Goal: Information Seeking & Learning: Compare options

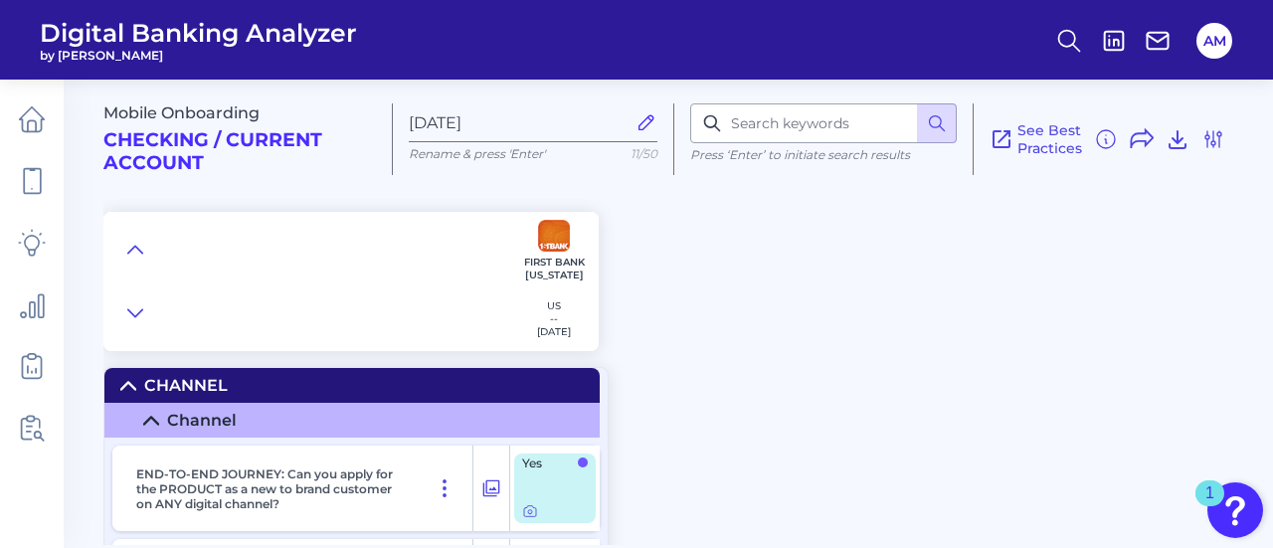
click at [113, 251] on div at bounding box center [306, 281] width 406 height 139
click at [123, 250] on button at bounding box center [135, 250] width 32 height 28
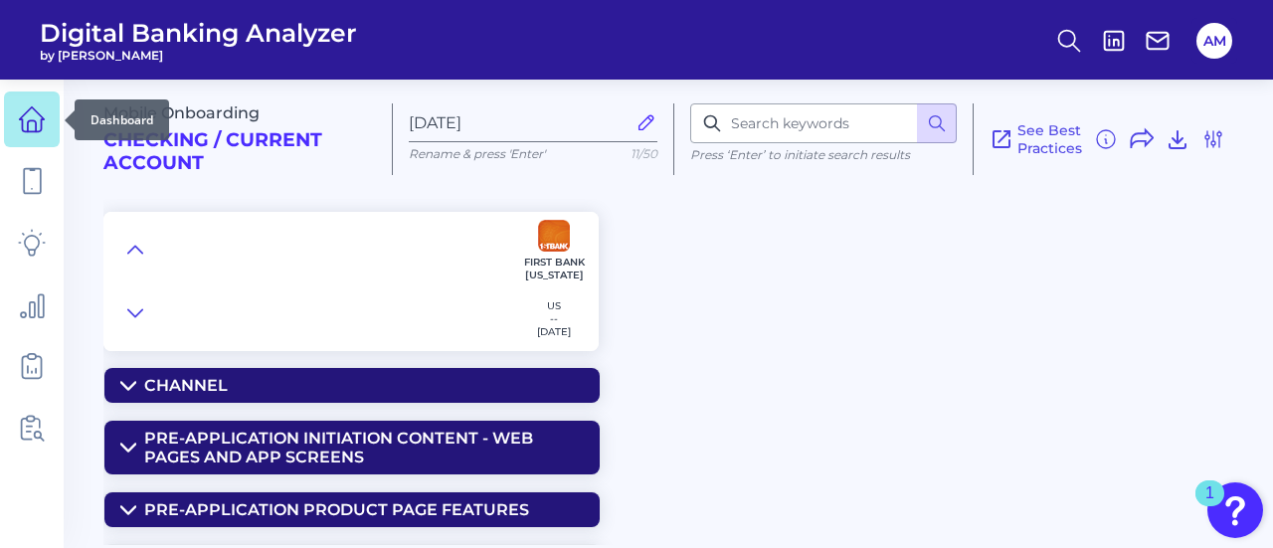
click at [32, 144] on link at bounding box center [32, 120] width 56 height 56
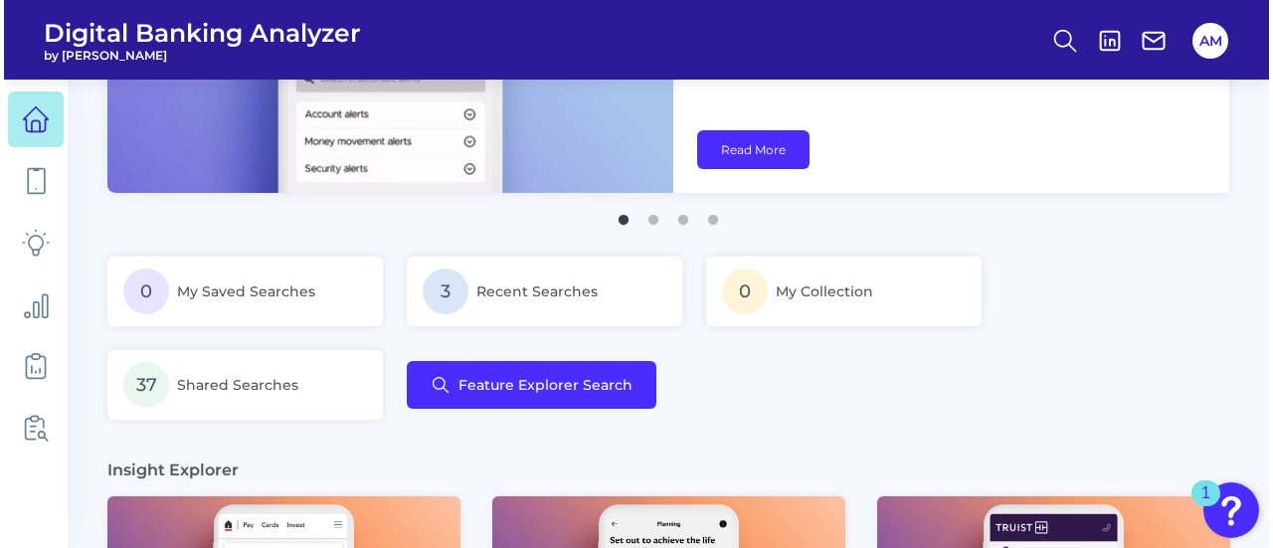
scroll to position [245, 0]
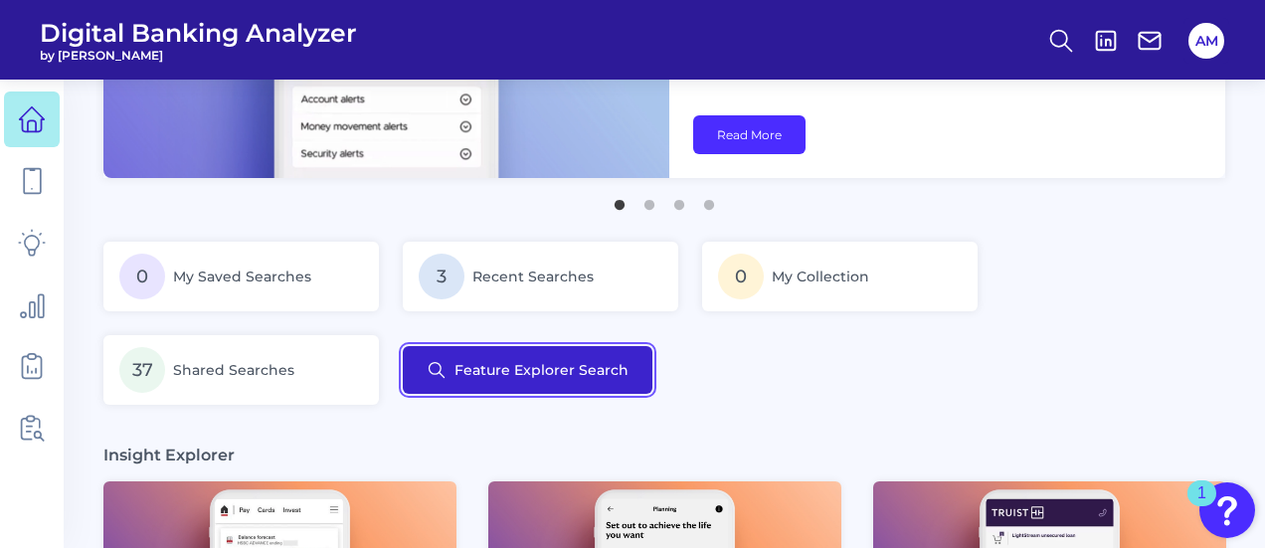
click at [577, 373] on button "Feature Explorer Search" at bounding box center [528, 370] width 250 height 48
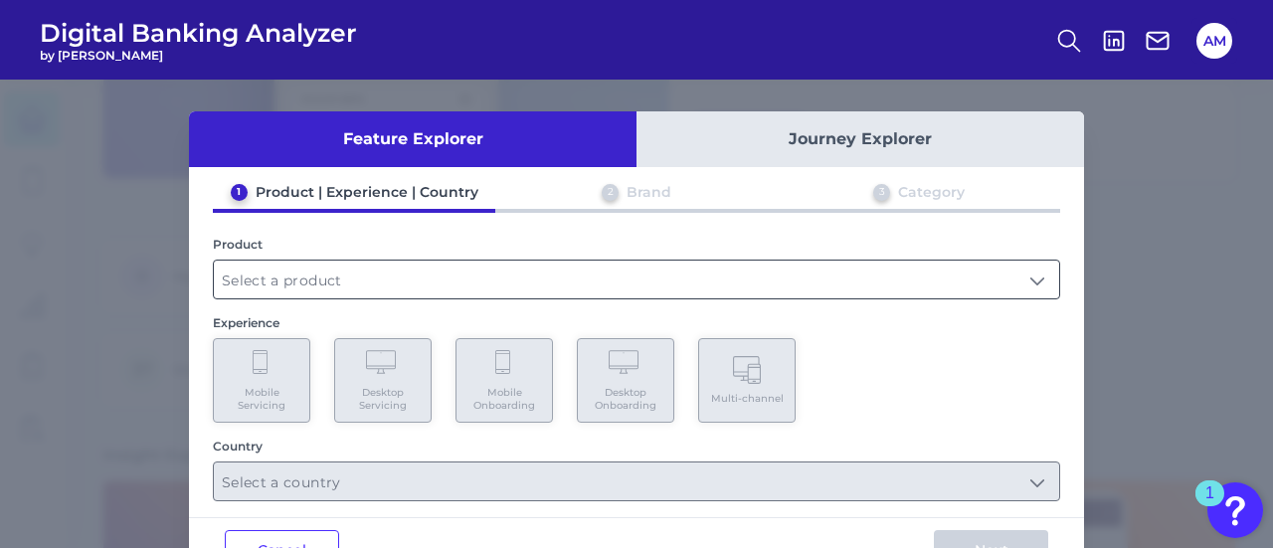
click at [557, 269] on input "text" at bounding box center [637, 280] width 846 height 38
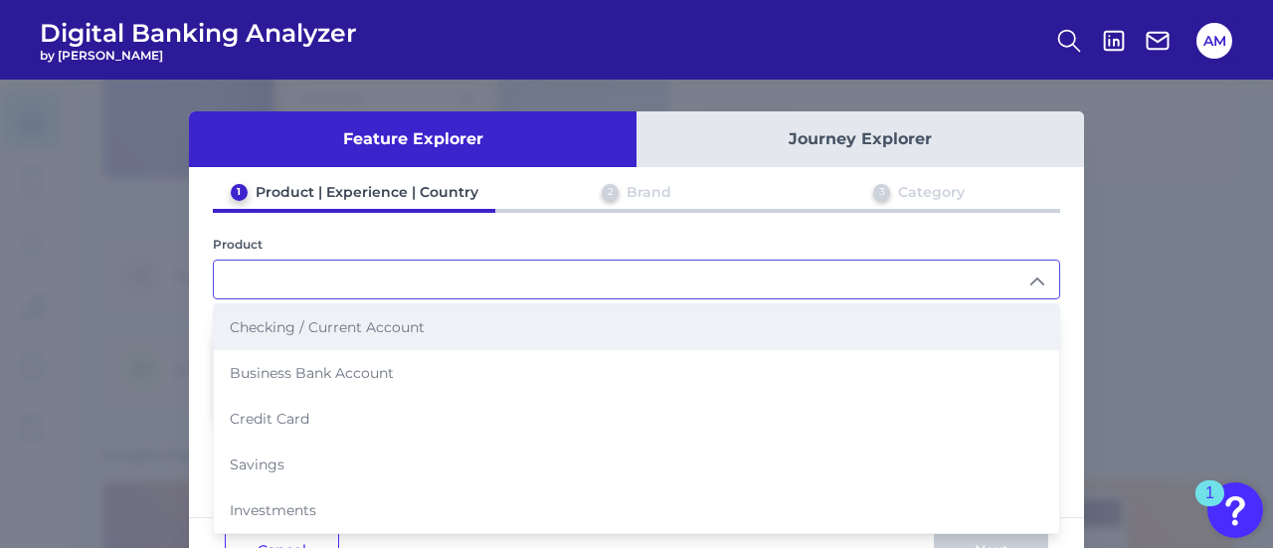
click at [426, 315] on li "Checking / Current Account" at bounding box center [637, 327] width 846 height 46
type input "Checking / Current Account"
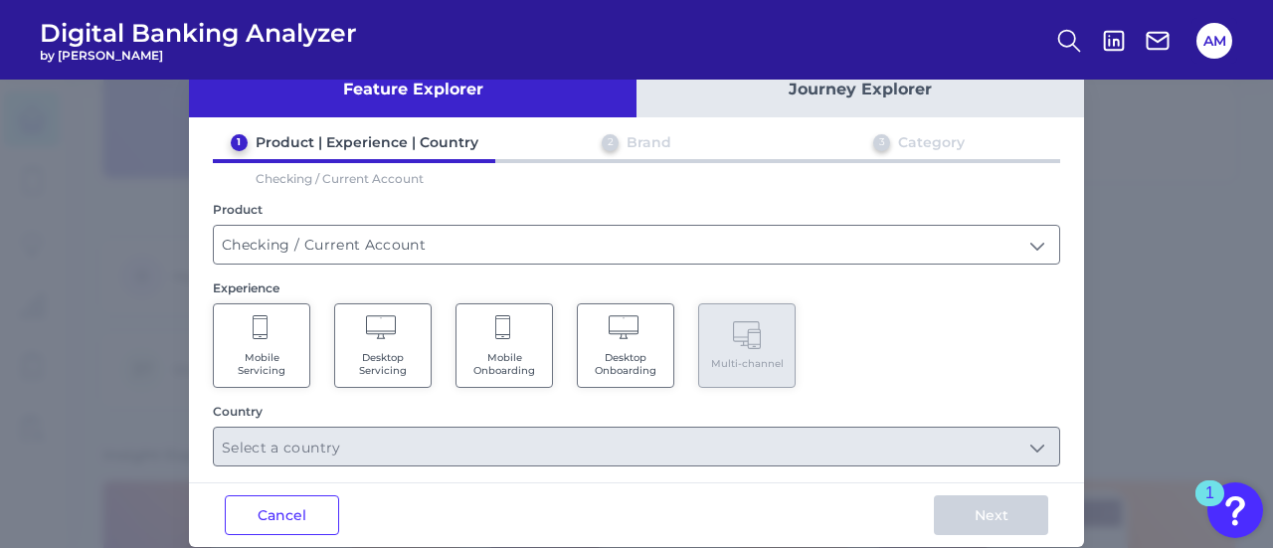
scroll to position [76, 0]
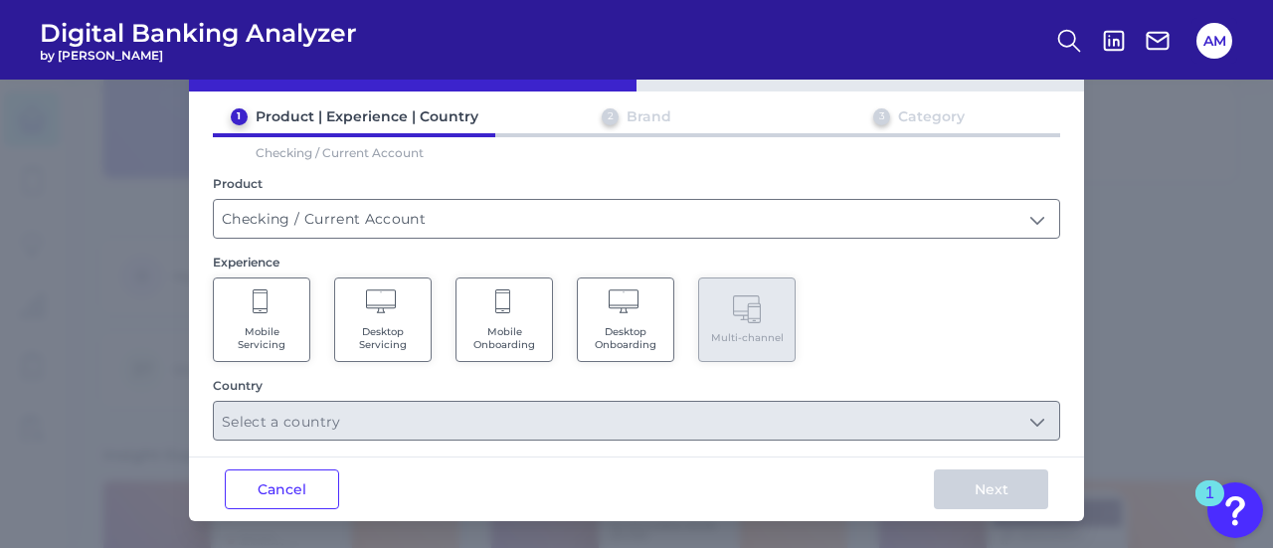
click at [615, 333] on span "Desktop Onboarding" at bounding box center [626, 338] width 76 height 26
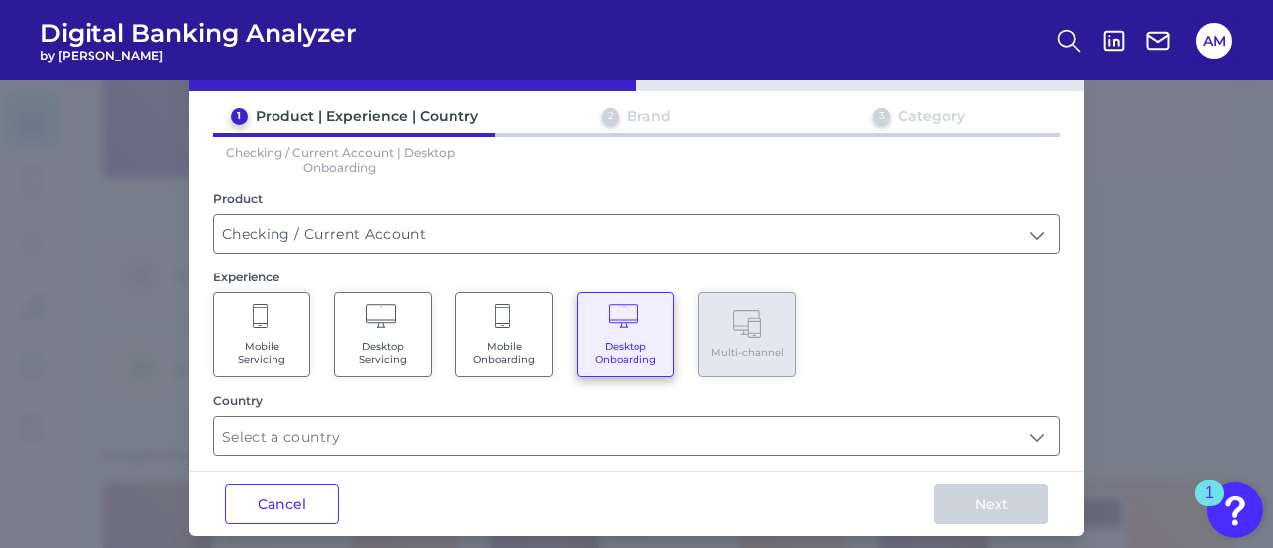
click at [633, 460] on div "Feature Explorer Journey Explorer 1 Product | Experience | Country 2 Brand 3 Ca…" at bounding box center [636, 286] width 895 height 500
click at [627, 437] on input "text" at bounding box center [637, 436] width 846 height 38
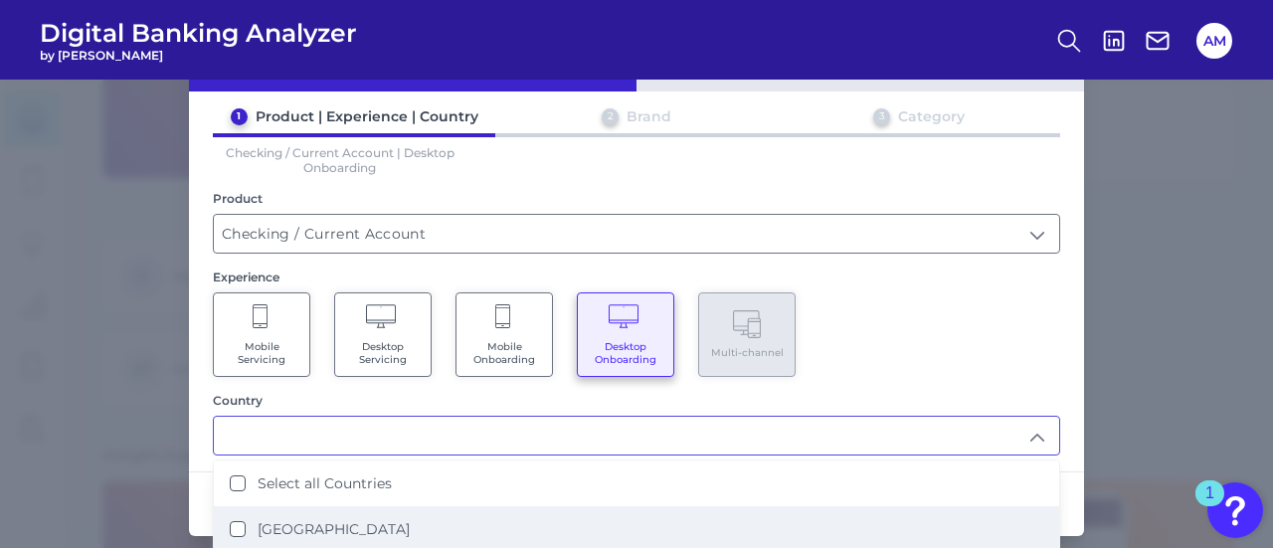
click at [481, 522] on li "[GEOGRAPHIC_DATA]" at bounding box center [637, 529] width 846 height 46
type input "Select all Countries"
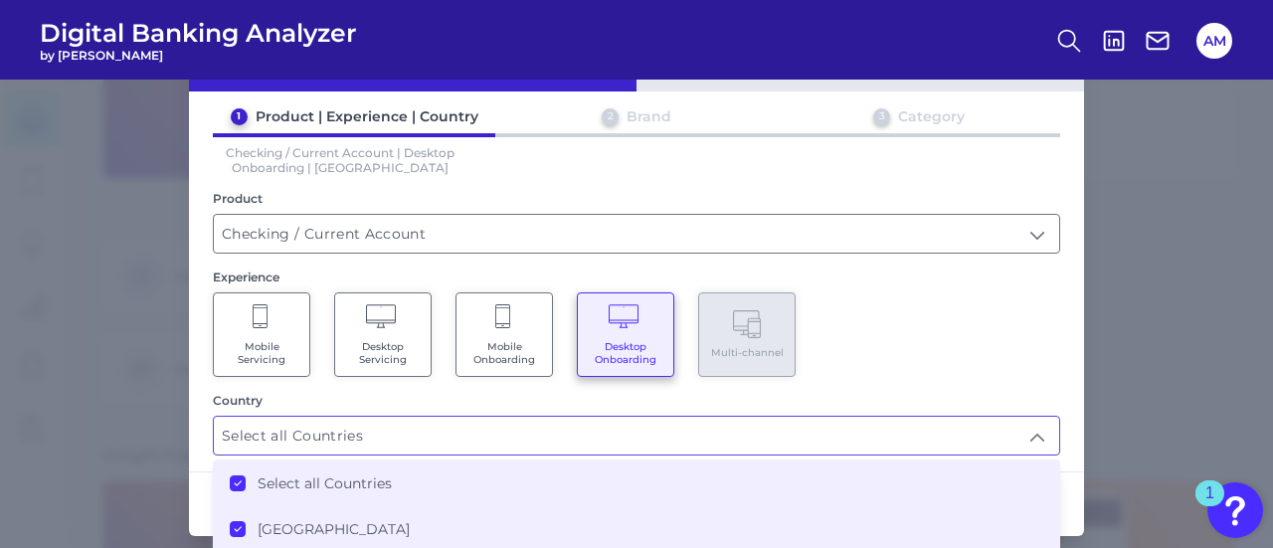
scroll to position [90, 0]
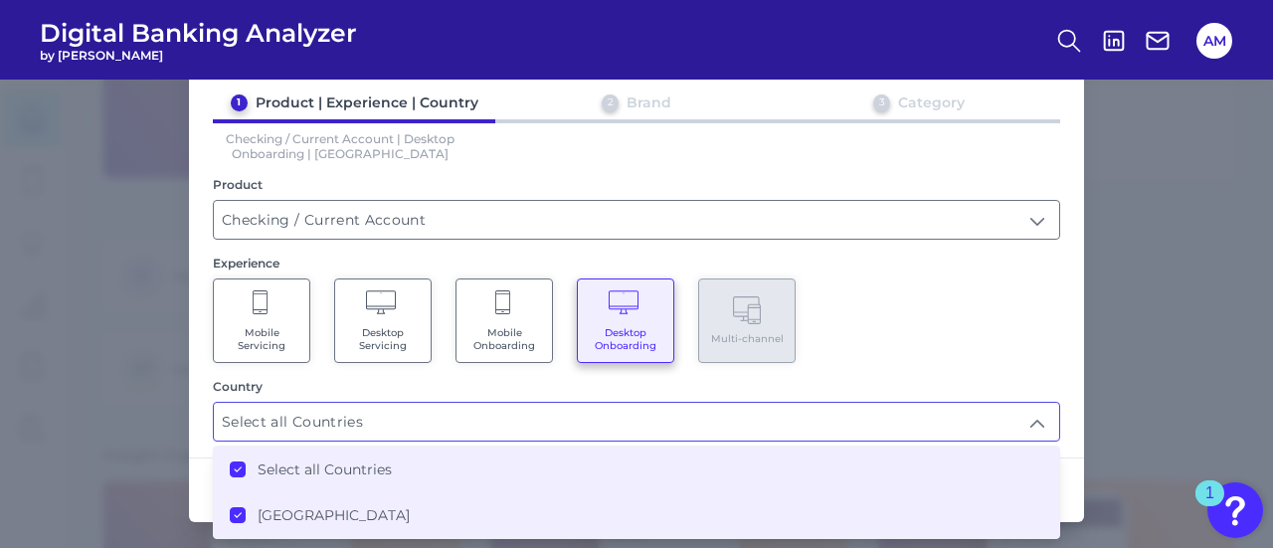
click at [979, 361] on div "1 Product | Experience | Country 2 Brand 3 Category Checking / Current Account …" at bounding box center [636, 268] width 895 height 348
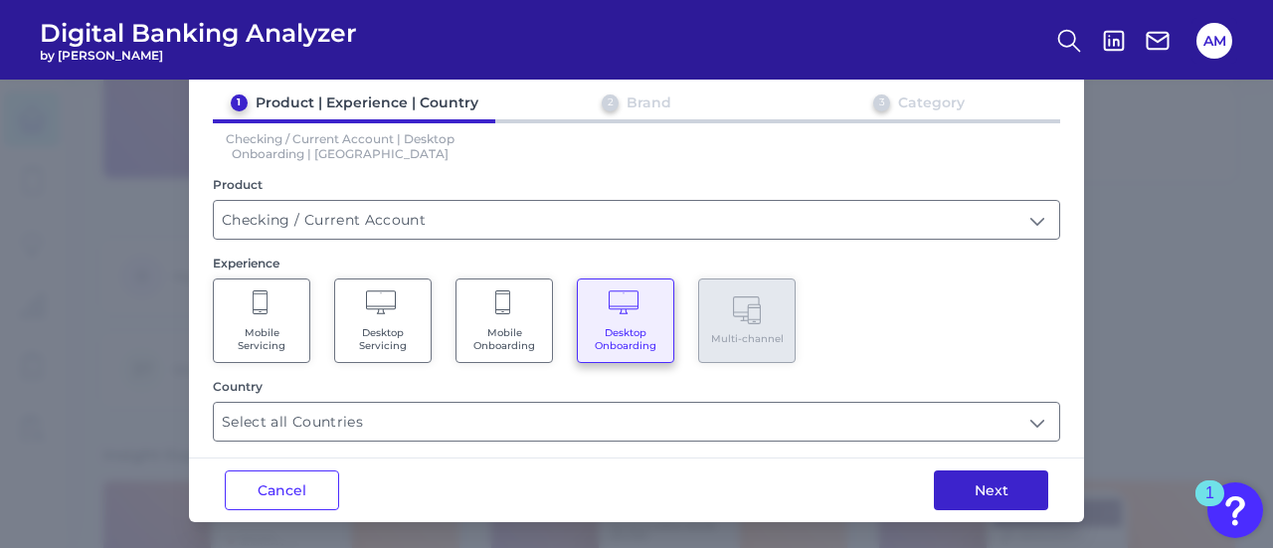
click at [1002, 504] on div "Next" at bounding box center [991, 491] width 186 height 64
click at [985, 495] on button "Next" at bounding box center [991, 491] width 114 height 40
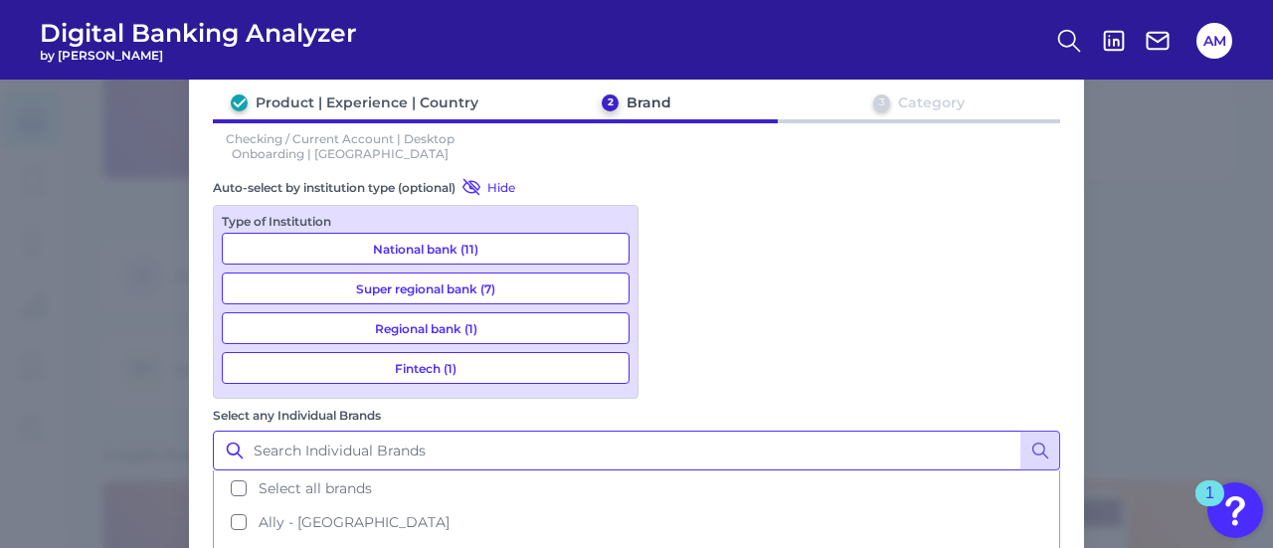
click at [721, 431] on input "Select any Individual Brands" at bounding box center [637, 451] width 848 height 40
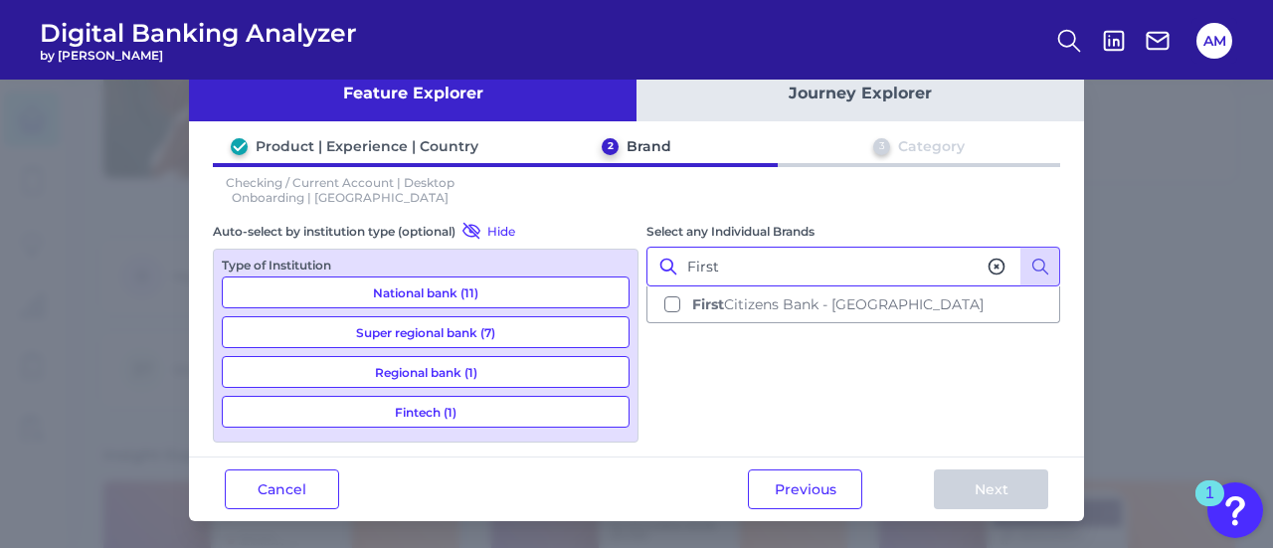
type input "First"
click at [800, 380] on div "Select any Individual Brands First First Citizens Bank - [GEOGRAPHIC_DATA]" at bounding box center [854, 331] width 414 height 220
click at [732, 264] on input "First" at bounding box center [854, 267] width 414 height 40
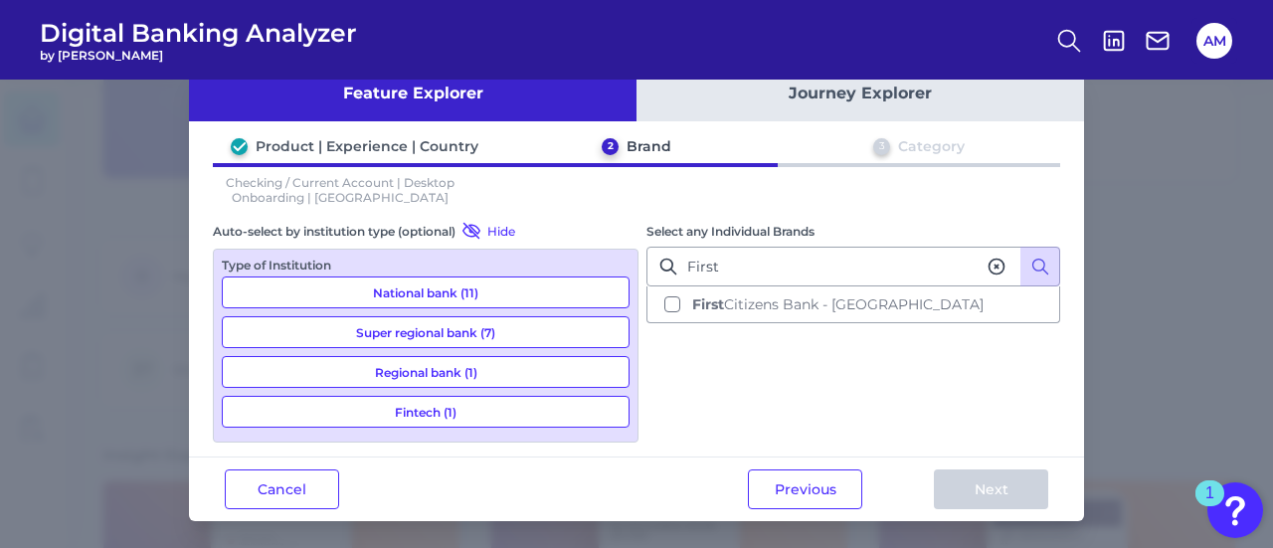
click at [995, 270] on icon at bounding box center [997, 267] width 20 height 20
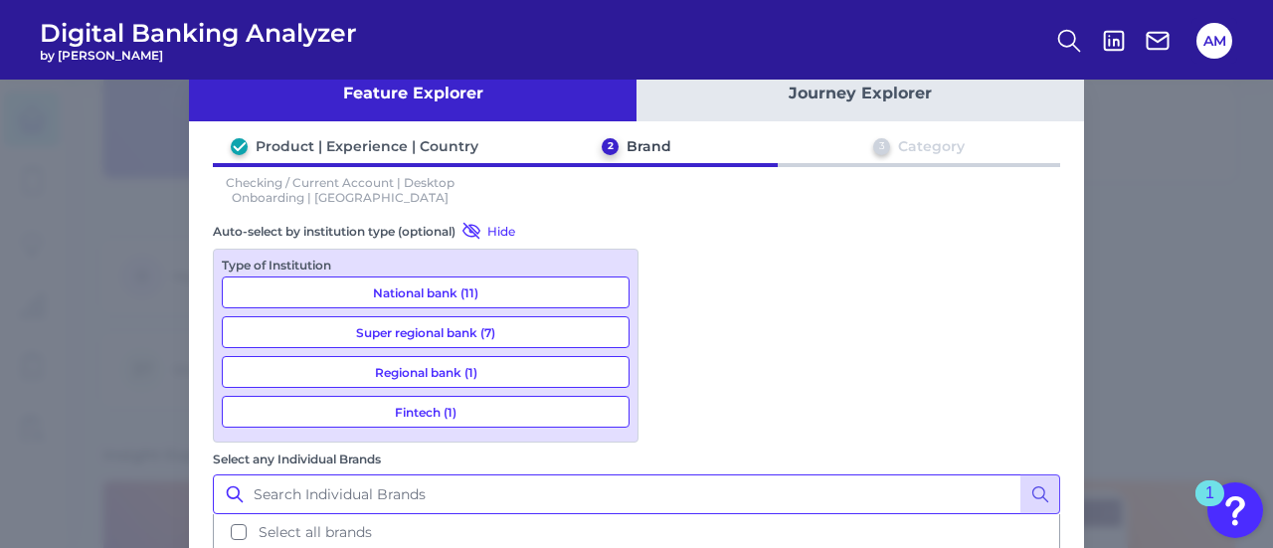
click at [883, 475] on input "Select any Individual Brands" at bounding box center [637, 495] width 848 height 40
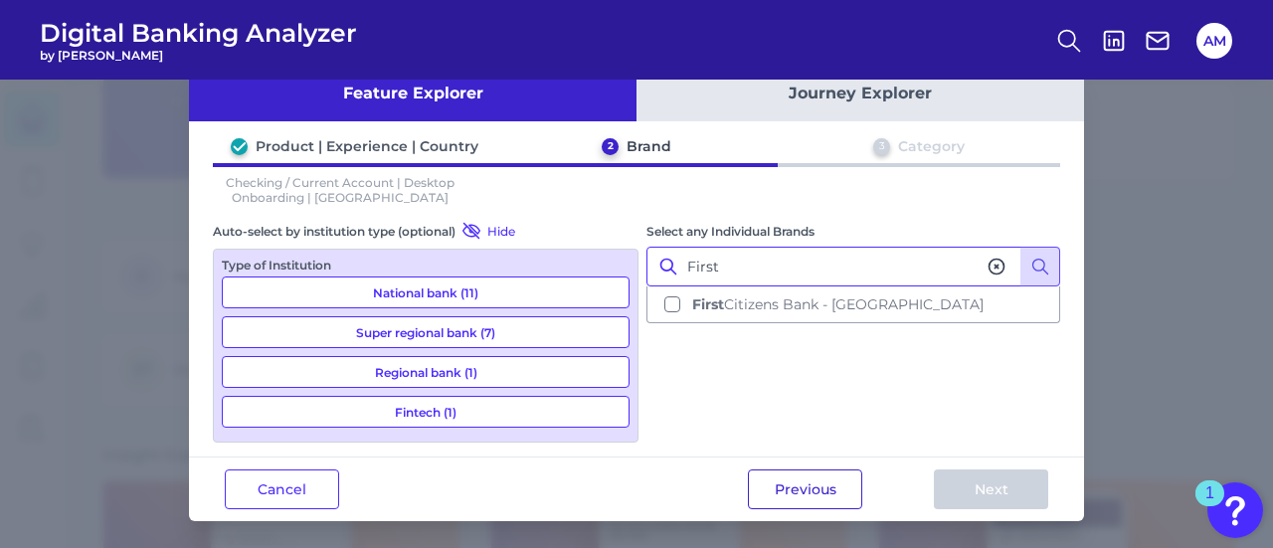
type input "First"
click at [788, 489] on button "Previous" at bounding box center [805, 490] width 114 height 40
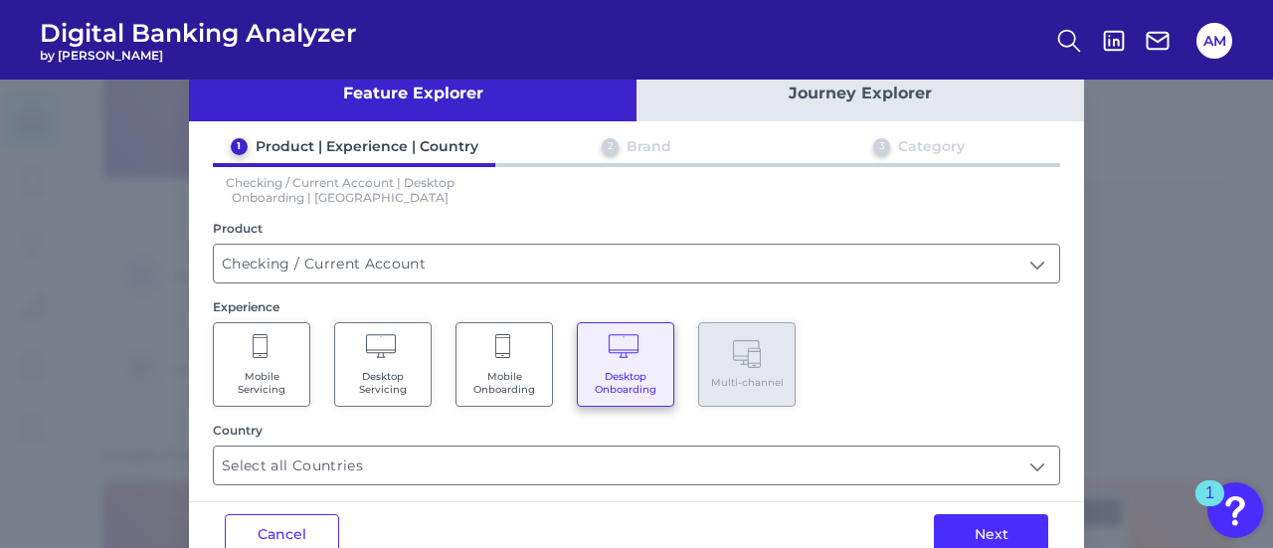
scroll to position [90, 0]
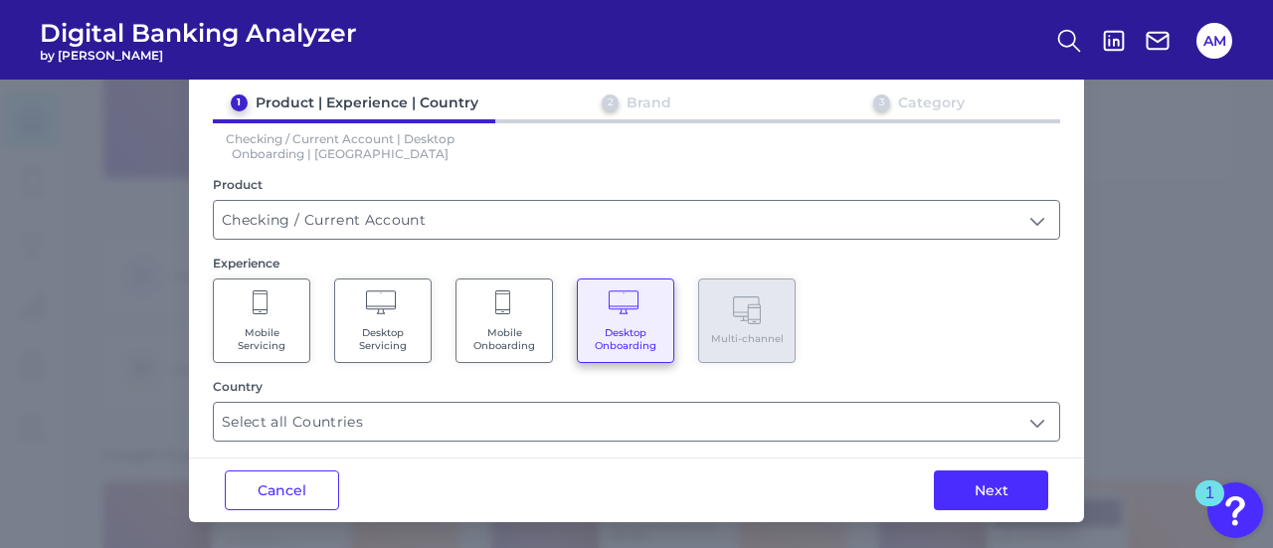
click at [506, 329] on span "Mobile Onboarding" at bounding box center [505, 339] width 76 height 26
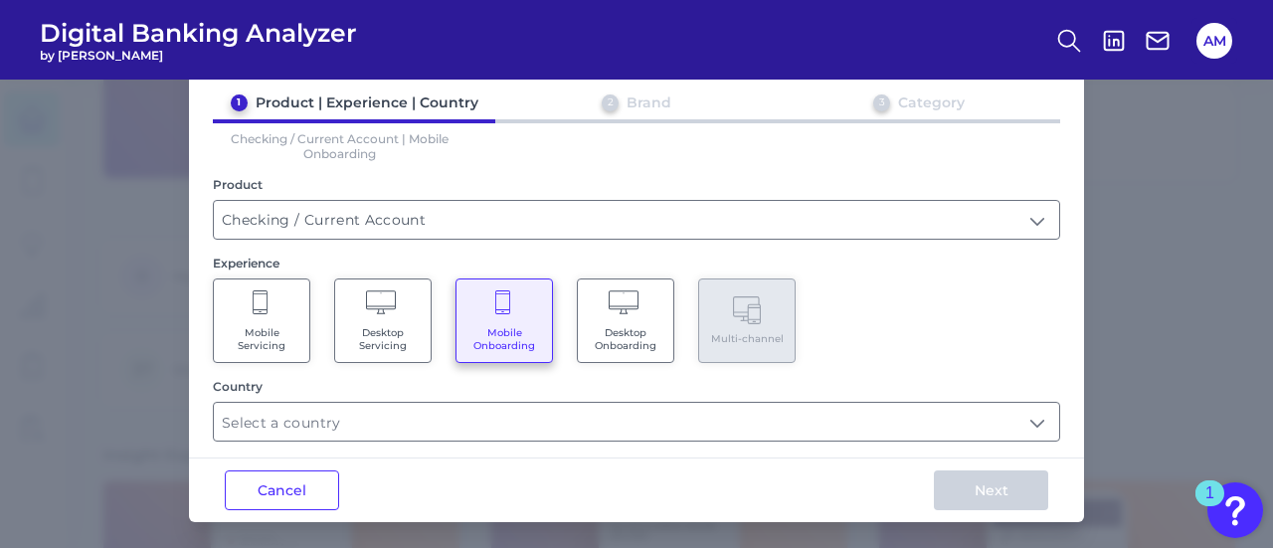
click at [533, 396] on div "Country" at bounding box center [637, 410] width 848 height 63
click at [535, 409] on input "text" at bounding box center [637, 422] width 846 height 38
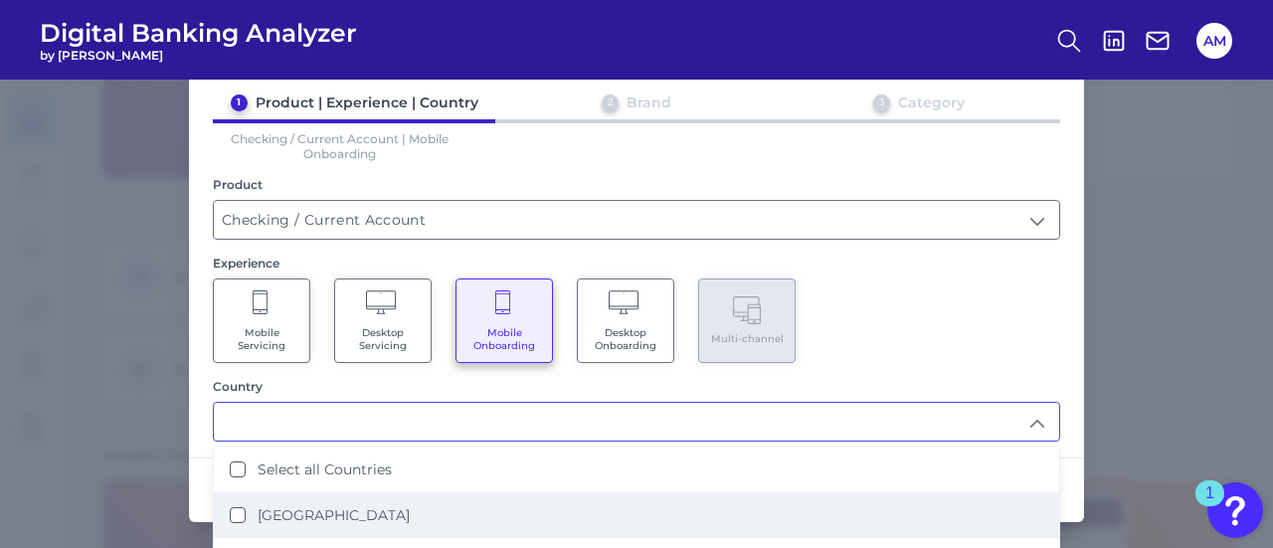
scroll to position [163, 0]
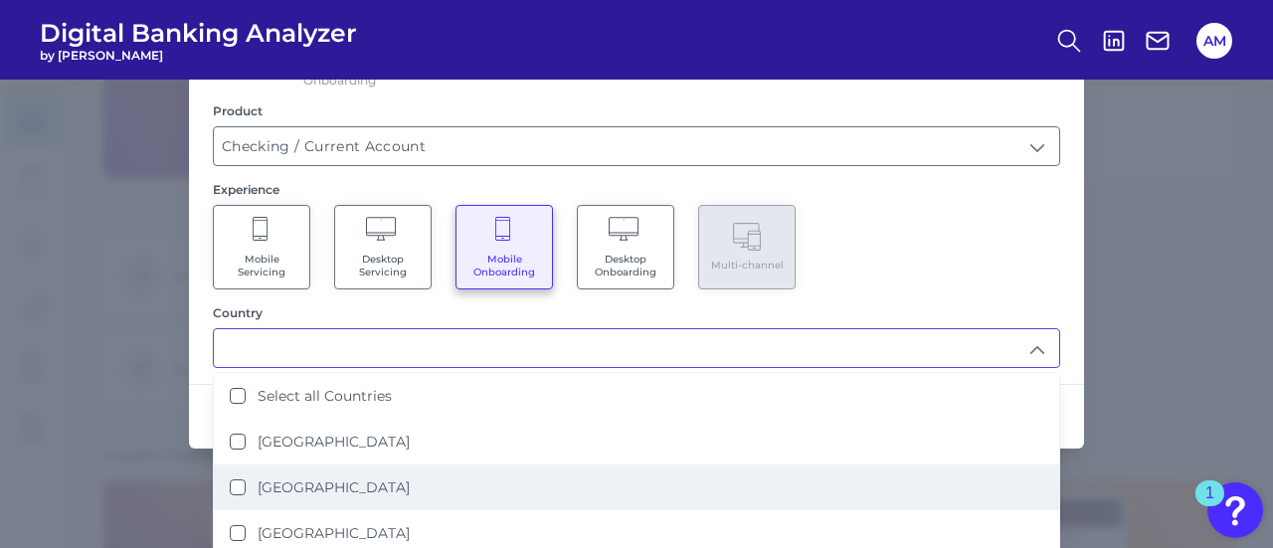
click at [422, 486] on li "[GEOGRAPHIC_DATA]" at bounding box center [637, 488] width 846 height 46
type input "[GEOGRAPHIC_DATA]"
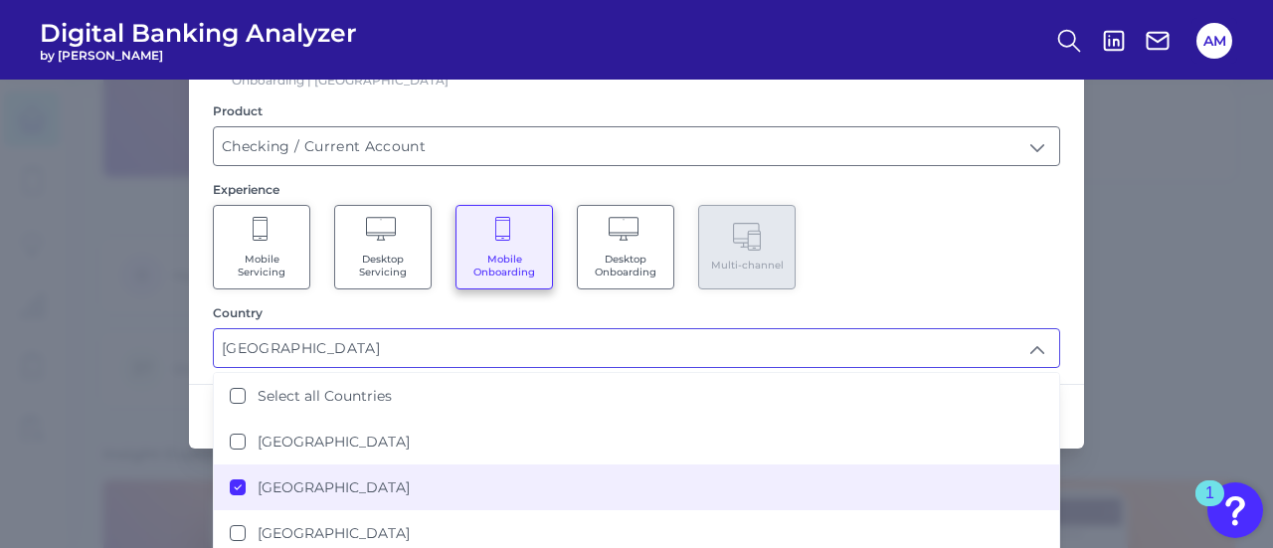
click at [1149, 266] on div "Feature Explorer Journey Explorer 1 Product | Experience | Country 2 Brand 3 Ca…" at bounding box center [636, 314] width 1273 height 469
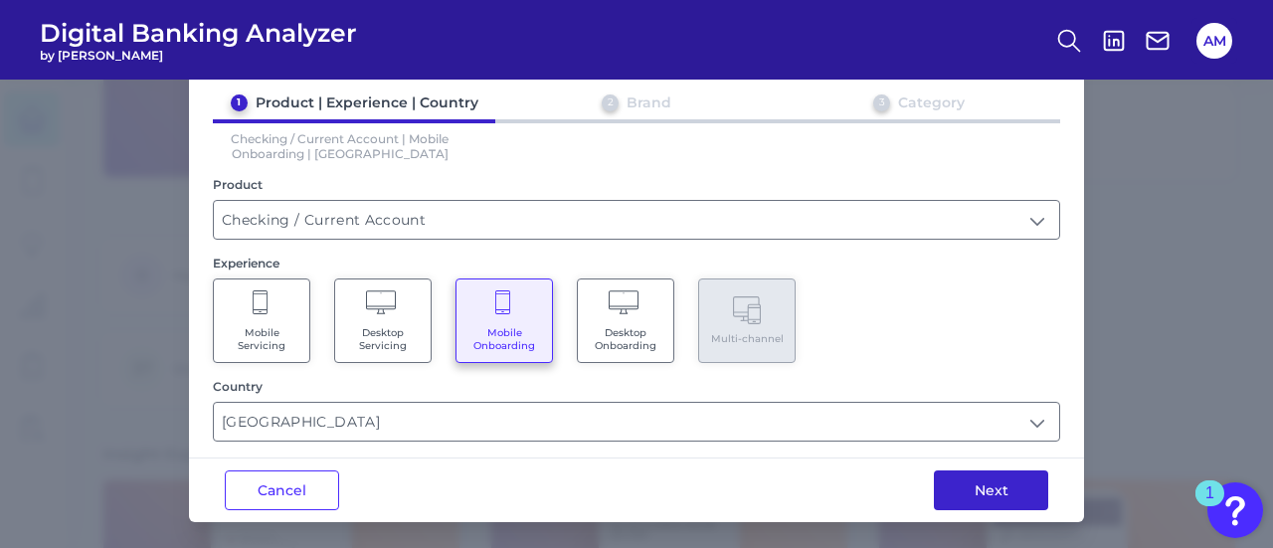
click at [955, 492] on button "Next" at bounding box center [991, 491] width 114 height 40
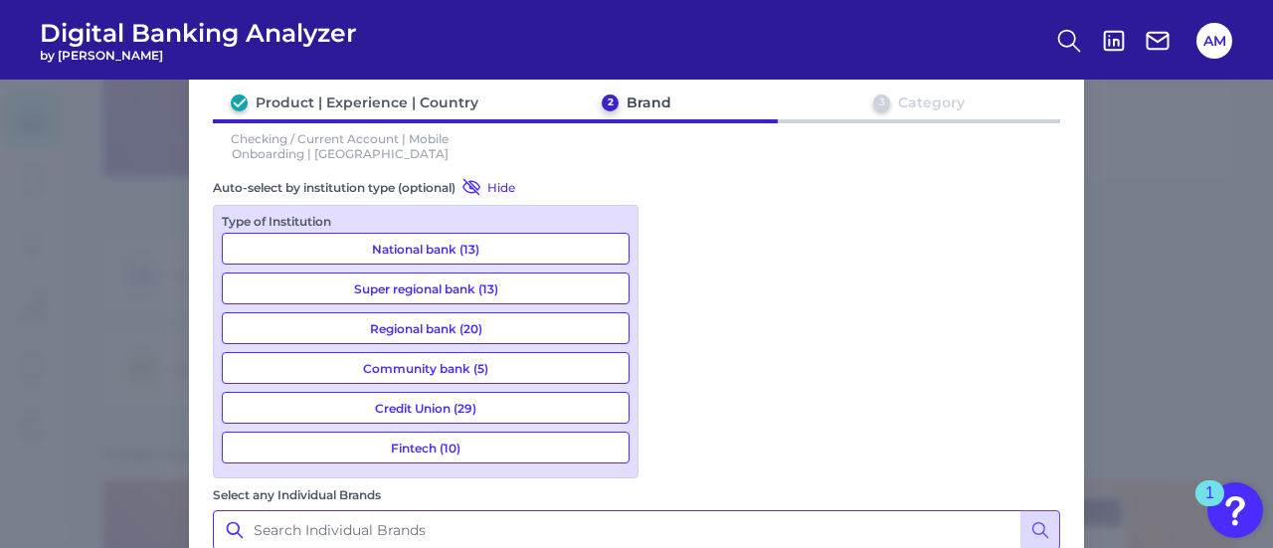
click at [833, 510] on input "Select any Individual Brands" at bounding box center [637, 530] width 848 height 40
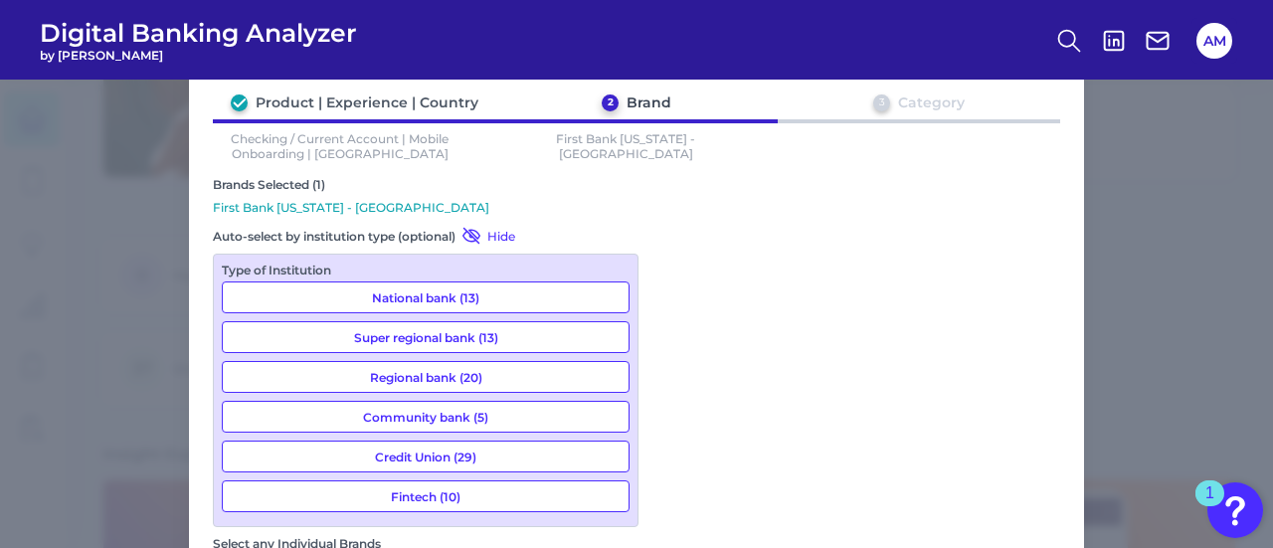
scroll to position [220, 0]
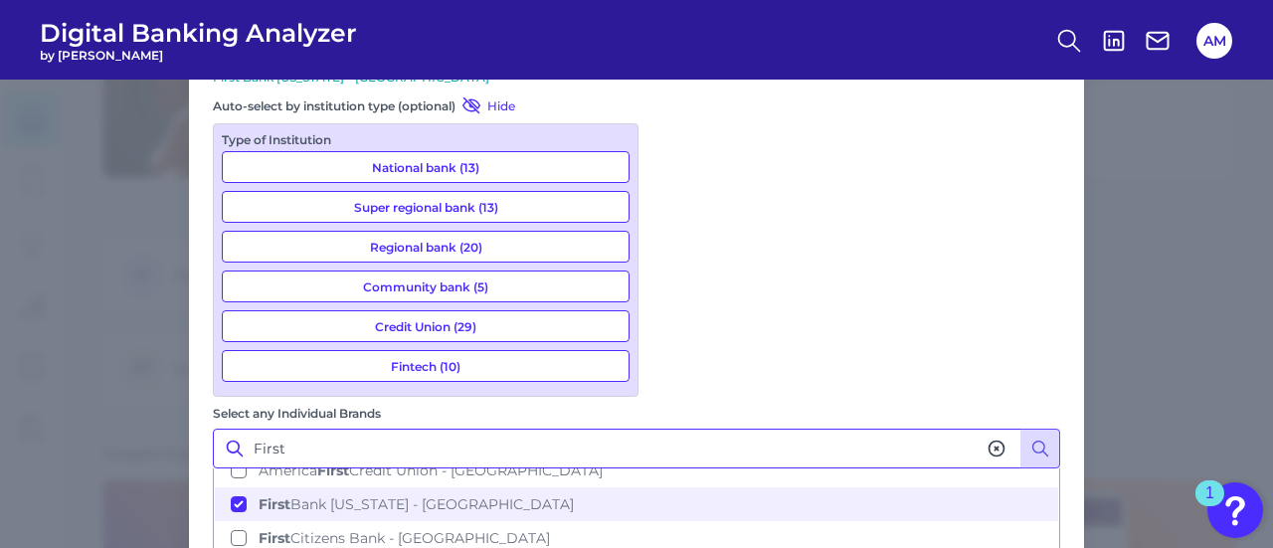
type input "First"
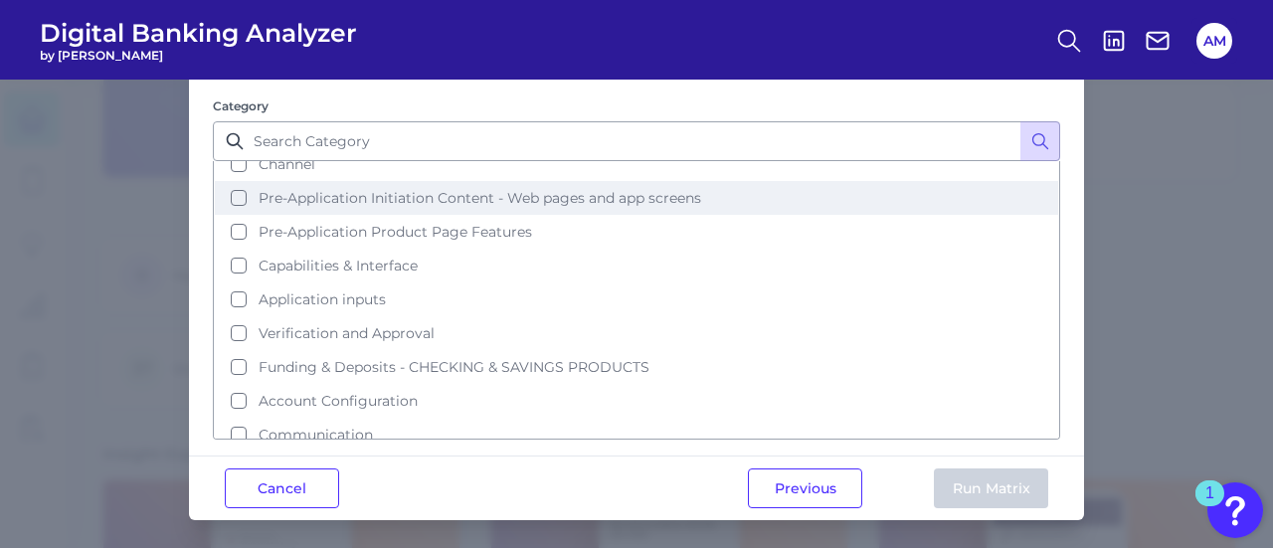
scroll to position [0, 0]
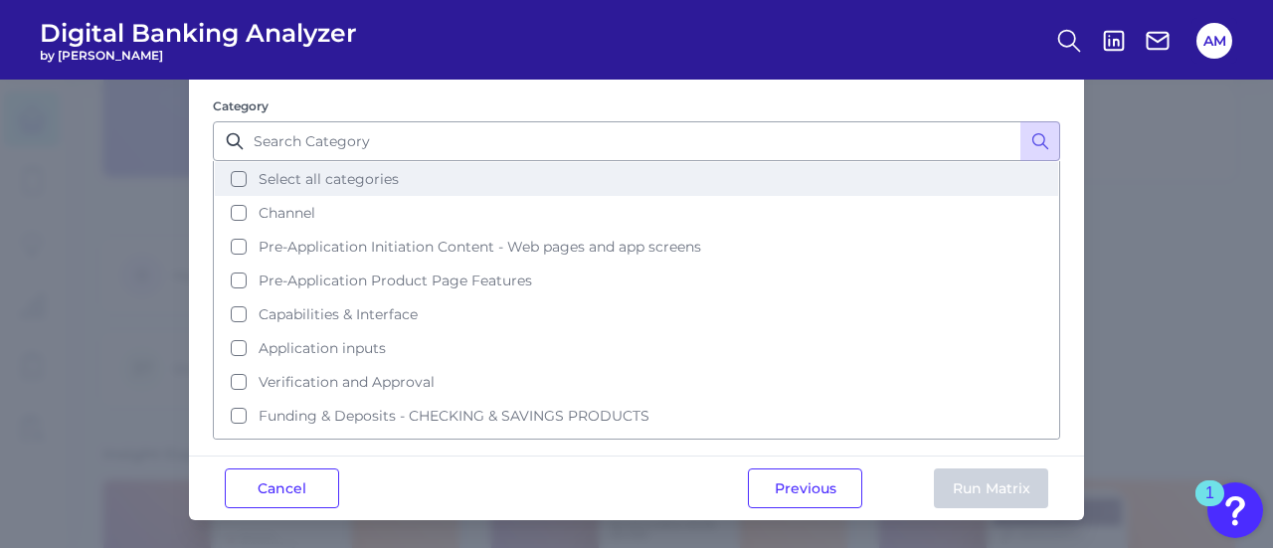
click at [578, 182] on button "Select all categories" at bounding box center [637, 179] width 844 height 34
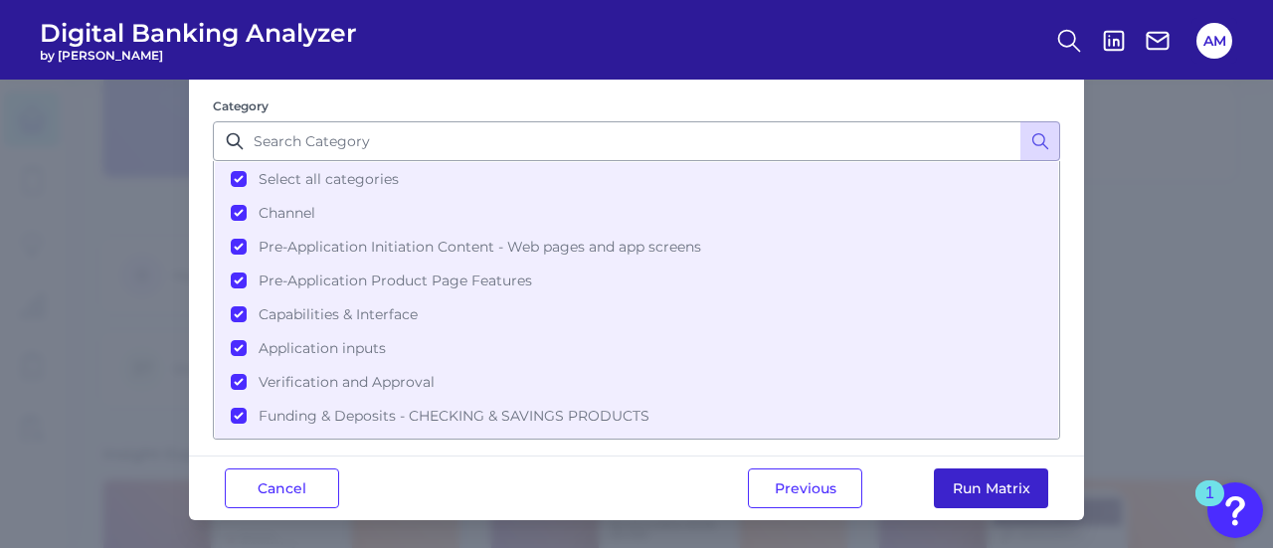
click at [1009, 489] on button "Run Matrix" at bounding box center [991, 489] width 114 height 40
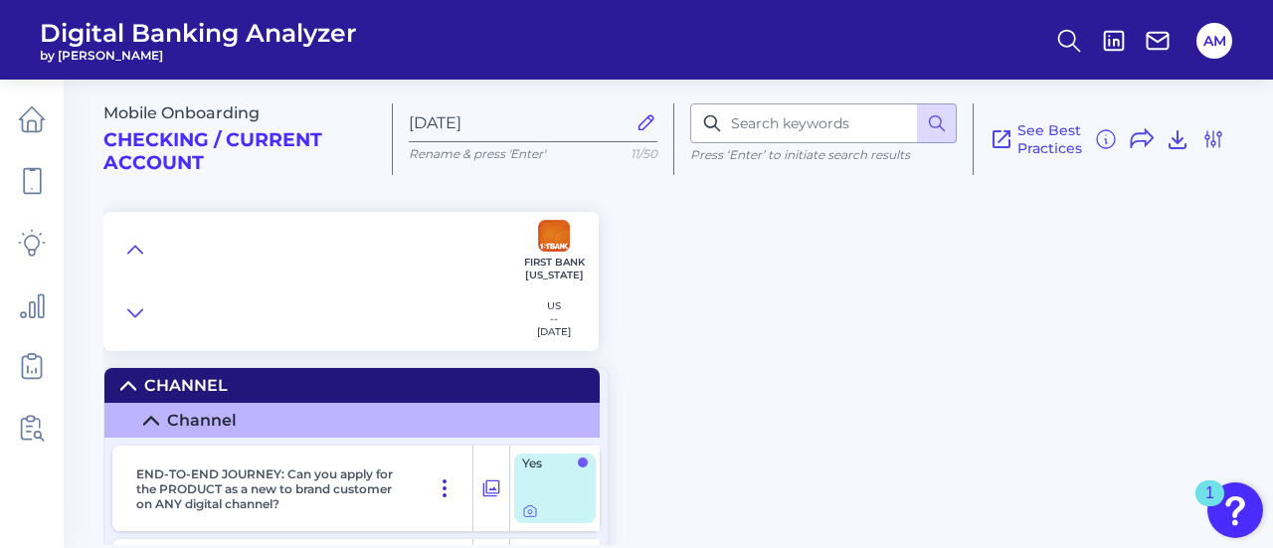
click at [433, 488] on icon at bounding box center [445, 489] width 24 height 24
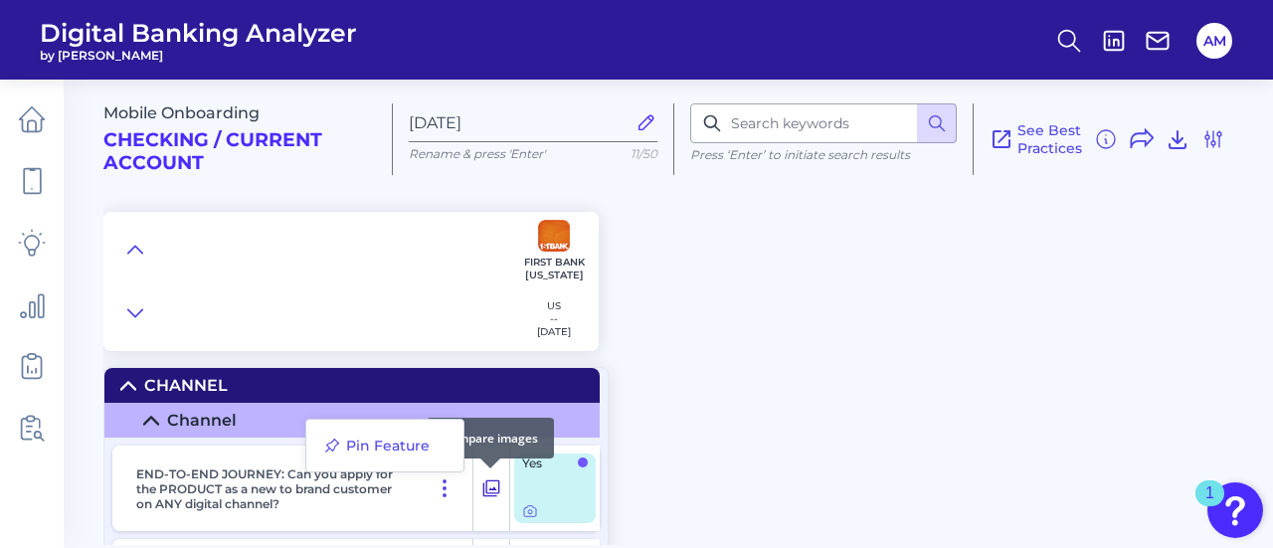
click at [497, 487] on icon at bounding box center [492, 489] width 20 height 24
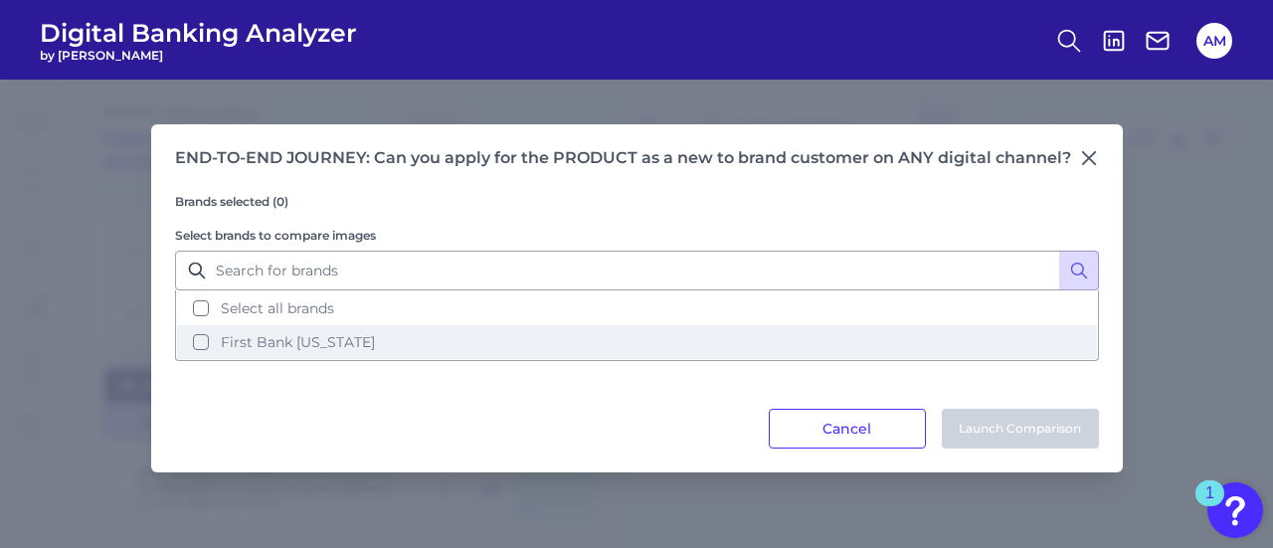
click at [560, 332] on button "First Bank [US_STATE]" at bounding box center [637, 342] width 920 height 34
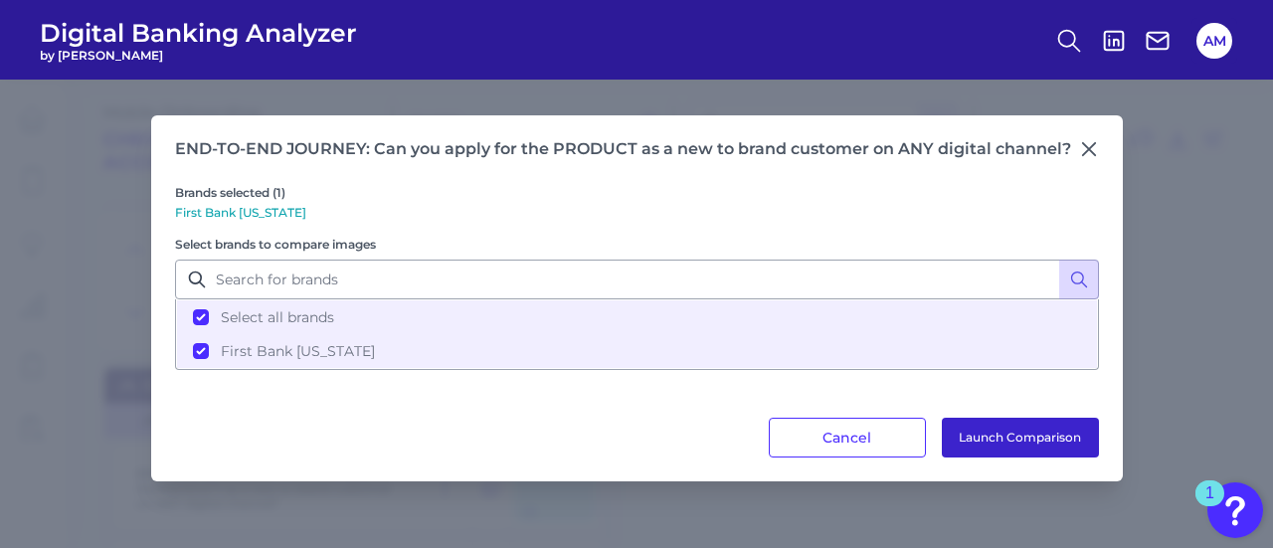
click at [955, 421] on button "Launch Comparison" at bounding box center [1020, 438] width 157 height 40
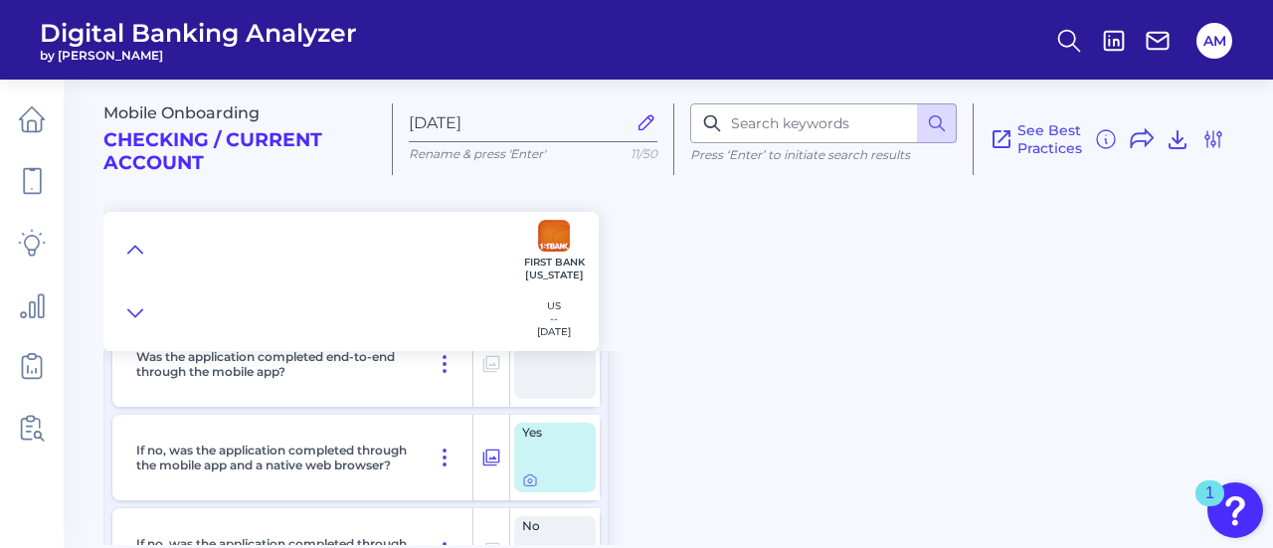
scroll to position [219, 0]
click at [500, 459] on icon at bounding box center [492, 457] width 20 height 24
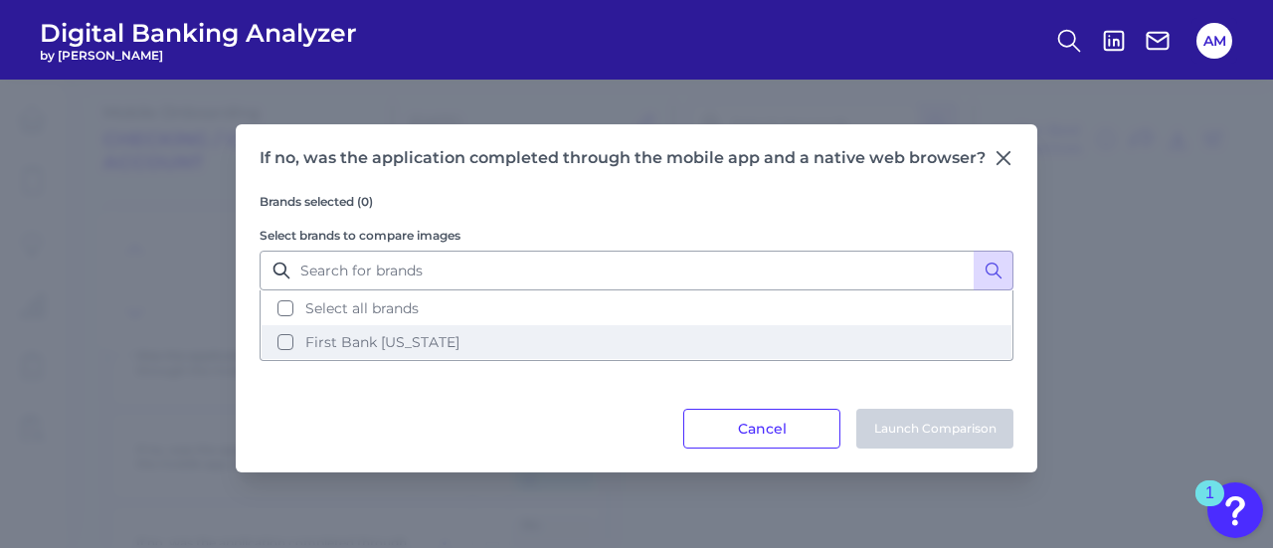
click at [491, 346] on button "First Bank [US_STATE]" at bounding box center [637, 342] width 750 height 34
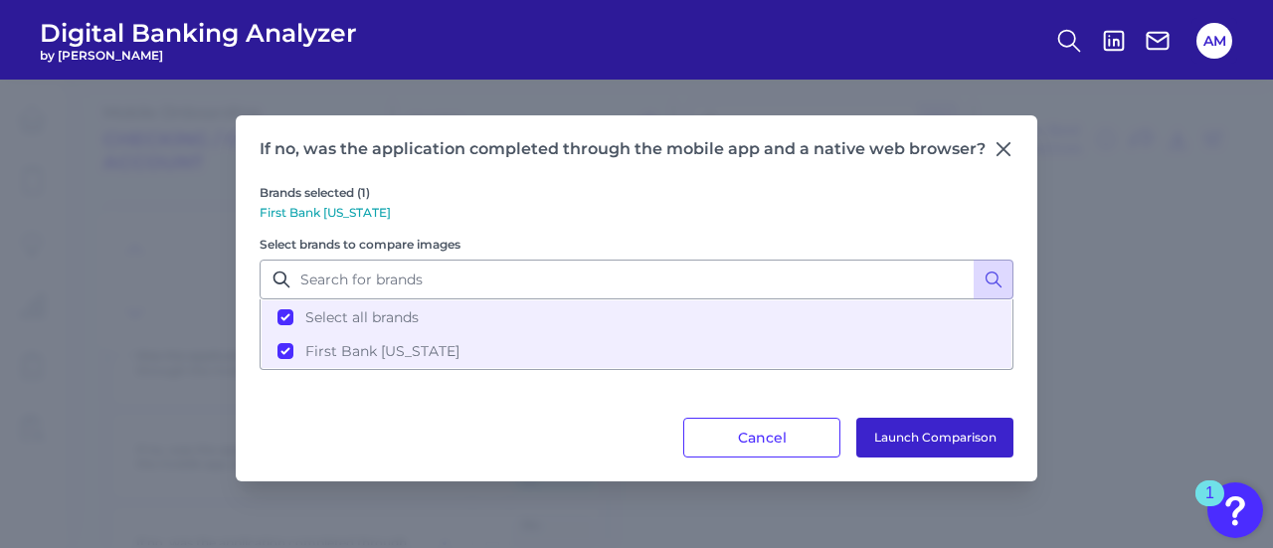
click at [873, 433] on button "Launch Comparison" at bounding box center [935, 438] width 157 height 40
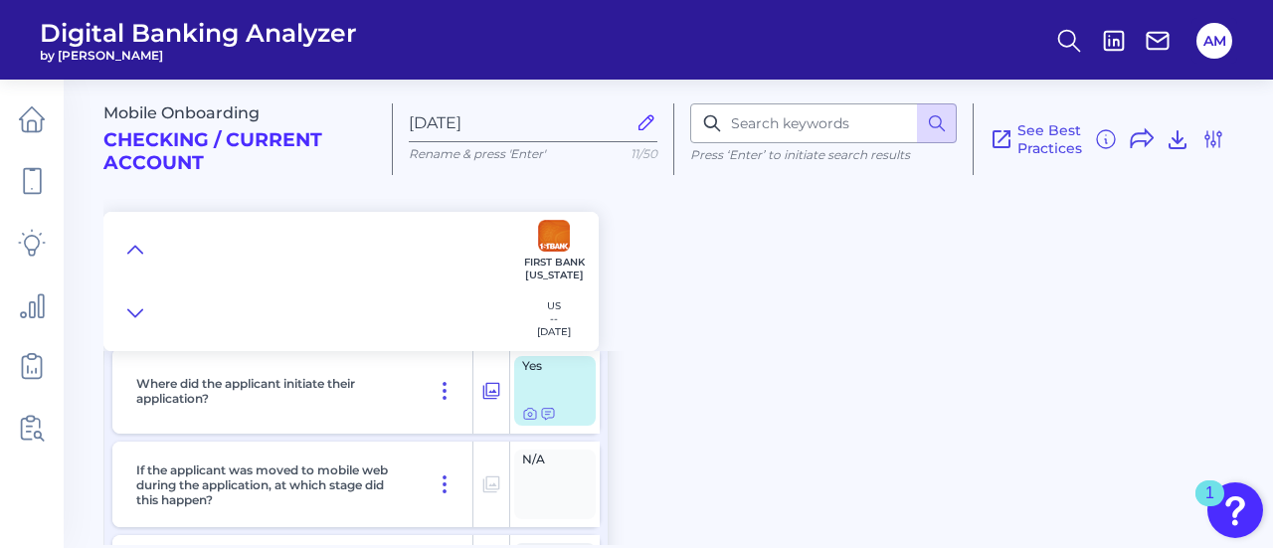
scroll to position [472, 0]
click at [490, 386] on icon at bounding box center [492, 391] width 20 height 24
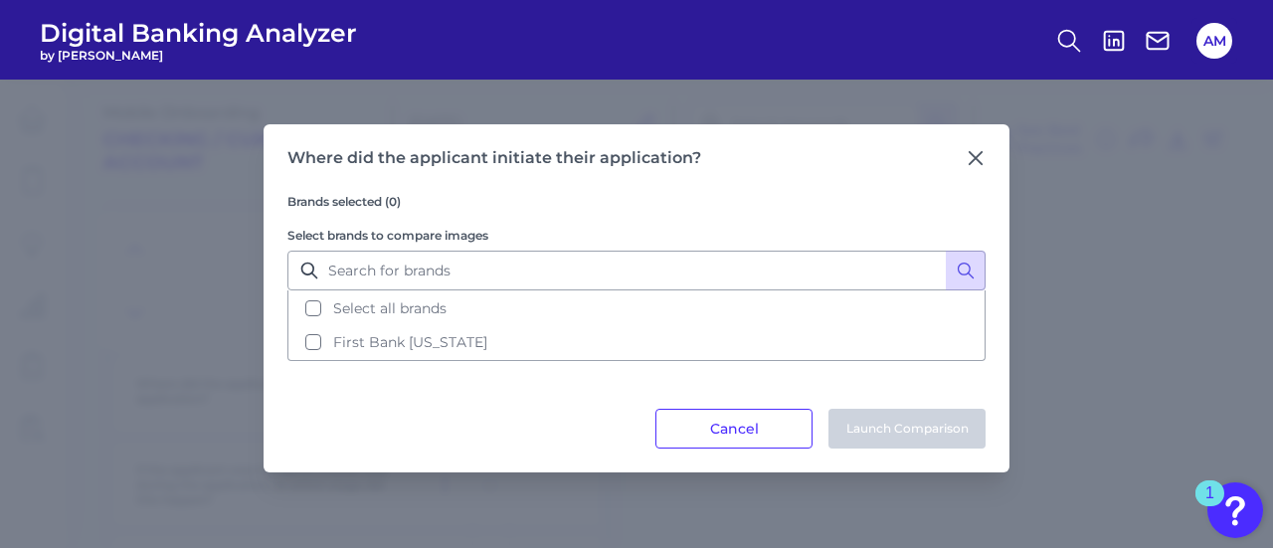
click at [482, 359] on div "Brands selected (0) Select brands to compare images Select all brands First Ban…" at bounding box center [637, 288] width 698 height 241
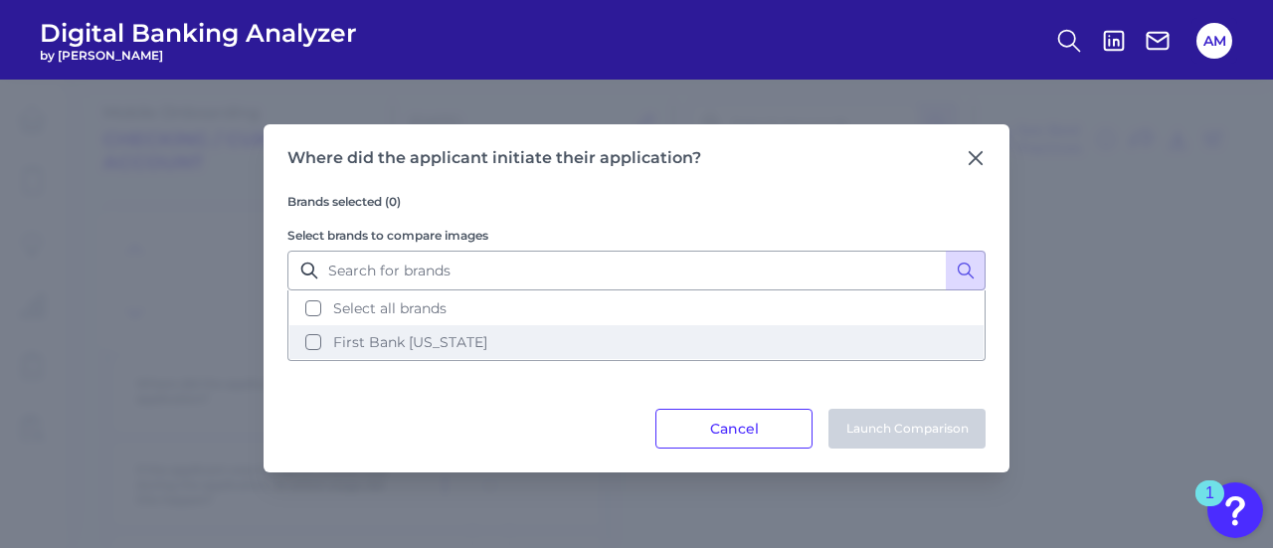
click at [476, 345] on button "First Bank [US_STATE]" at bounding box center [637, 342] width 694 height 34
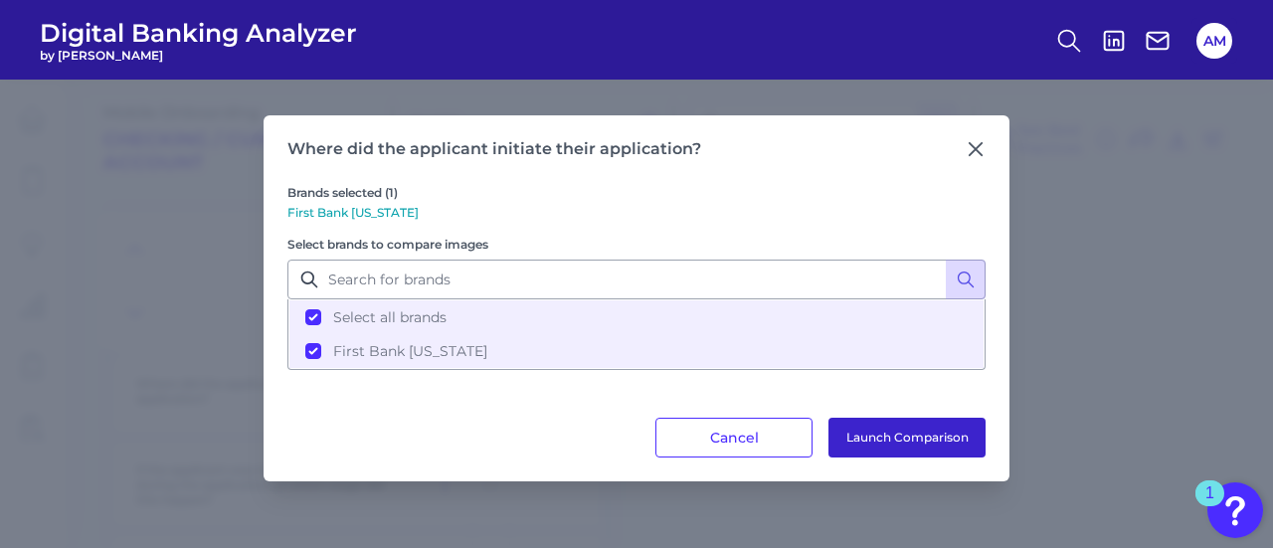
click at [892, 447] on button "Launch Comparison" at bounding box center [907, 438] width 157 height 40
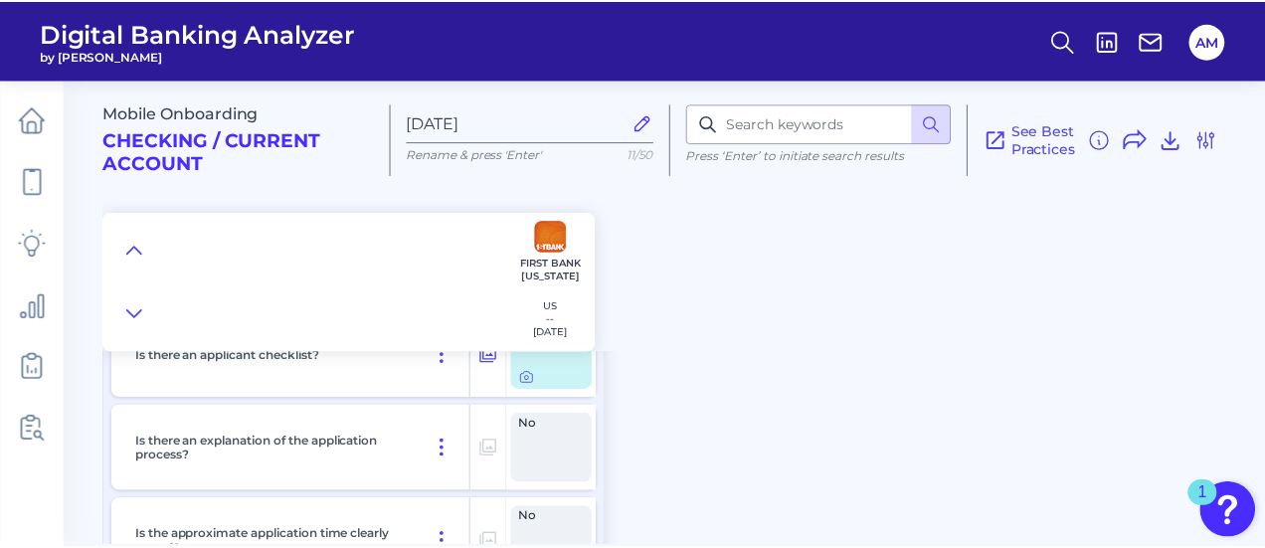
scroll to position [2876, 0]
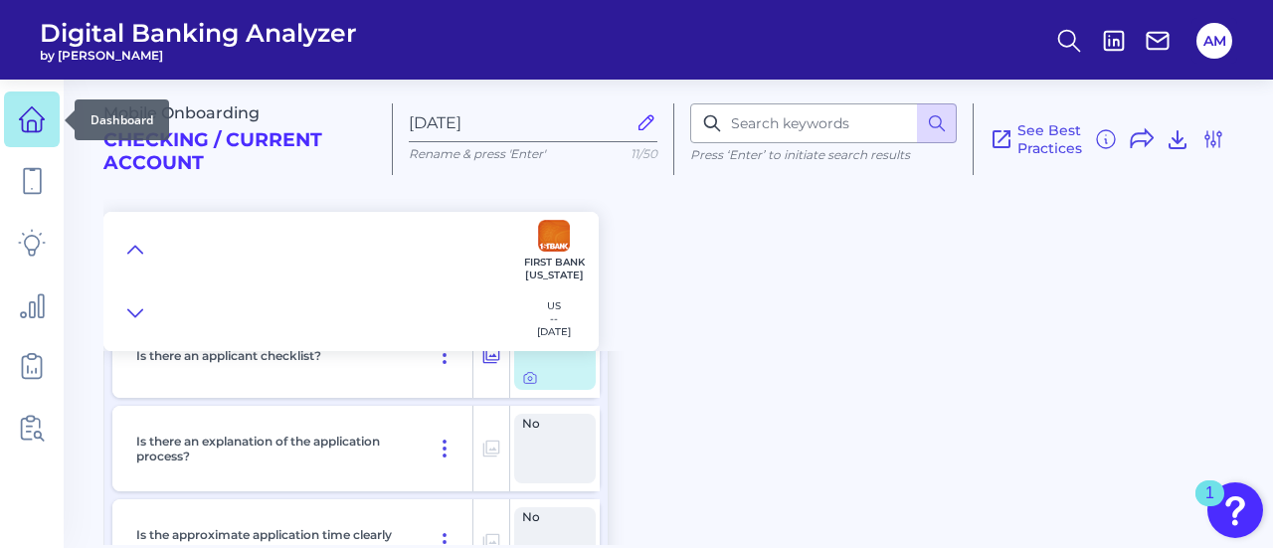
click at [17, 132] on link at bounding box center [32, 120] width 56 height 56
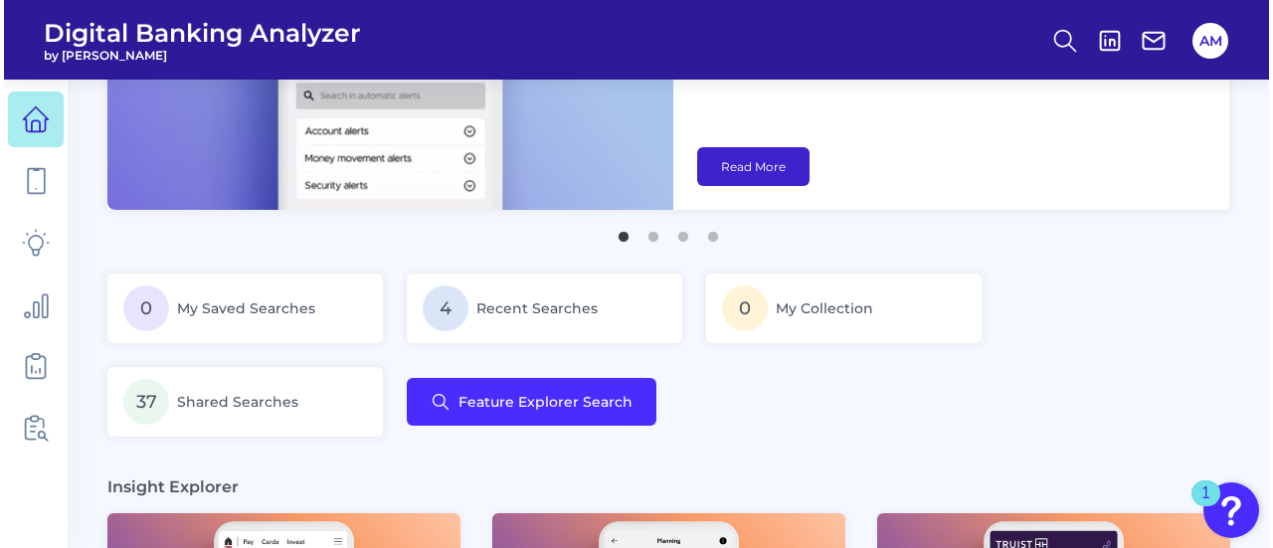
scroll to position [177, 0]
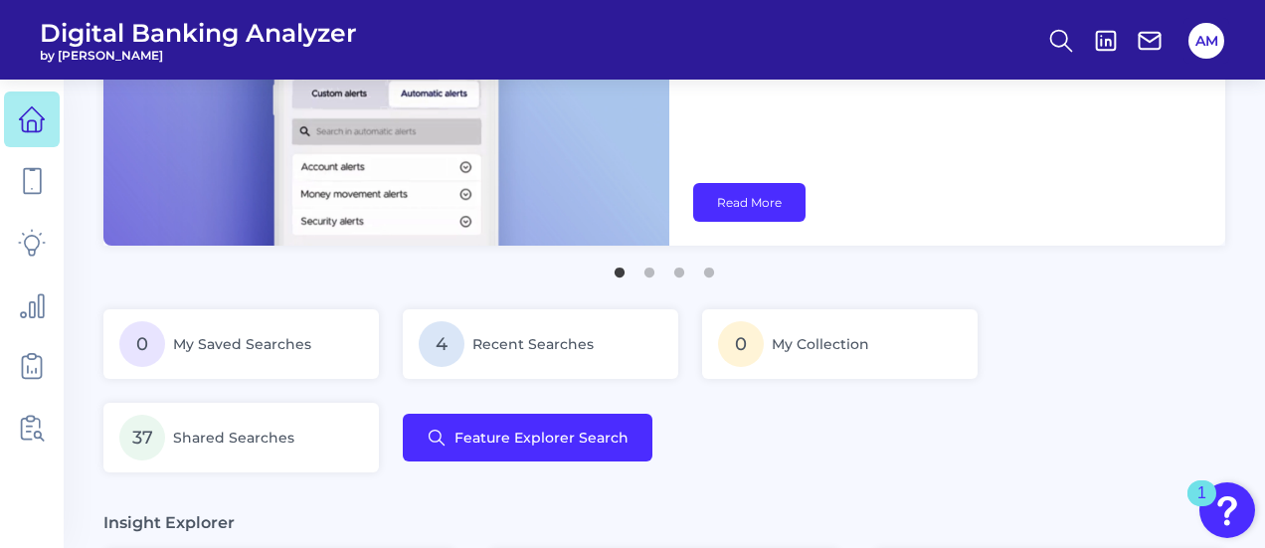
click at [607, 463] on div "0 My Saved Searches 4 Recent Searches 0 My Collection 37 Shared Searches Featur…" at bounding box center [664, 390] width 1122 height 163
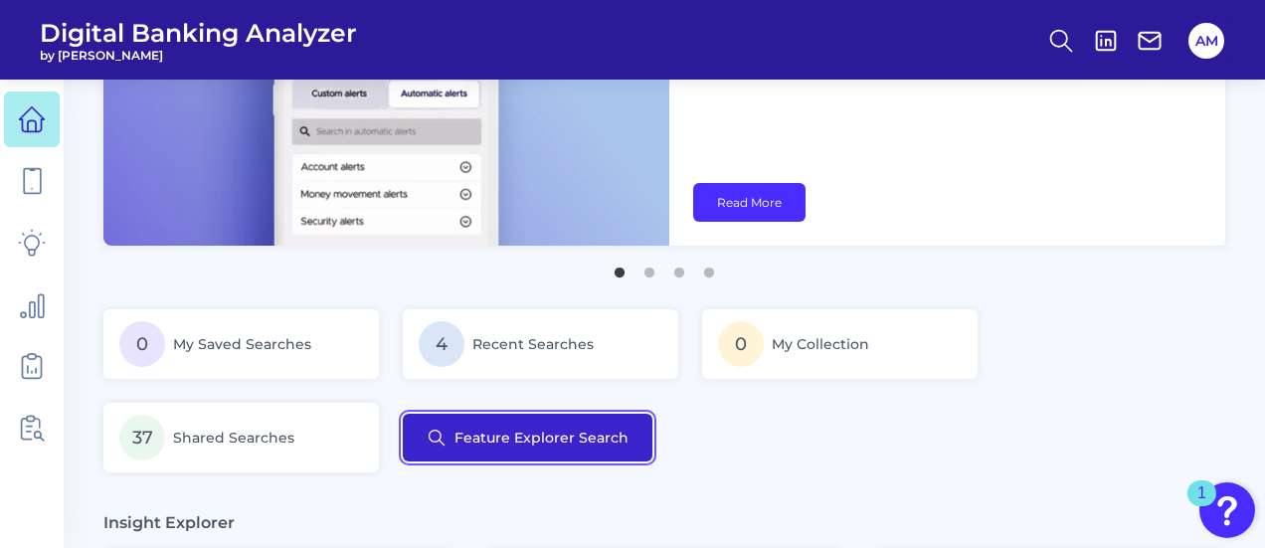
click at [589, 447] on button "Feature Explorer Search" at bounding box center [528, 438] width 250 height 48
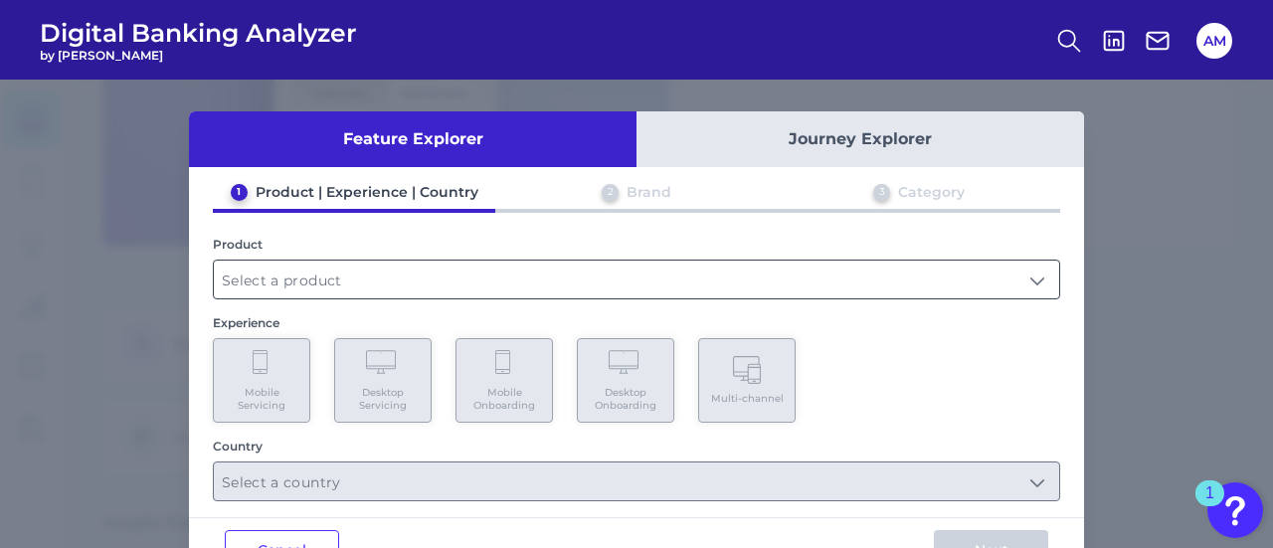
click at [601, 275] on input "text" at bounding box center [637, 280] width 846 height 38
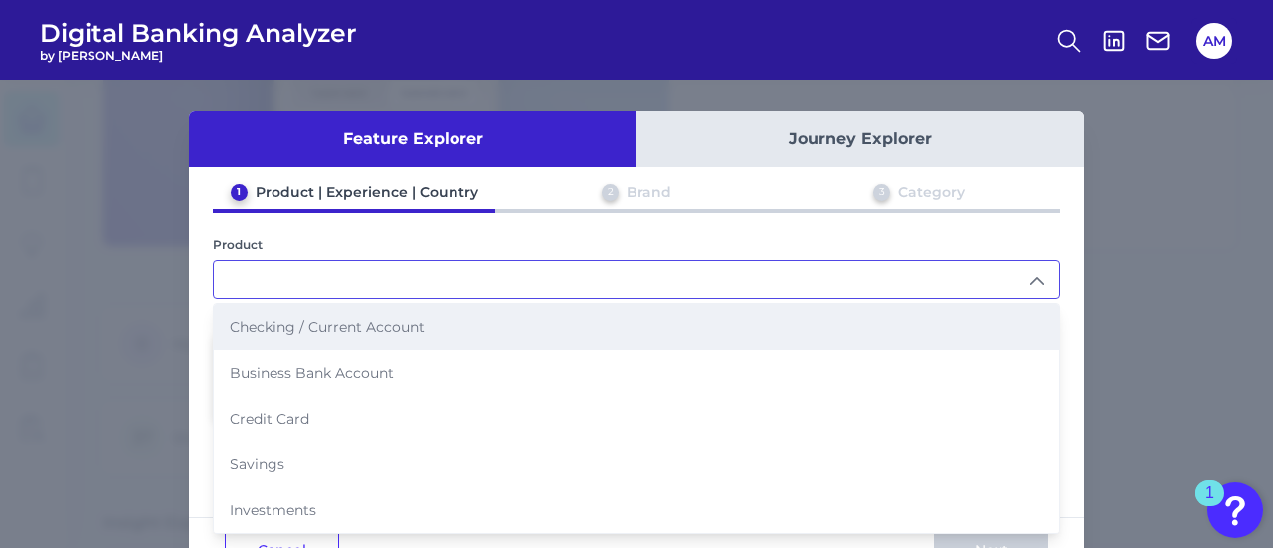
click at [450, 327] on li "Checking / Current Account" at bounding box center [637, 327] width 846 height 46
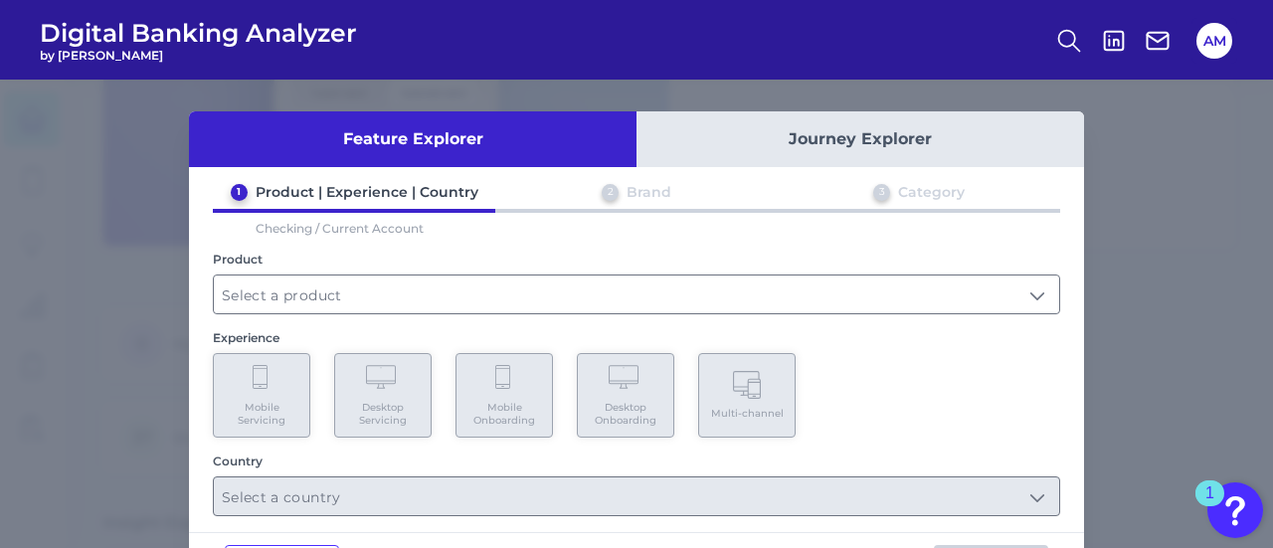
type input "Checking / Current Account"
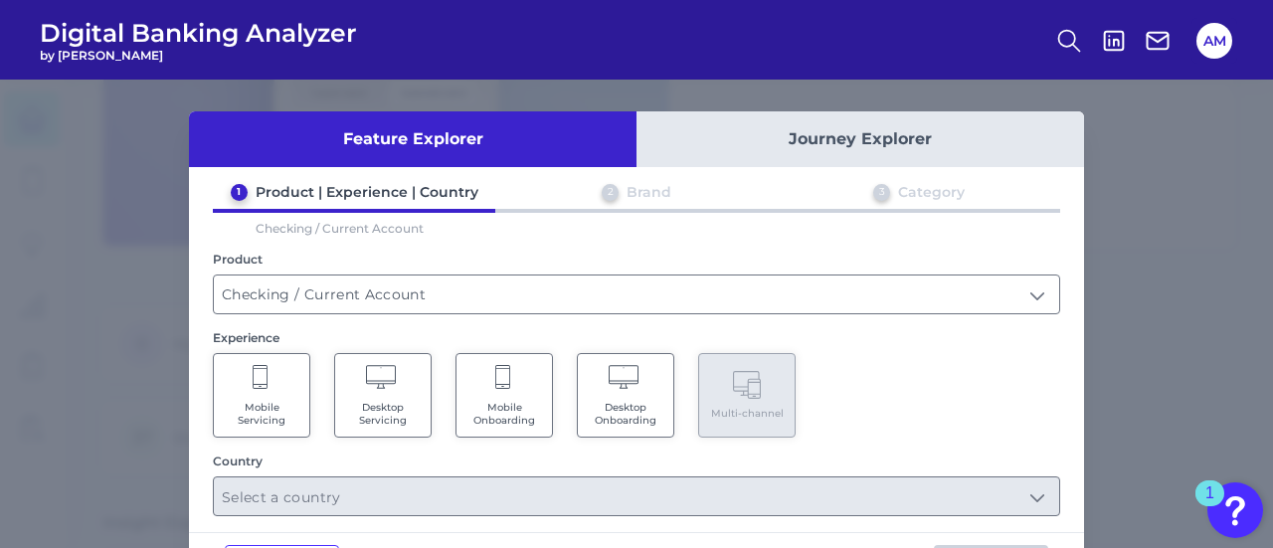
click at [619, 377] on icon at bounding box center [626, 379] width 35 height 28
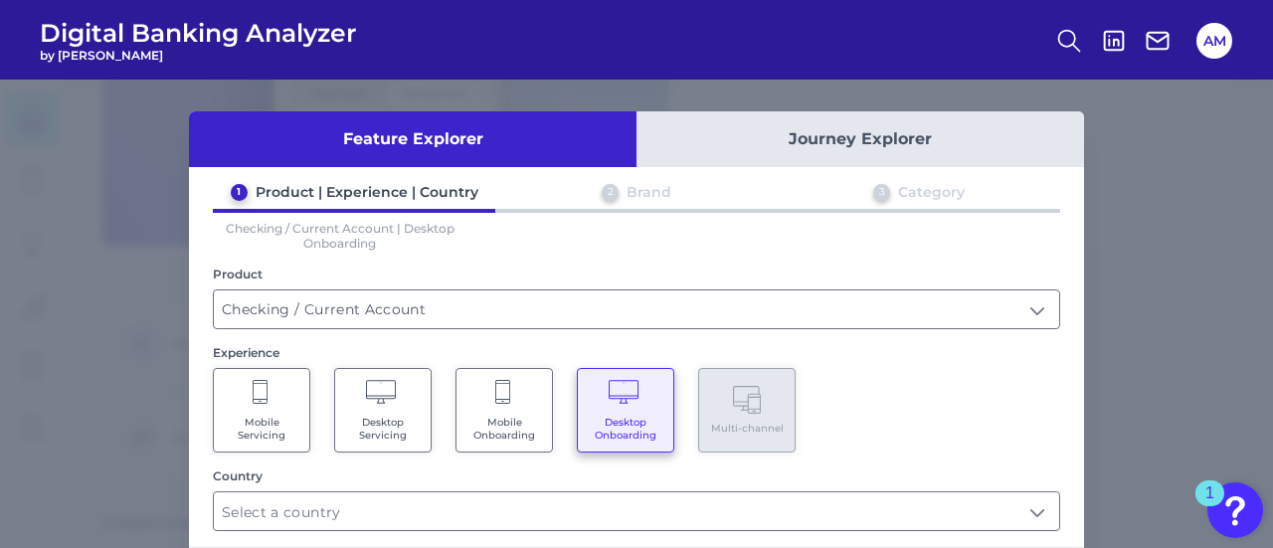
scroll to position [90, 0]
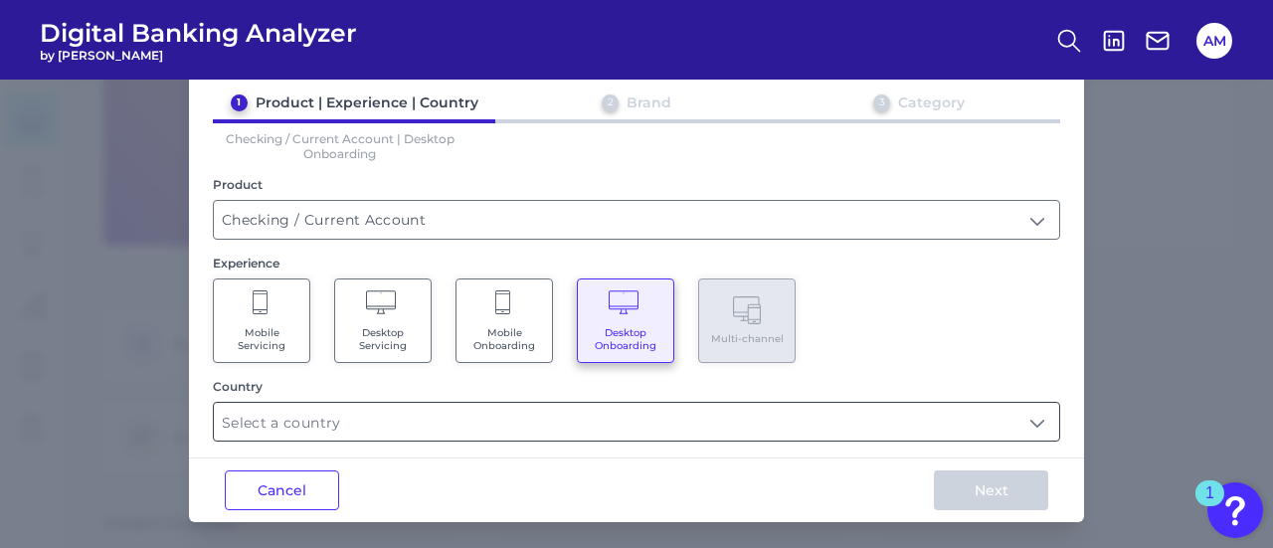
click at [645, 417] on input "text" at bounding box center [637, 422] width 846 height 38
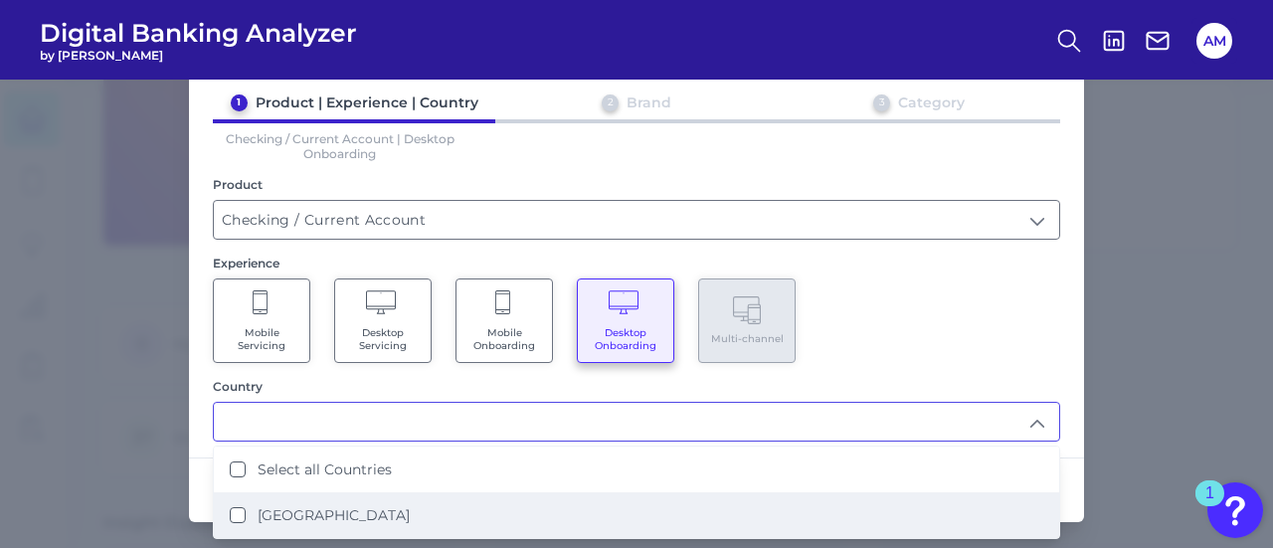
click at [455, 528] on li "[GEOGRAPHIC_DATA]" at bounding box center [637, 515] width 846 height 46
type input "Select all Countries"
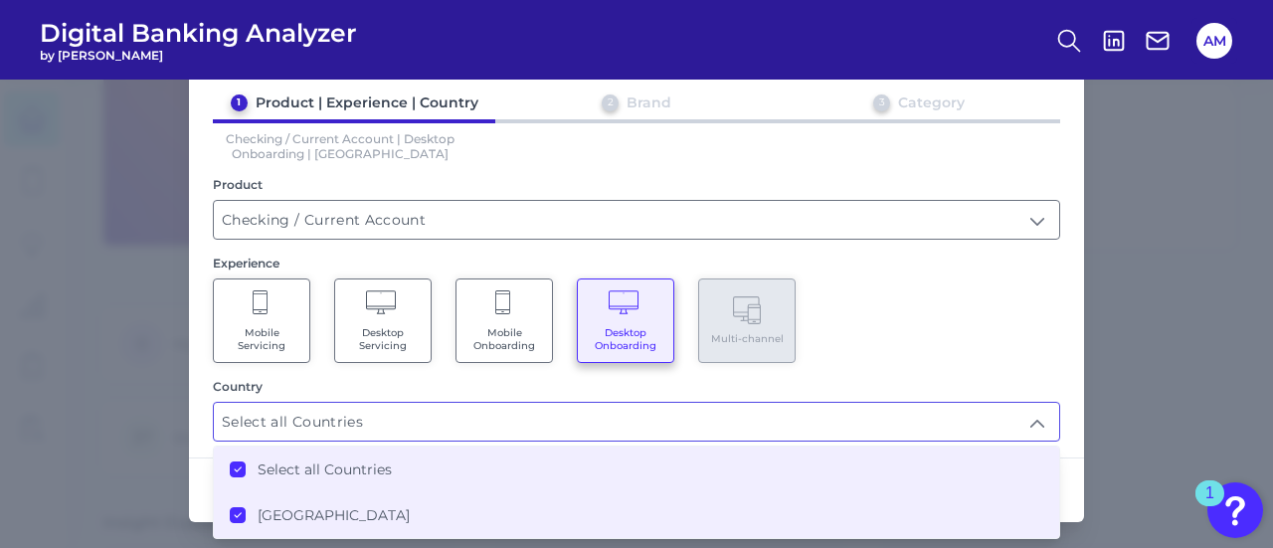
scroll to position [177, 0]
click at [1041, 425] on input "Select all Countries" at bounding box center [637, 422] width 846 height 38
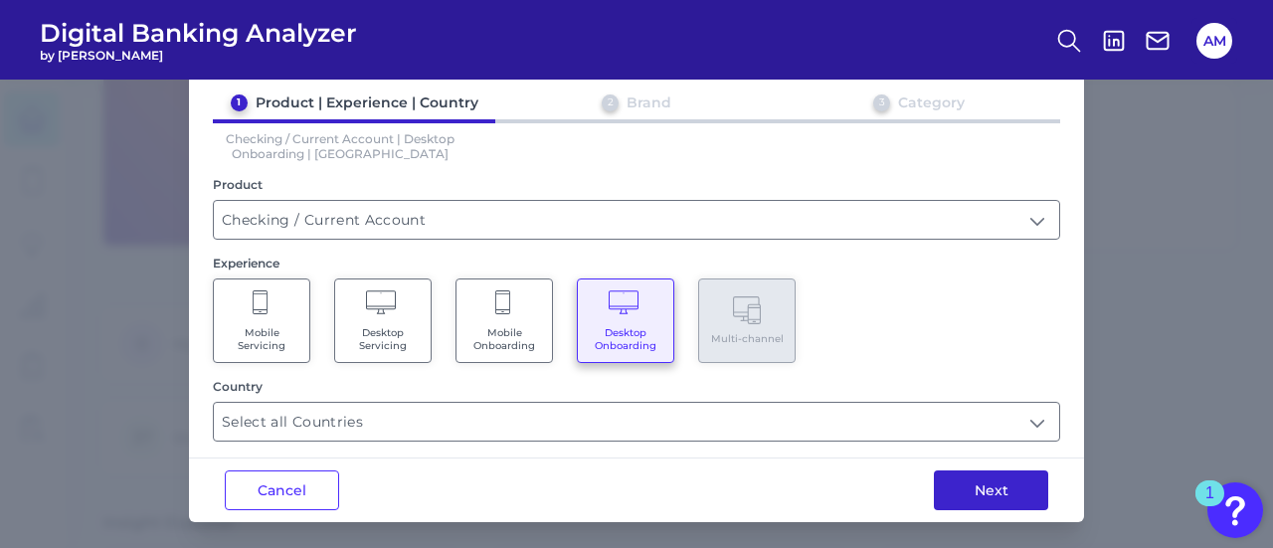
click at [993, 486] on button "Next" at bounding box center [991, 491] width 114 height 40
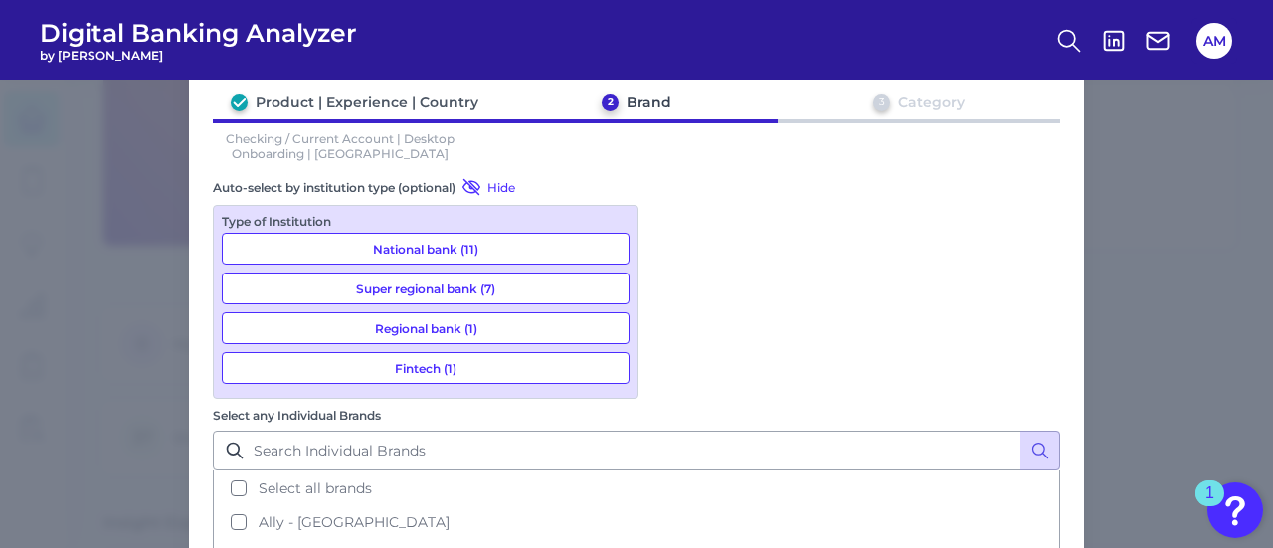
scroll to position [90, 0]
click at [827, 431] on input "Select any Individual Brands" at bounding box center [637, 451] width 848 height 40
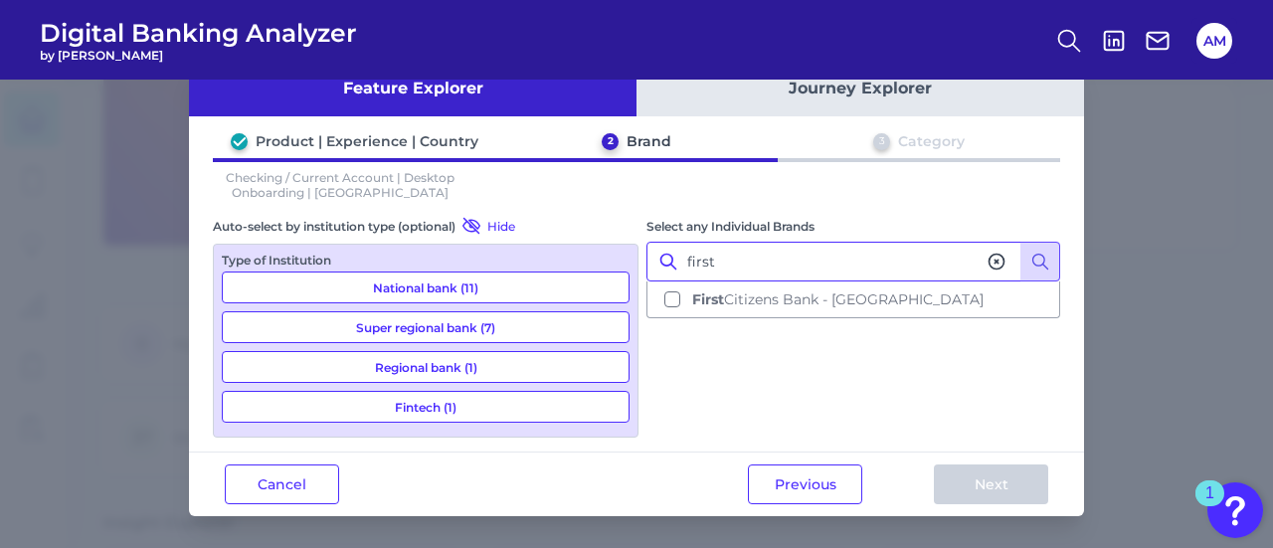
scroll to position [46, 0]
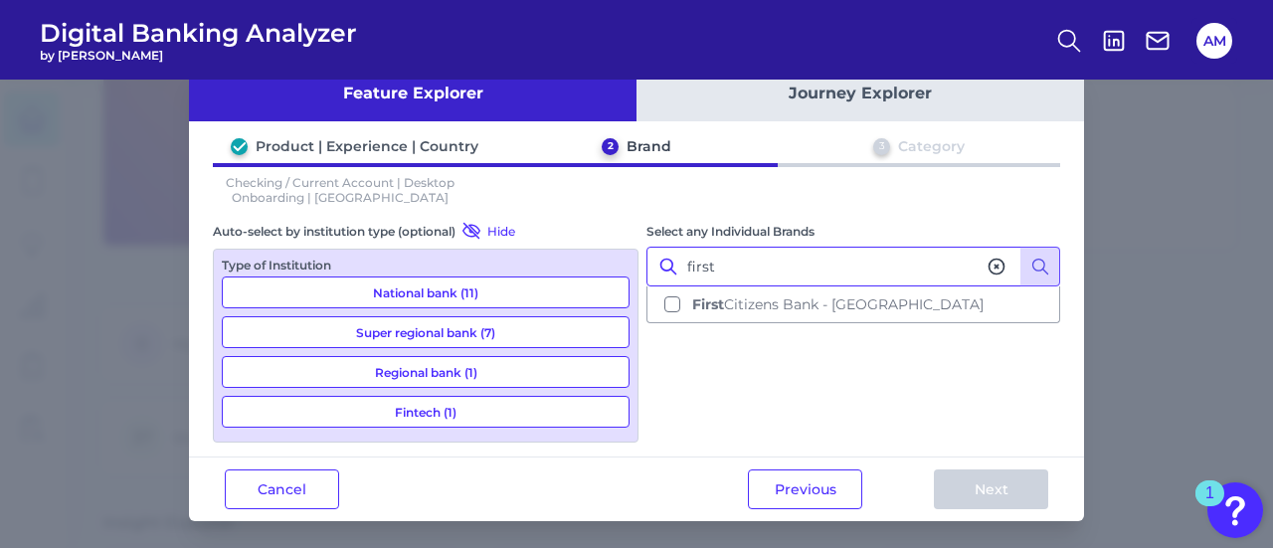
type input "first"
click at [995, 261] on icon at bounding box center [997, 267] width 20 height 20
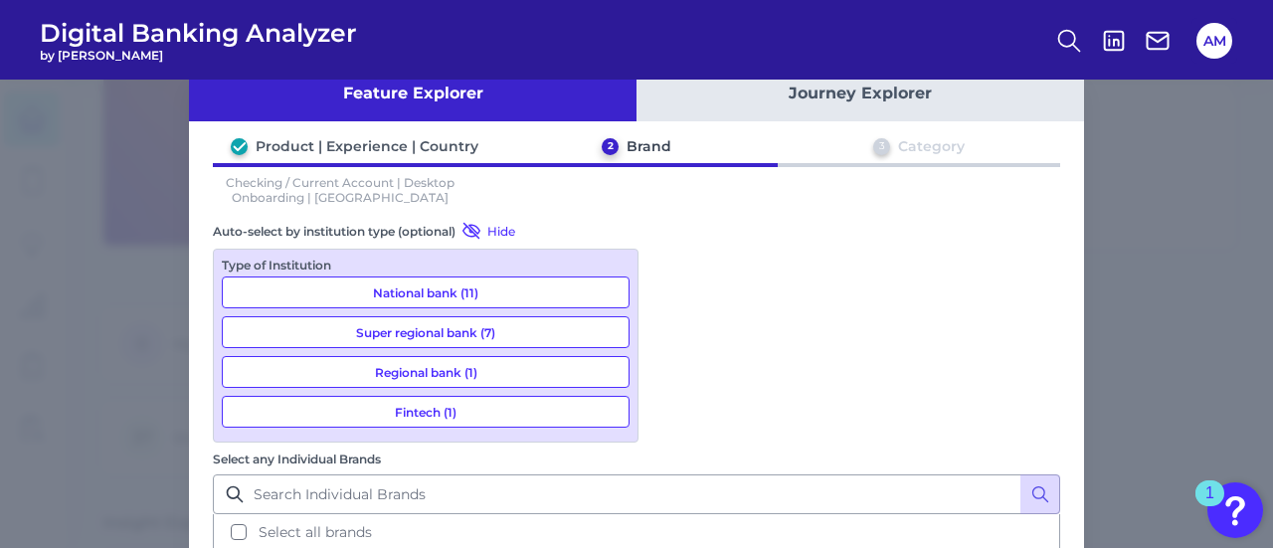
click at [765, 188] on div "Checking / Current Account | Desktop Onboarding | [GEOGRAPHIC_DATA]" at bounding box center [637, 184] width 848 height 42
click at [1130, 123] on div "Feature Explorer Journey Explorer Product | Experience | Country 2 Brand 3 Cate…" at bounding box center [636, 314] width 1273 height 469
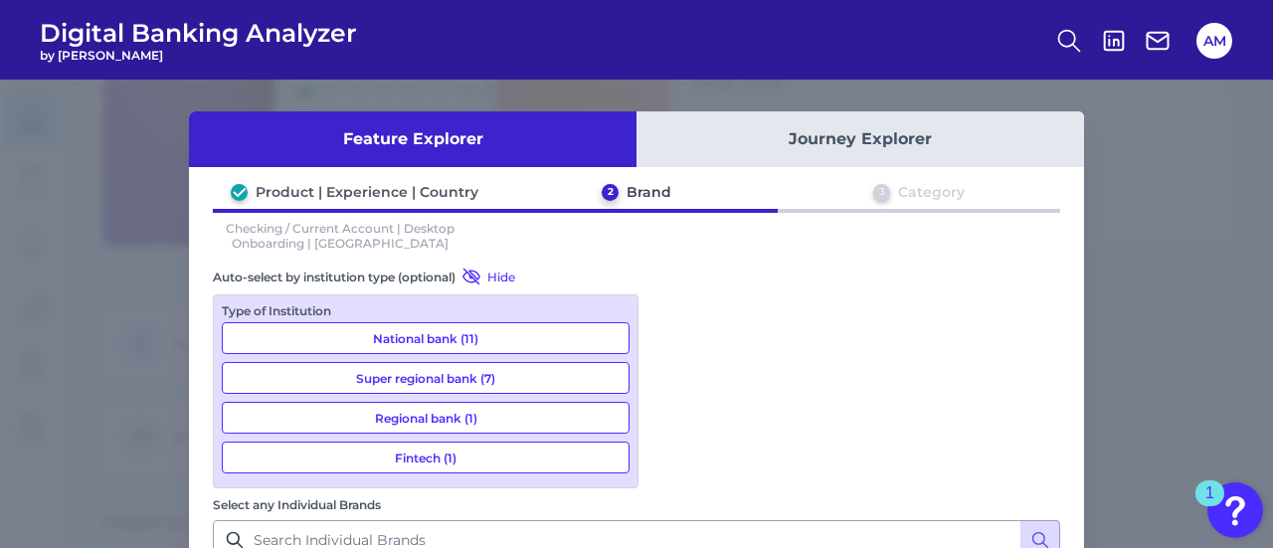
click at [44, 202] on div "Feature Explorer Journey Explorer Product | Experience | Country 2 Brand 3 Cate…" at bounding box center [636, 314] width 1273 height 469
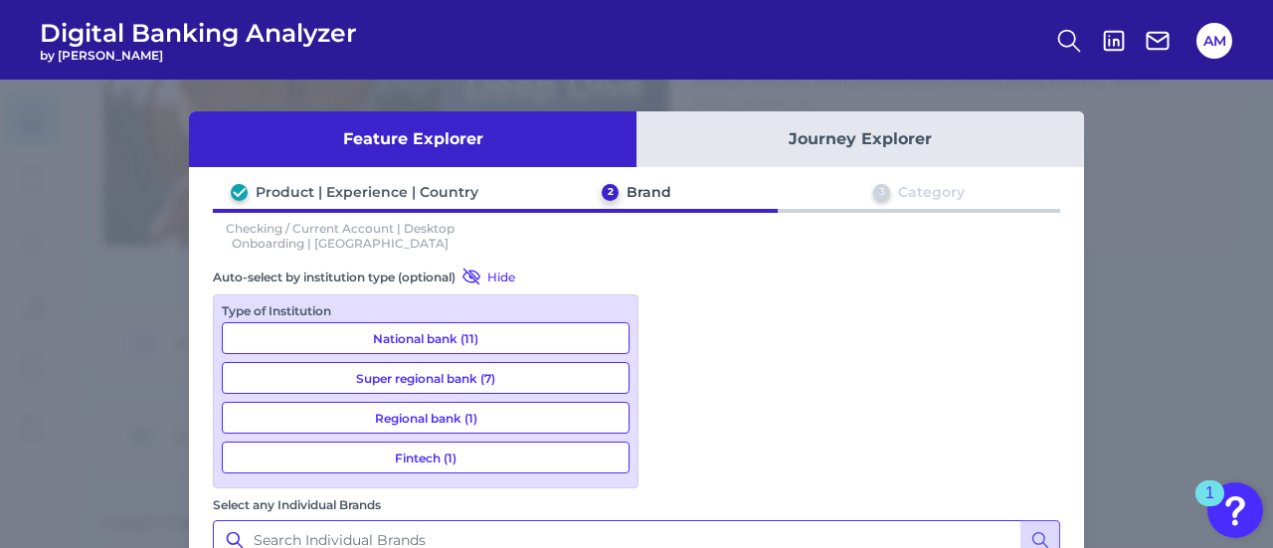
click at [730, 520] on input "Select any Individual Brands" at bounding box center [637, 540] width 848 height 40
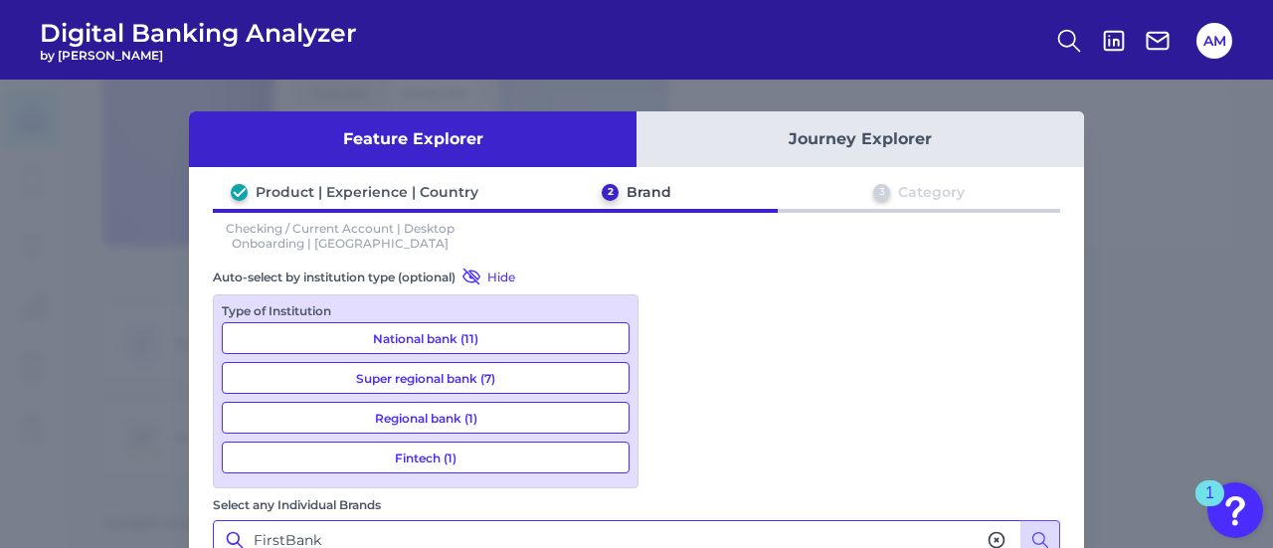
click at [730, 520] on input "FirstBank" at bounding box center [637, 540] width 848 height 40
type input "FirstBank"
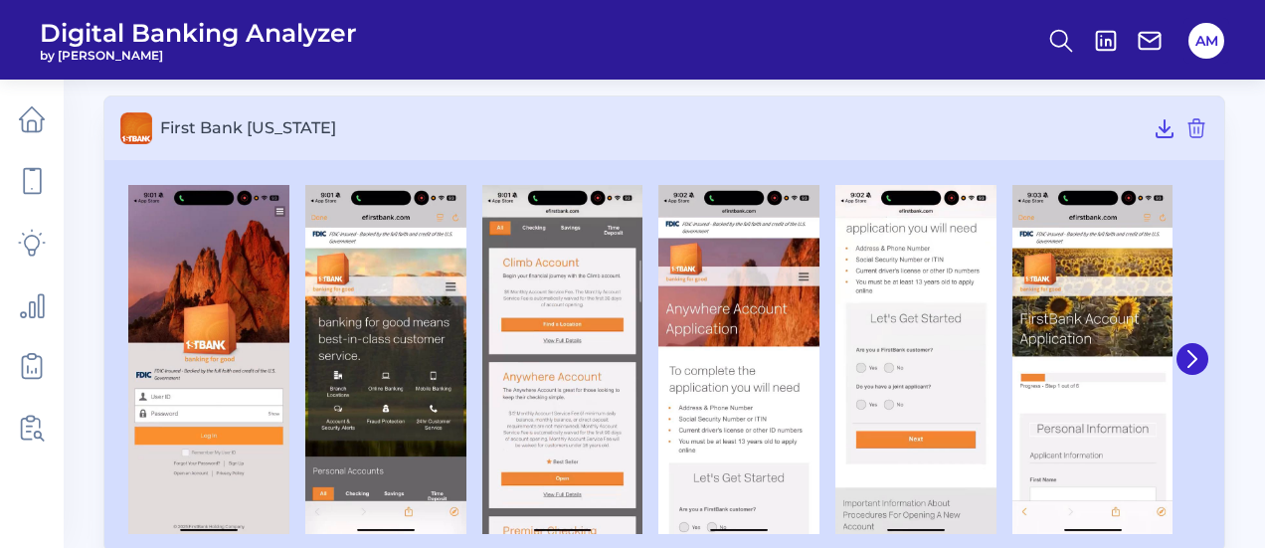
scroll to position [121, 0]
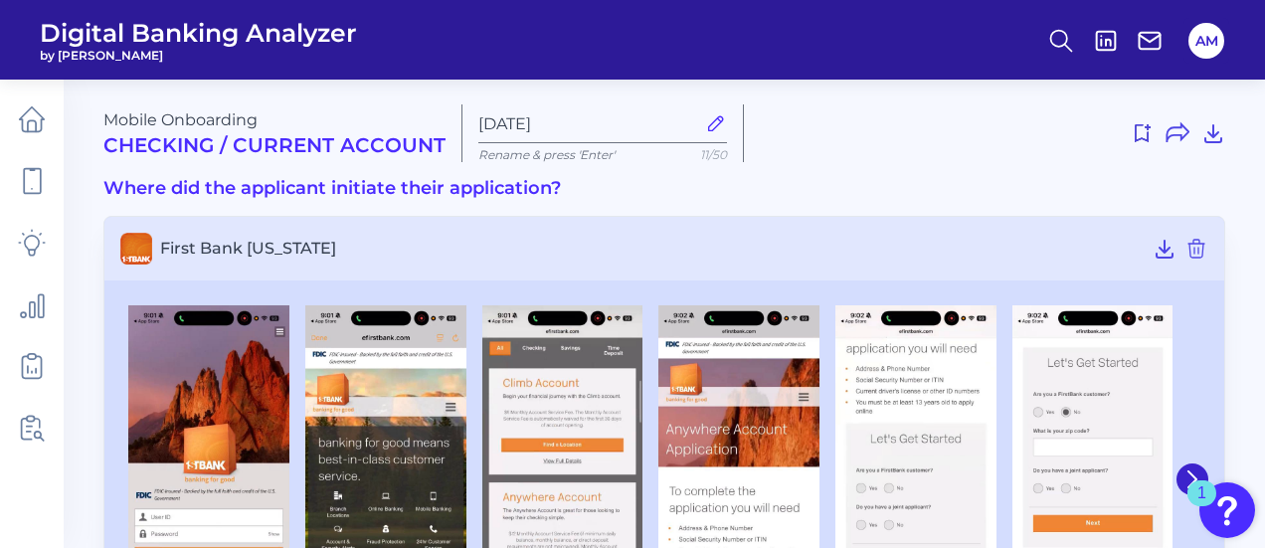
scroll to position [151, 0]
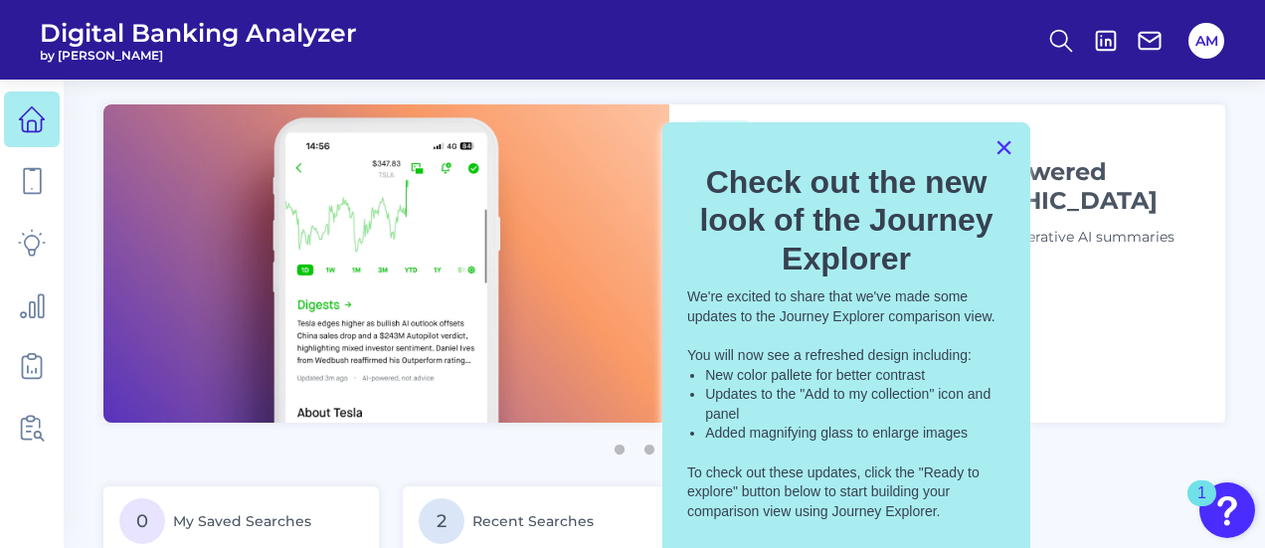
click at [995, 138] on button "×" at bounding box center [1004, 147] width 19 height 32
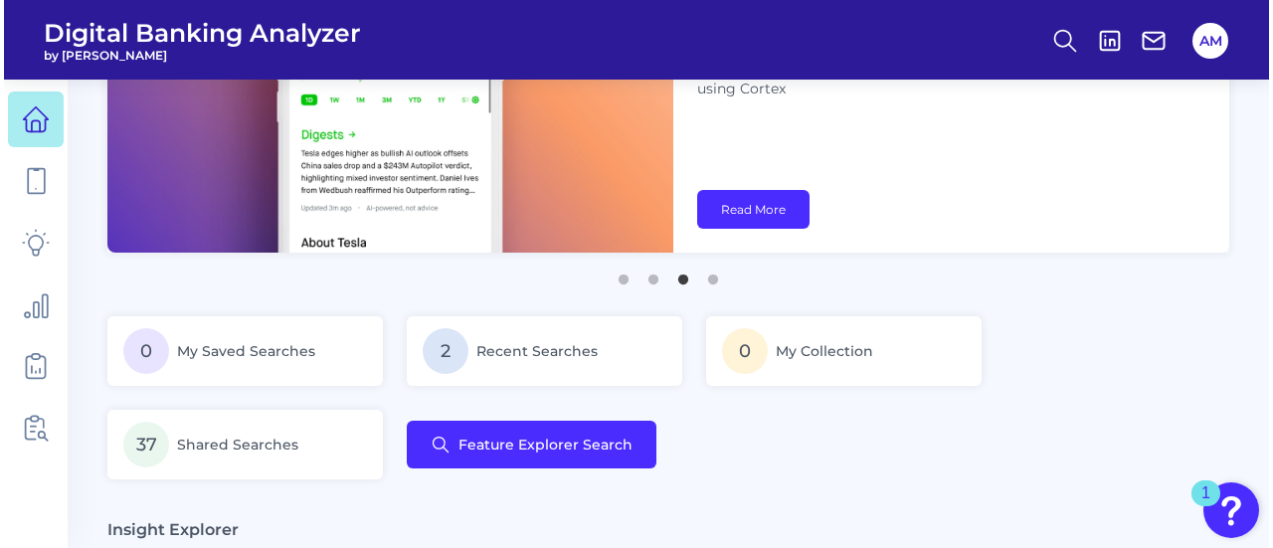
scroll to position [181, 0]
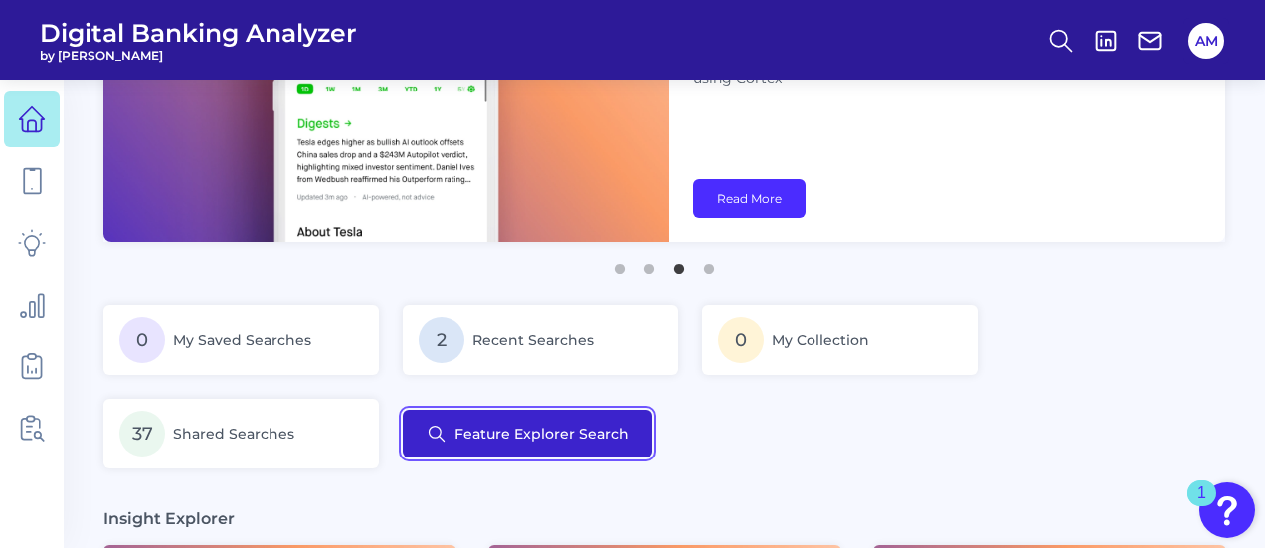
click at [582, 426] on button "Feature Explorer Search" at bounding box center [528, 434] width 250 height 48
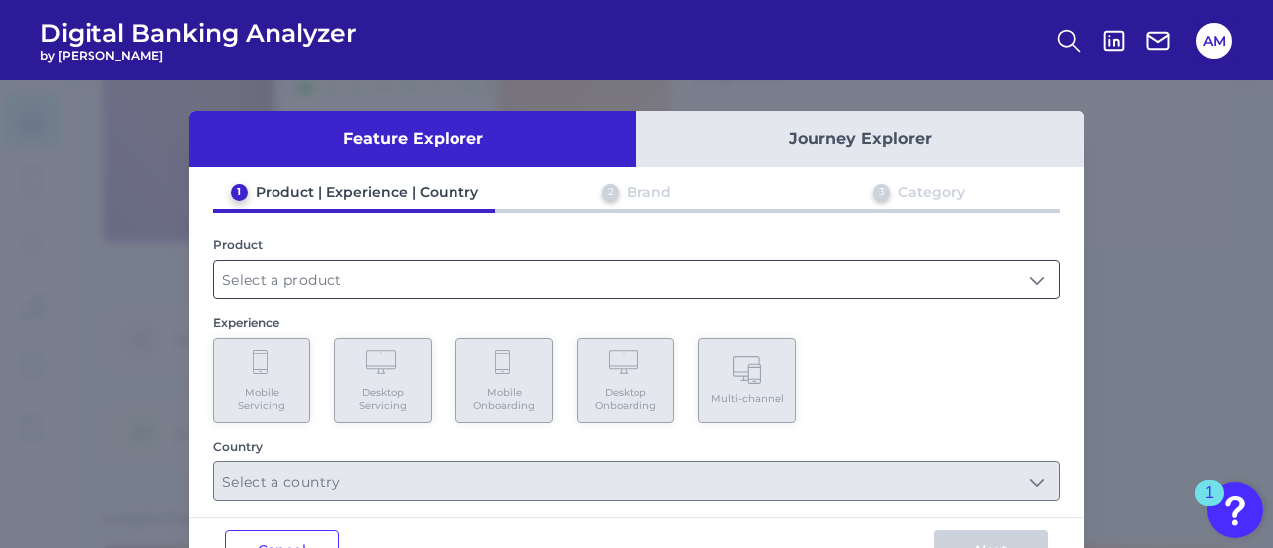
click at [483, 283] on input "text" at bounding box center [637, 280] width 846 height 38
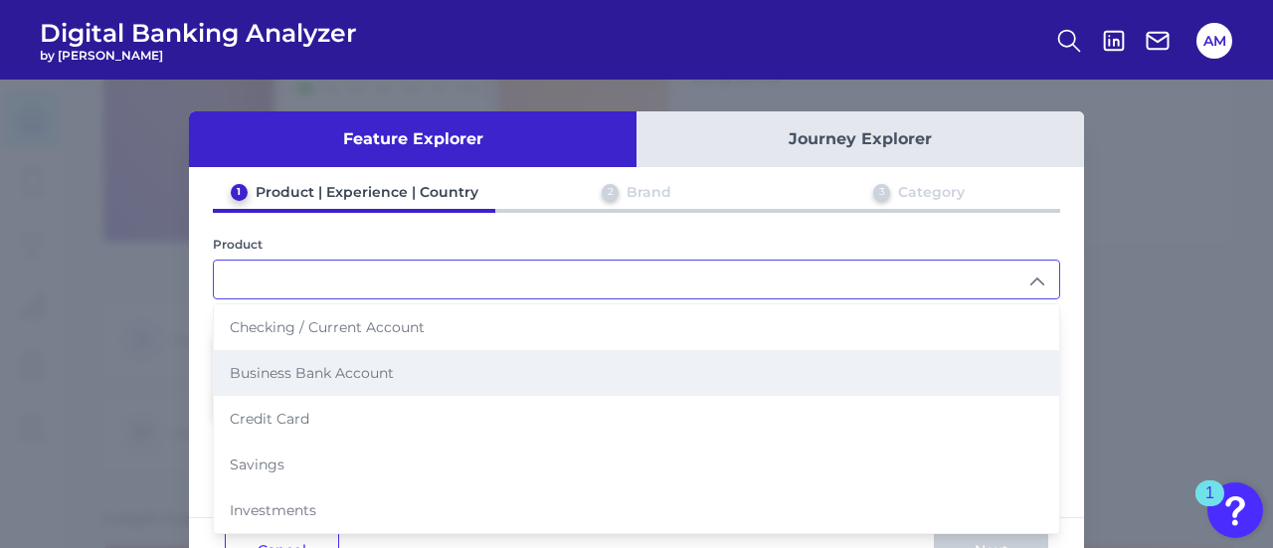
click at [382, 364] on span "Business Bank Account" at bounding box center [312, 373] width 164 height 18
type input "Business Bank Account"
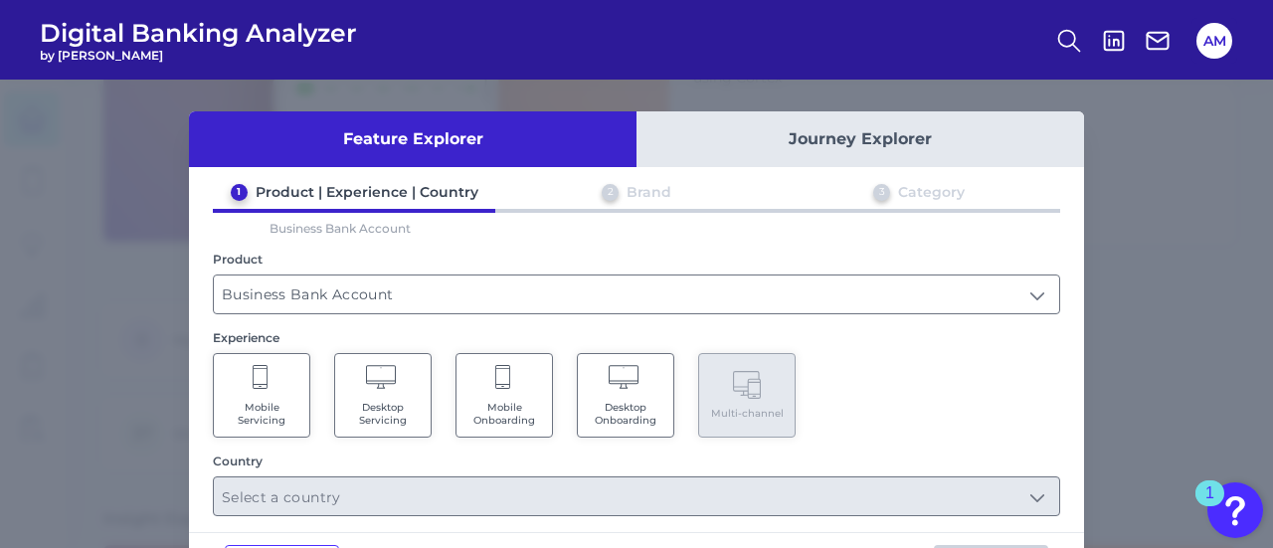
scroll to position [76, 0]
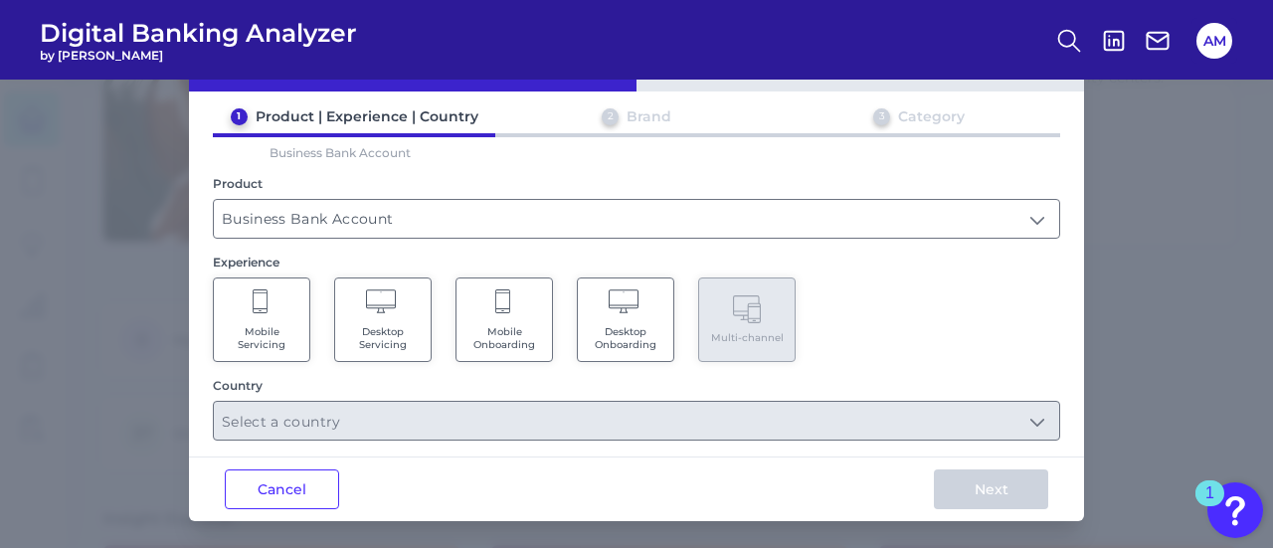
click at [519, 350] on Onboarding "Mobile Onboarding" at bounding box center [504, 320] width 97 height 85
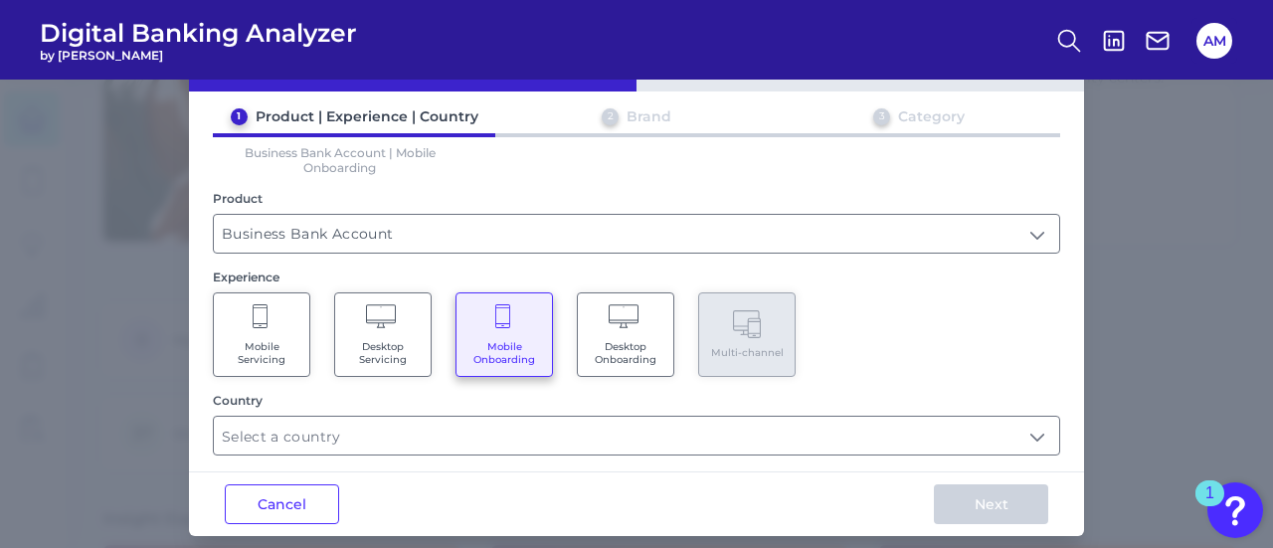
scroll to position [90, 0]
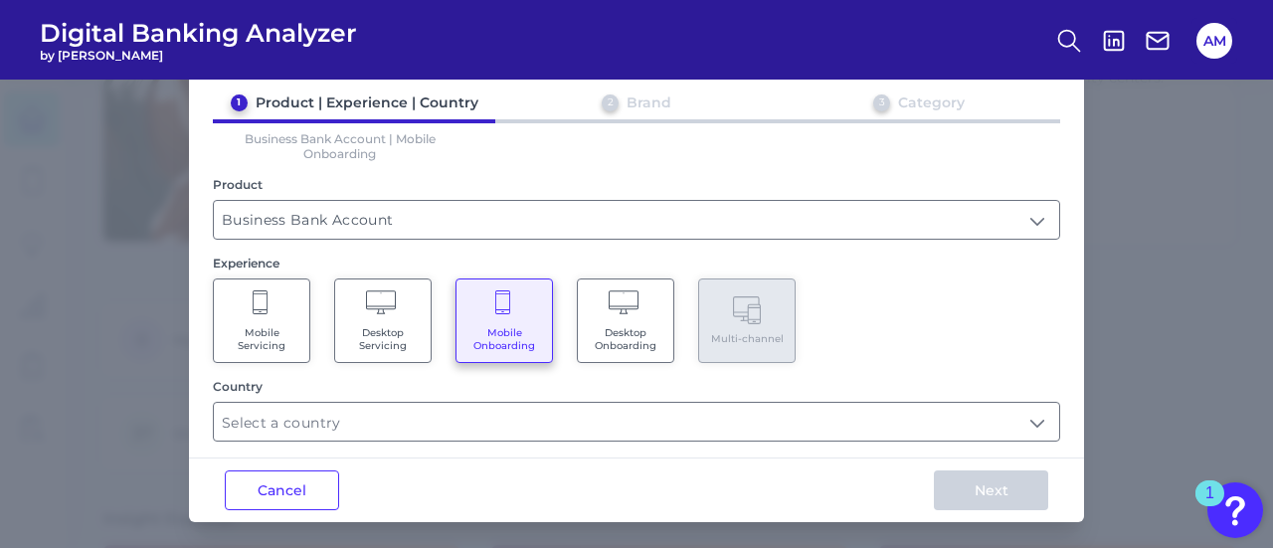
click at [521, 403] on input "text" at bounding box center [637, 422] width 846 height 38
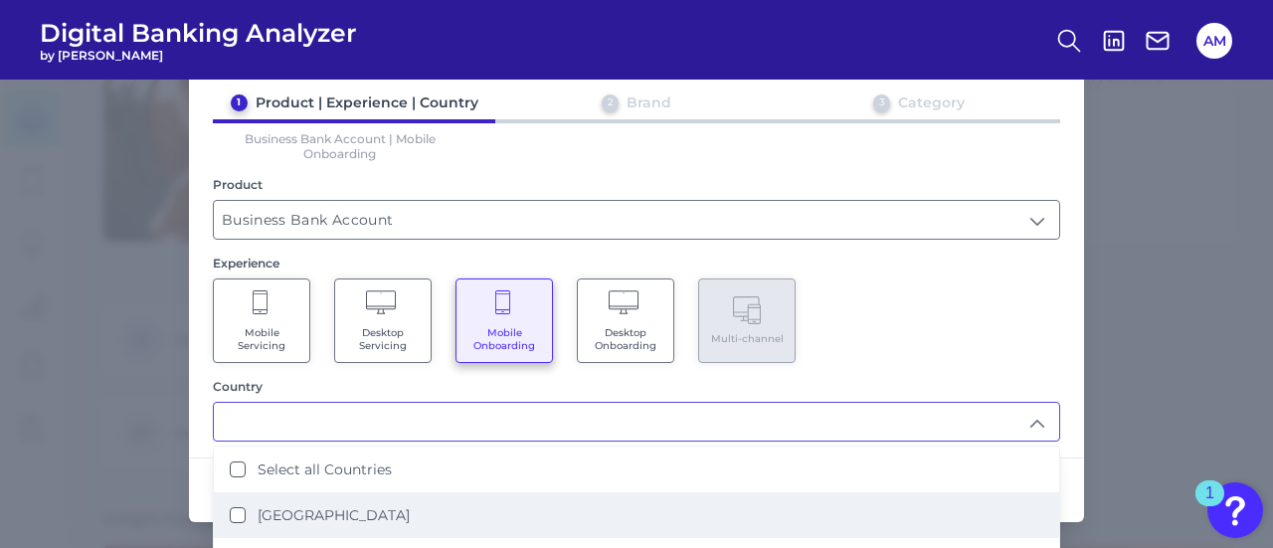
scroll to position [118, 0]
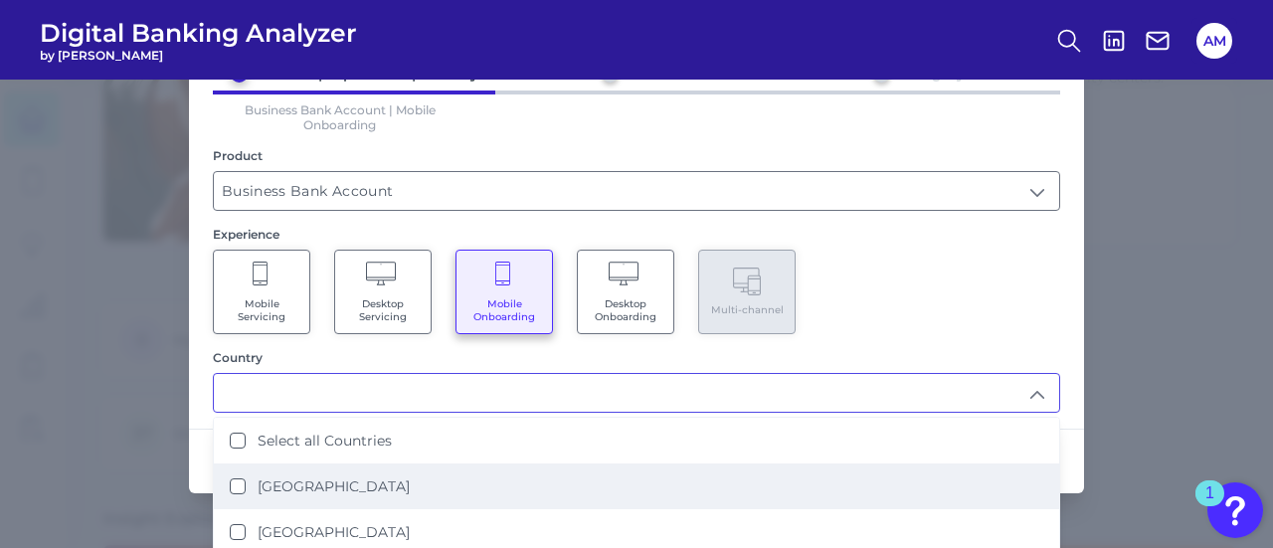
click at [362, 516] on li "United States" at bounding box center [637, 532] width 846 height 46
type input "United States"
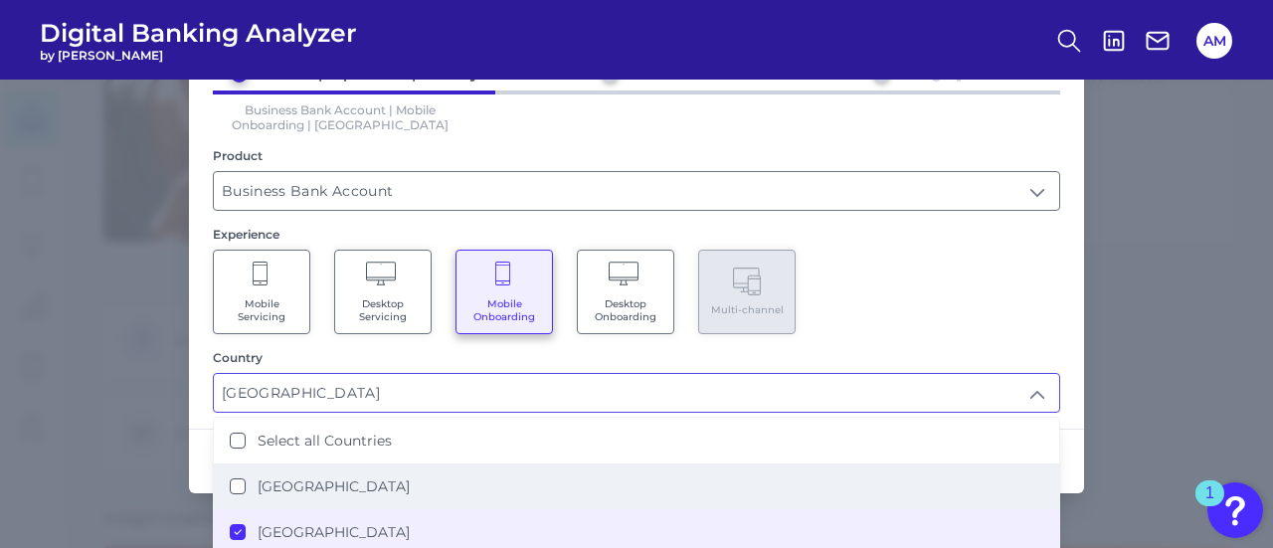
scroll to position [181, 0]
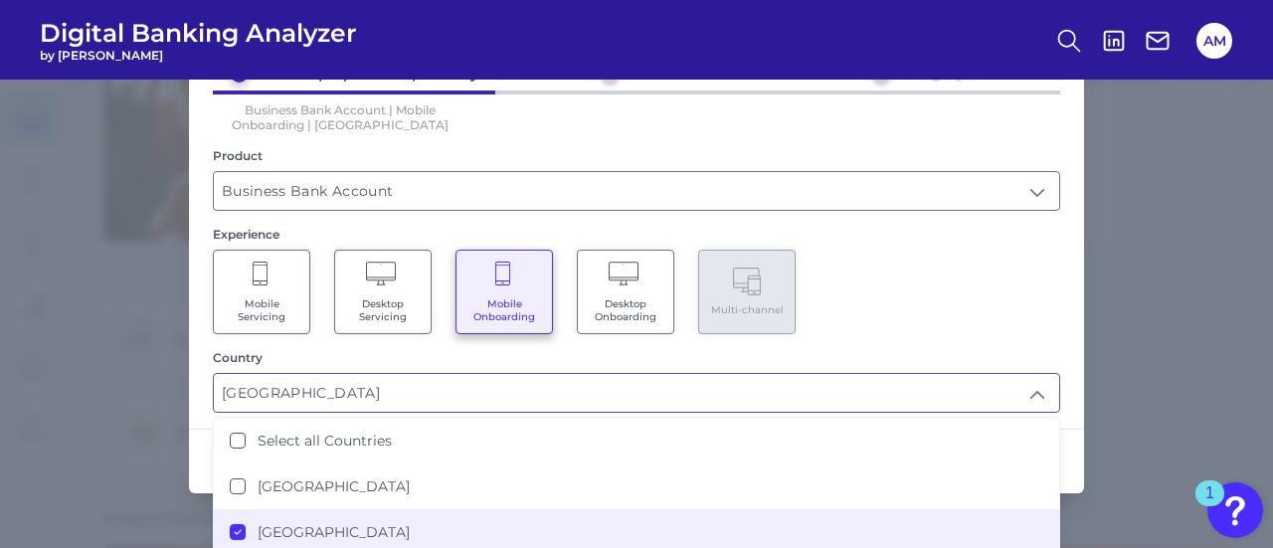
click at [941, 227] on div "Experience" at bounding box center [637, 234] width 848 height 15
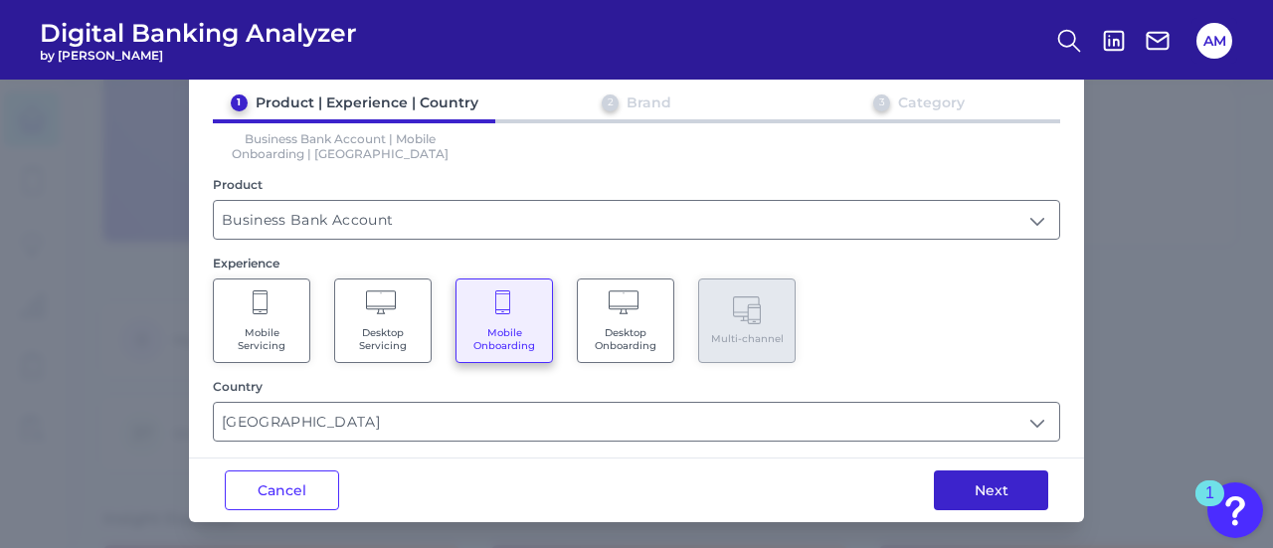
click at [952, 489] on button "Next" at bounding box center [991, 491] width 114 height 40
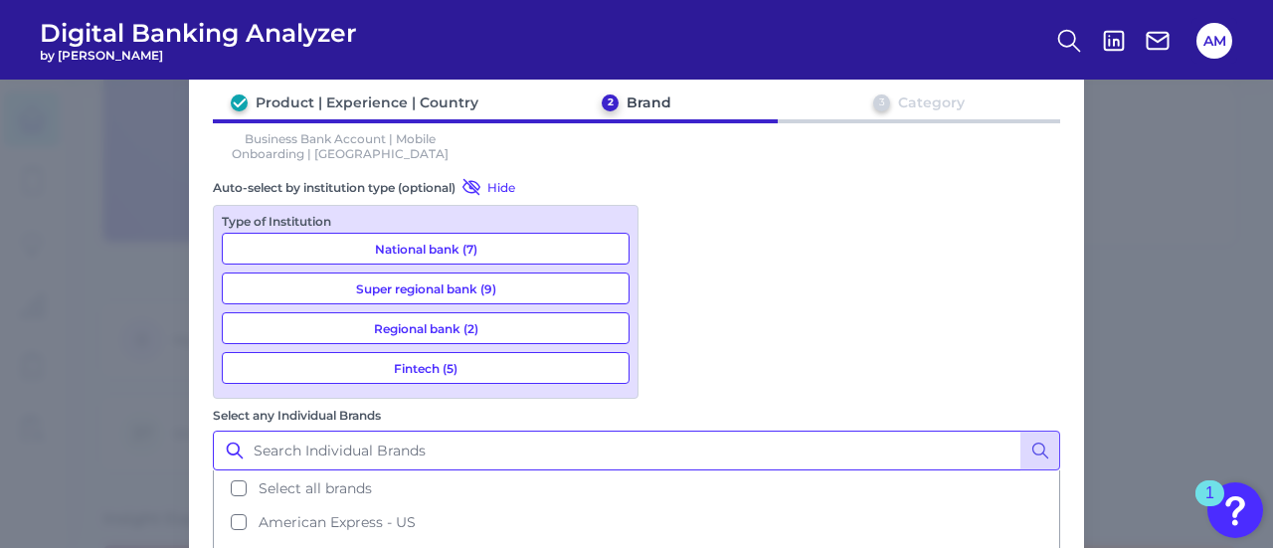
click at [694, 431] on input "Select any Individual Brands" at bounding box center [637, 451] width 848 height 40
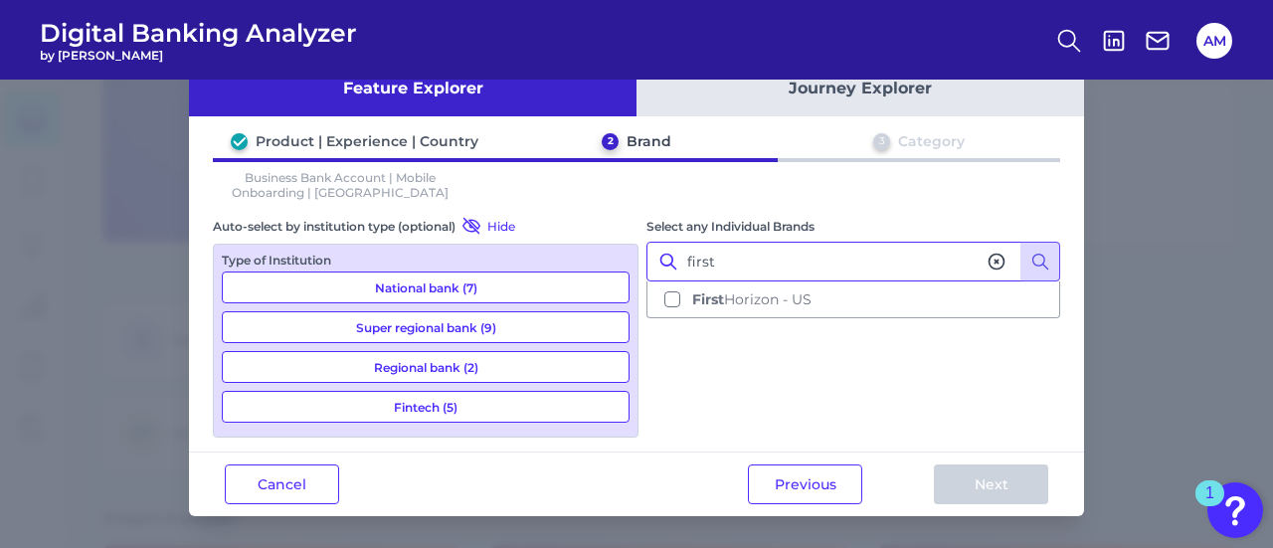
scroll to position [46, 0]
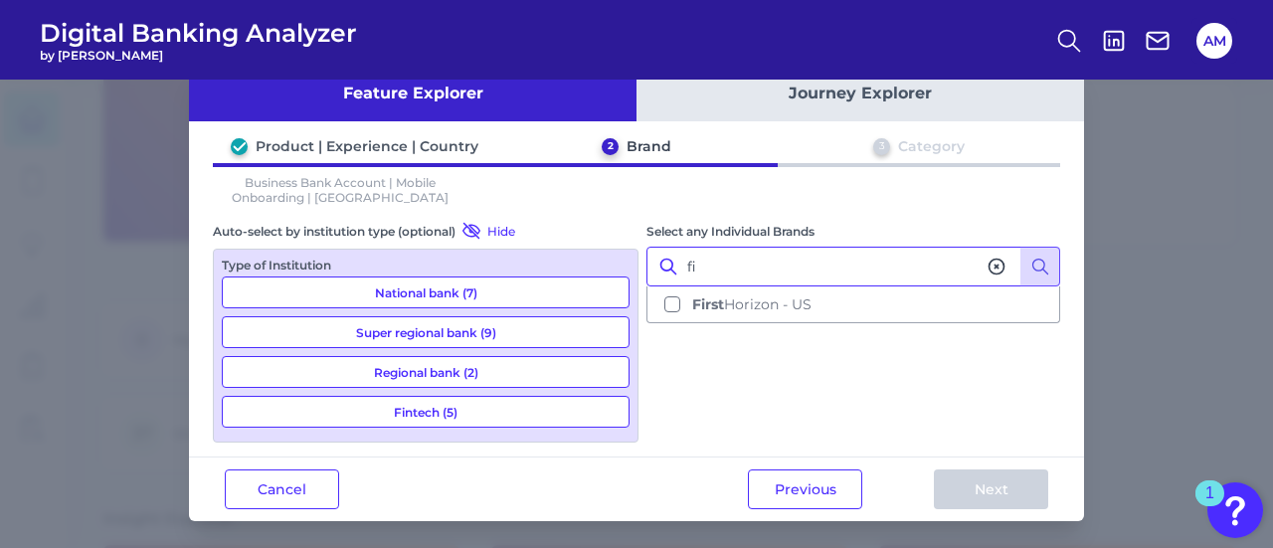
type input "f"
type input "First"
click at [236, 488] on button "Cancel" at bounding box center [282, 490] width 114 height 40
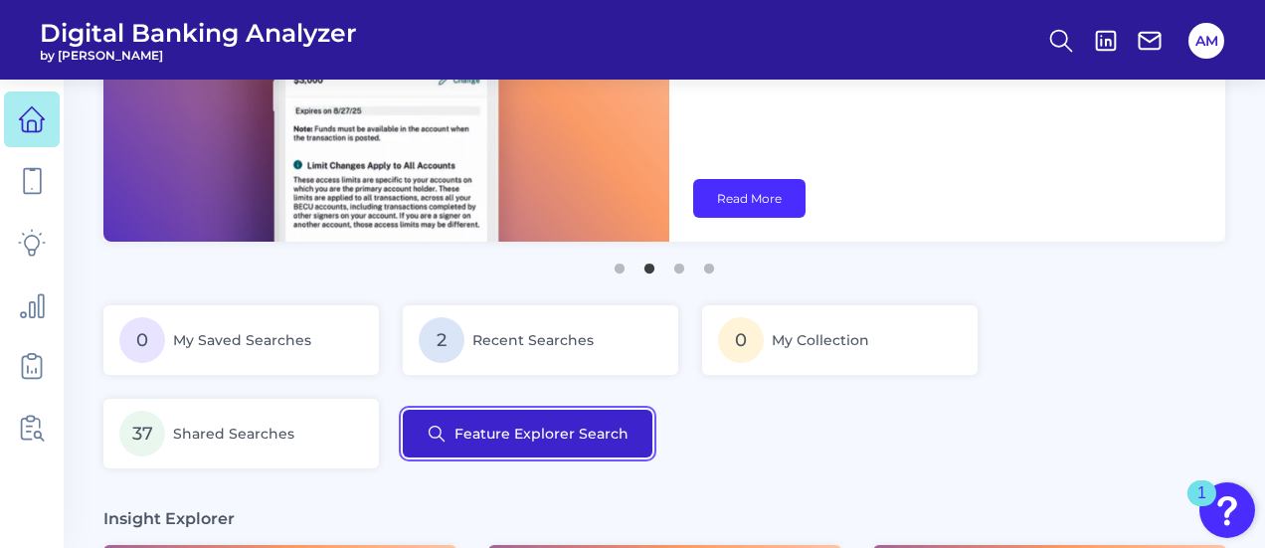
click at [482, 434] on button "Feature Explorer Search" at bounding box center [528, 434] width 250 height 48
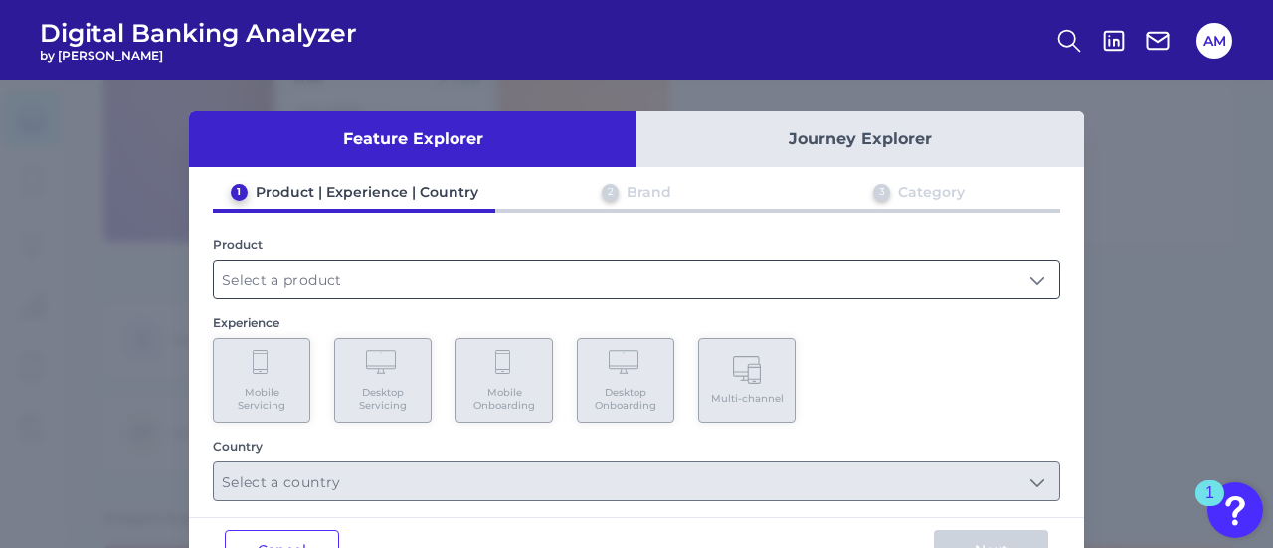
click at [466, 285] on input "text" at bounding box center [637, 280] width 846 height 38
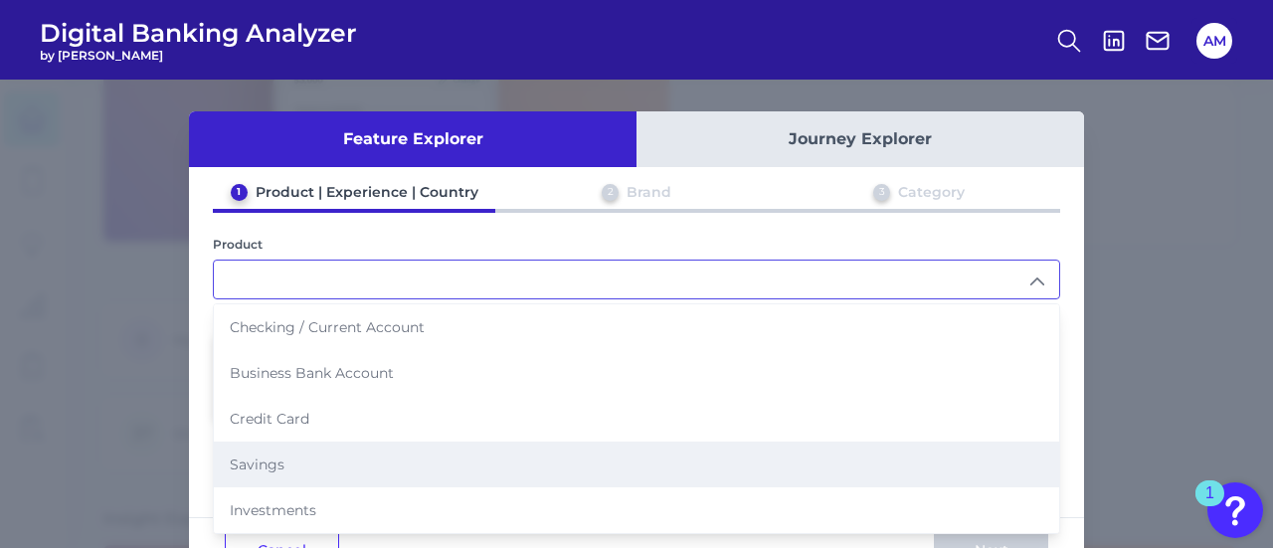
scroll to position [61, 0]
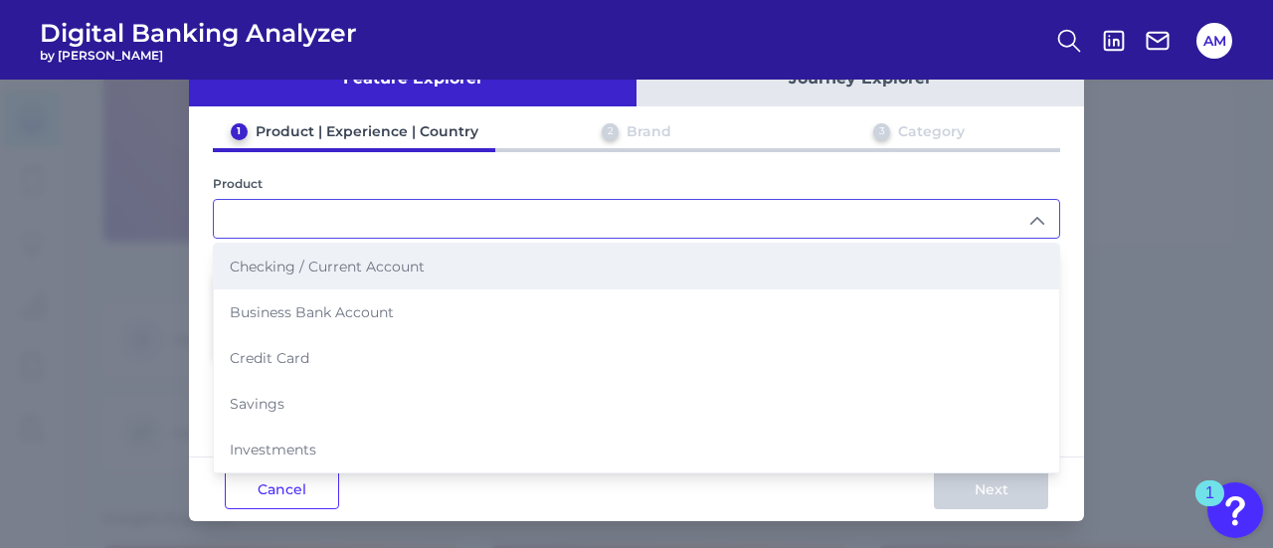
click at [419, 276] on li "Checking / Current Account" at bounding box center [637, 267] width 846 height 46
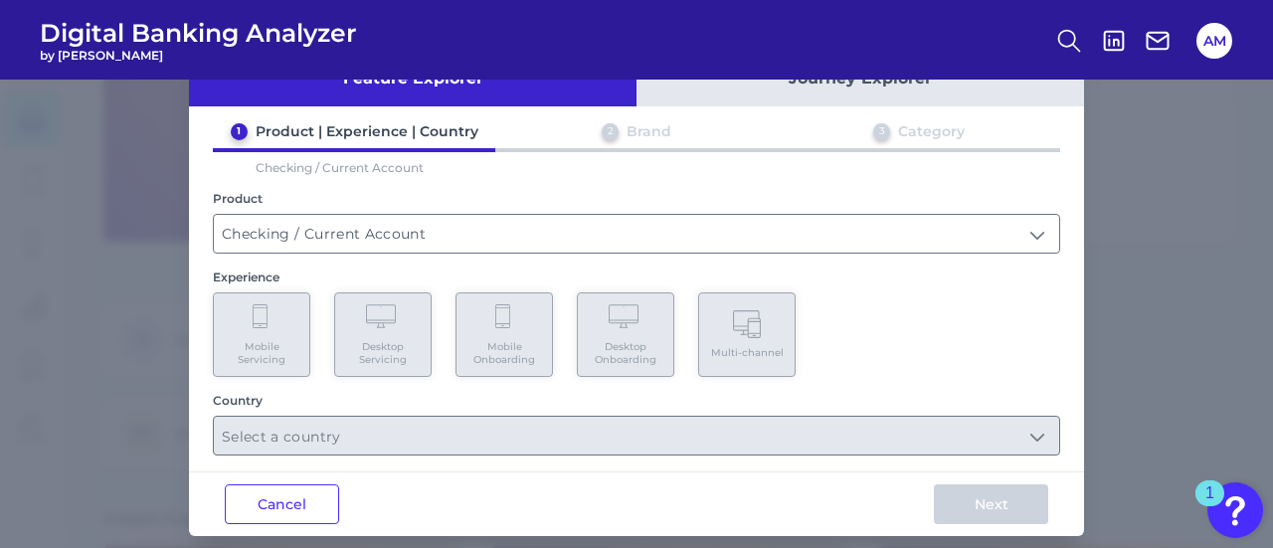
type input "Checking / Current Account"
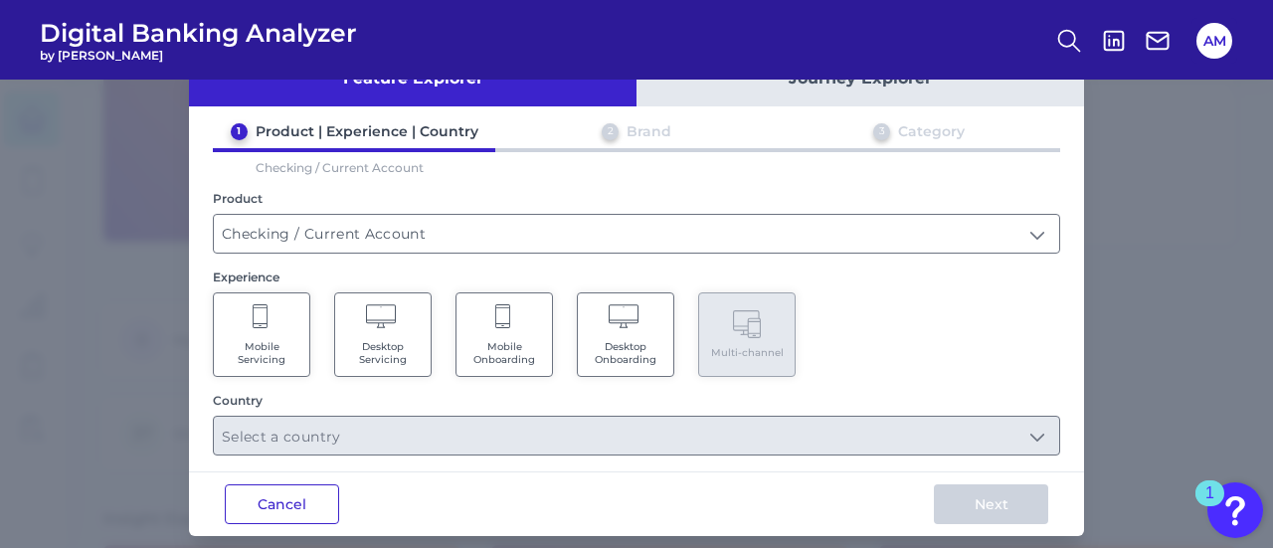
click at [248, 496] on button "Cancel" at bounding box center [282, 505] width 114 height 40
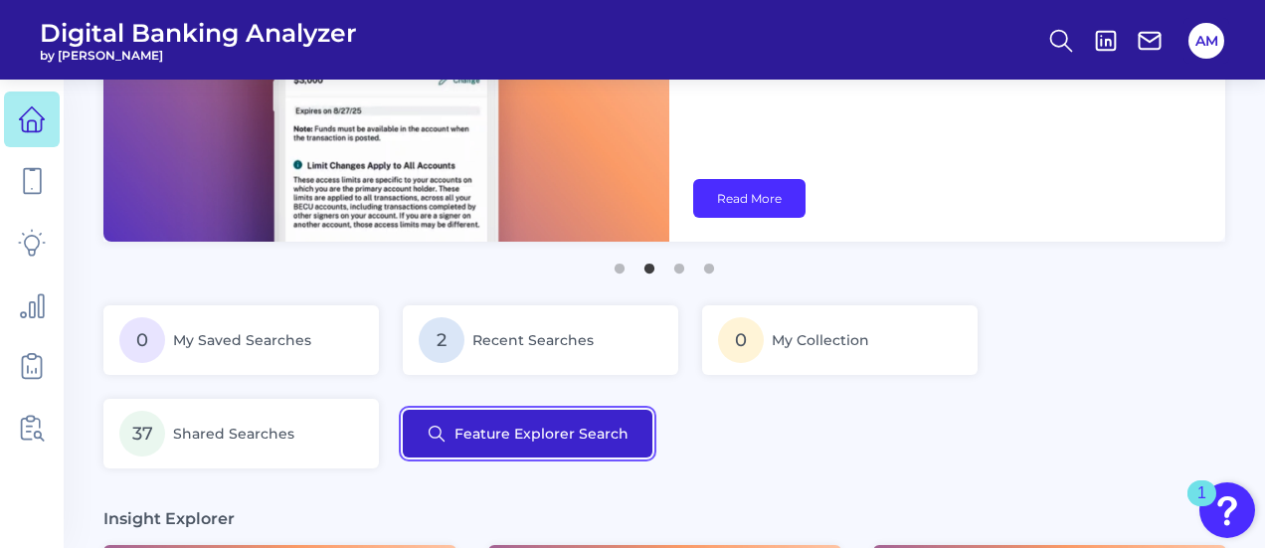
click at [493, 425] on button "Feature Explorer Search" at bounding box center [528, 434] width 250 height 48
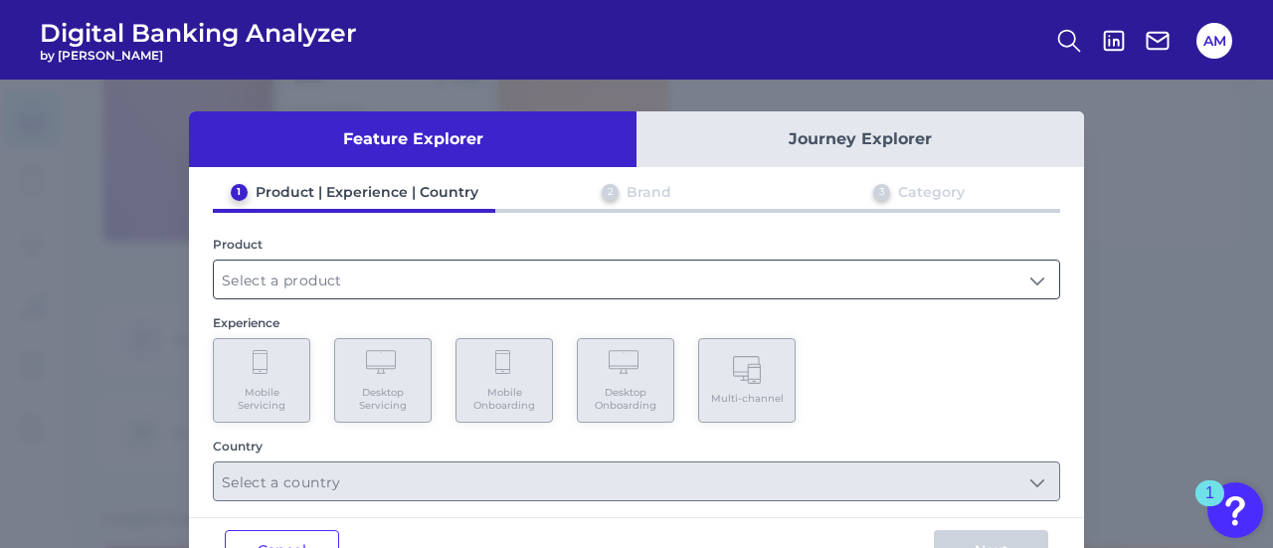
click at [374, 268] on input "text" at bounding box center [637, 280] width 846 height 38
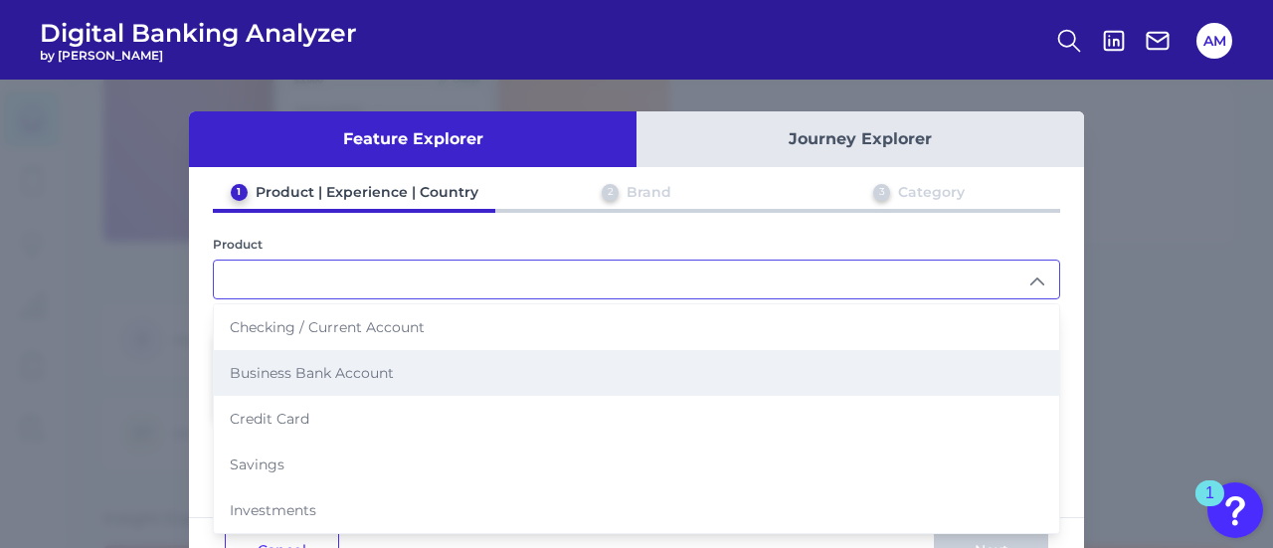
click at [355, 388] on li "Business Bank Account" at bounding box center [637, 373] width 846 height 46
type input "Business Bank Account"
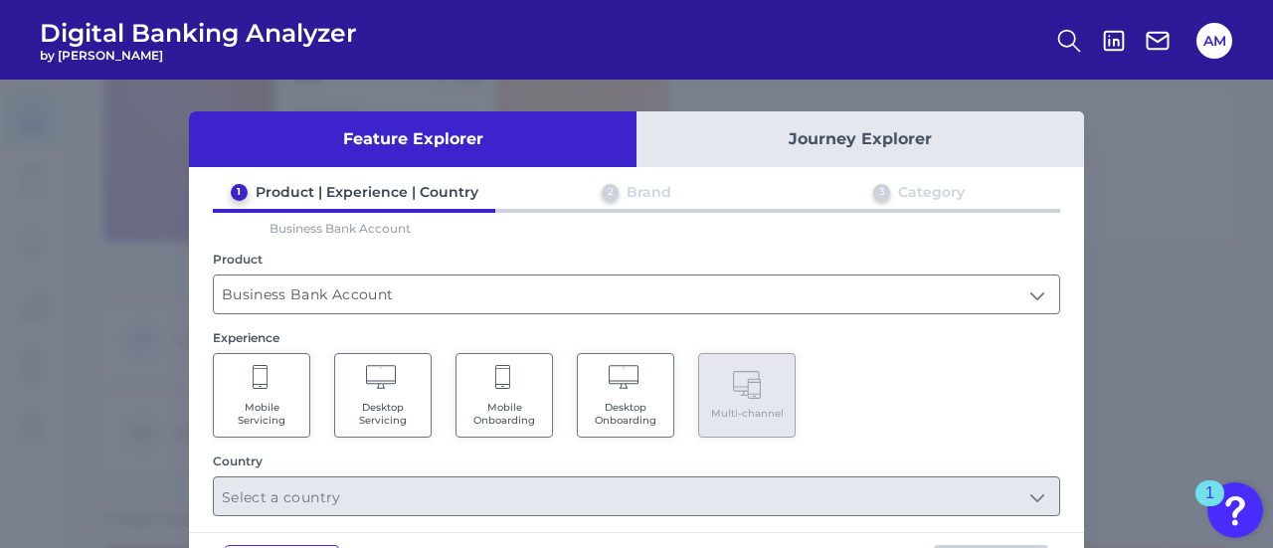
click at [618, 383] on icon at bounding box center [626, 379] width 35 height 28
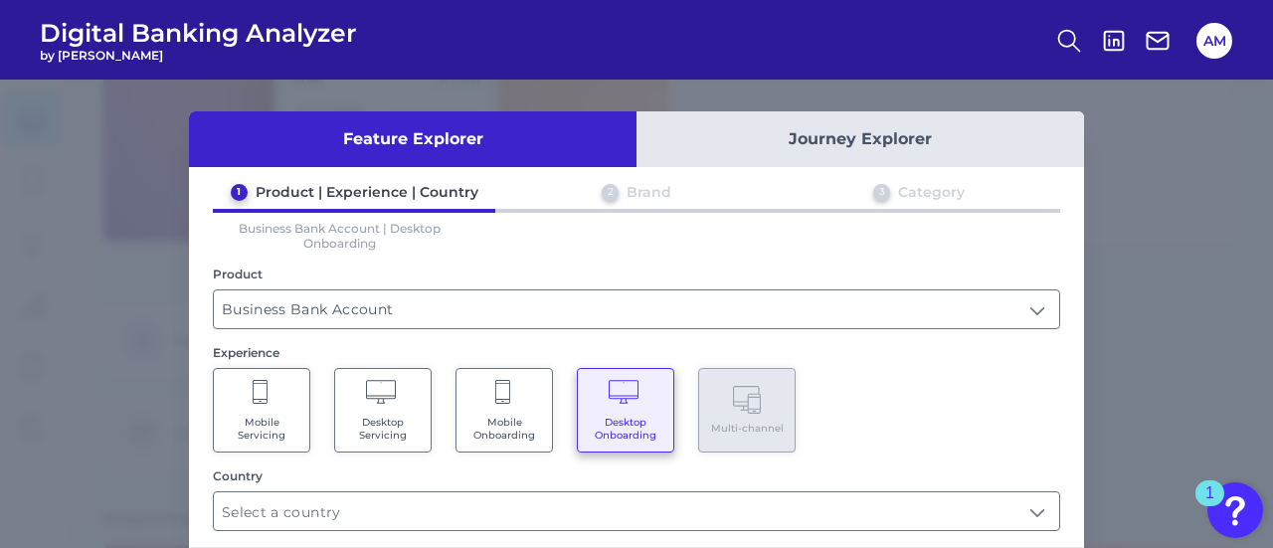
scroll to position [90, 0]
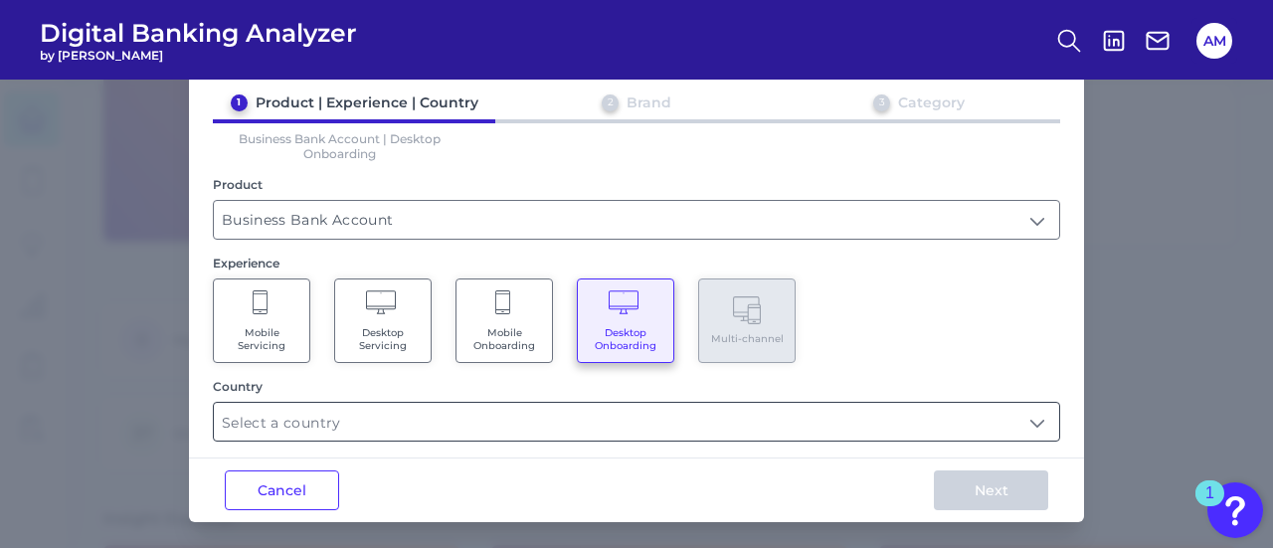
click at [444, 415] on input "text" at bounding box center [637, 422] width 846 height 38
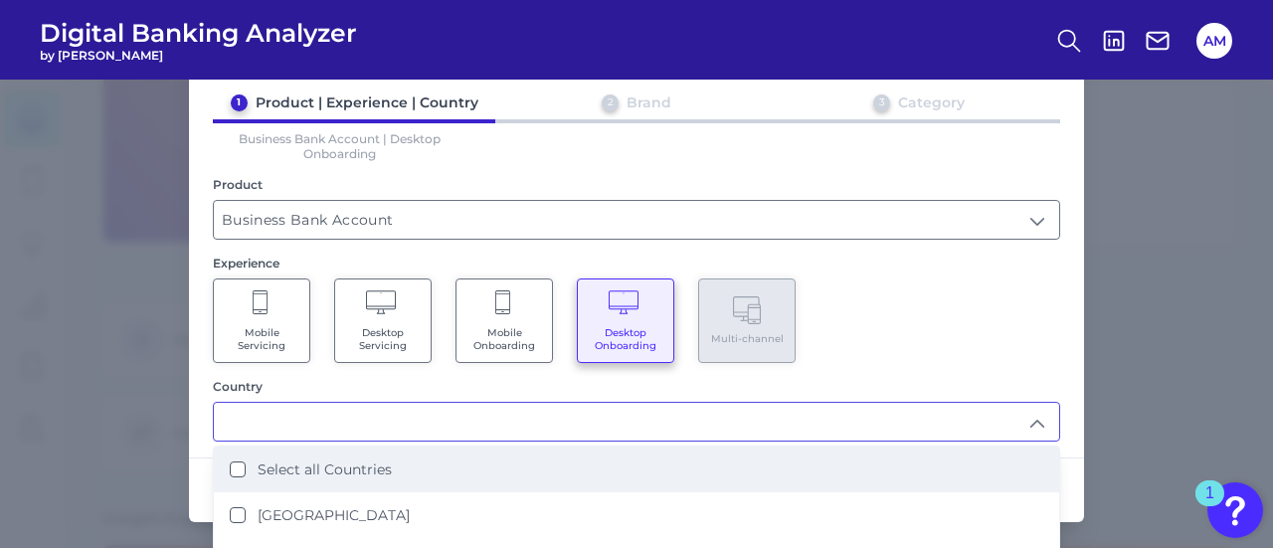
scroll to position [118, 0]
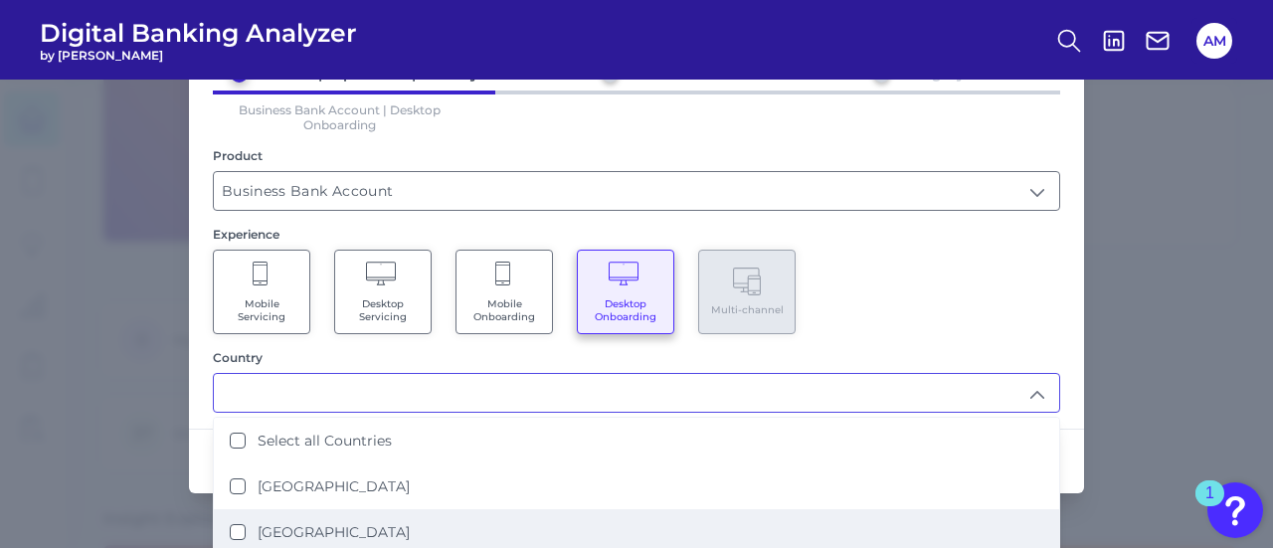
click at [336, 523] on label "[GEOGRAPHIC_DATA]" at bounding box center [334, 532] width 152 height 18
type input "[GEOGRAPHIC_DATA]"
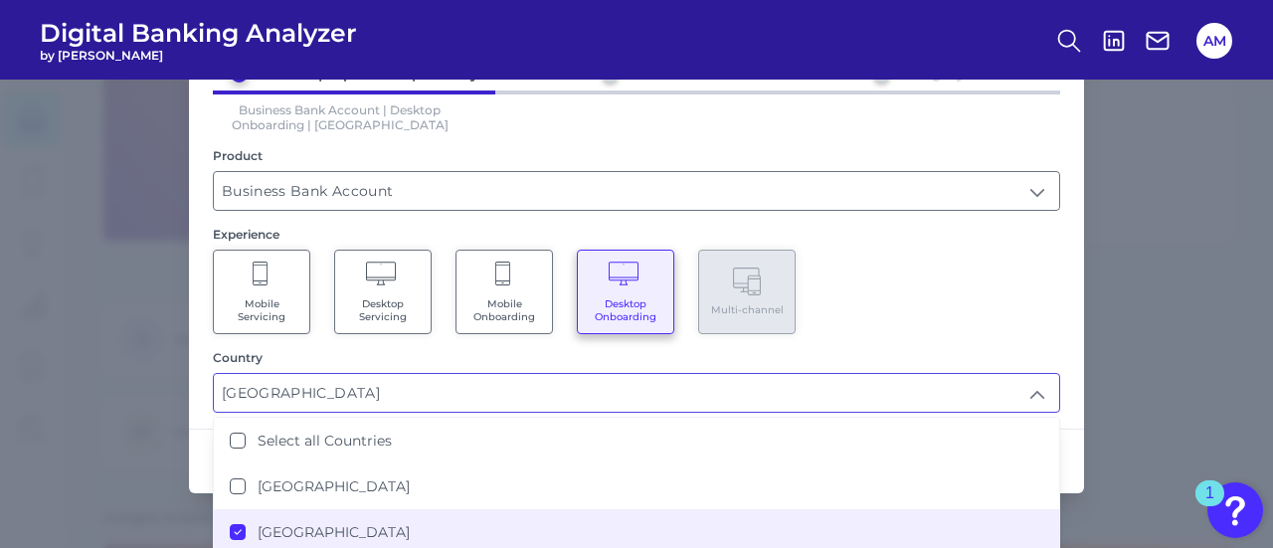
click at [948, 276] on div "Mobile Servicing Desktop Servicing Mobile Onboarding Desktop Onboarding Multi-c…" at bounding box center [637, 292] width 848 height 85
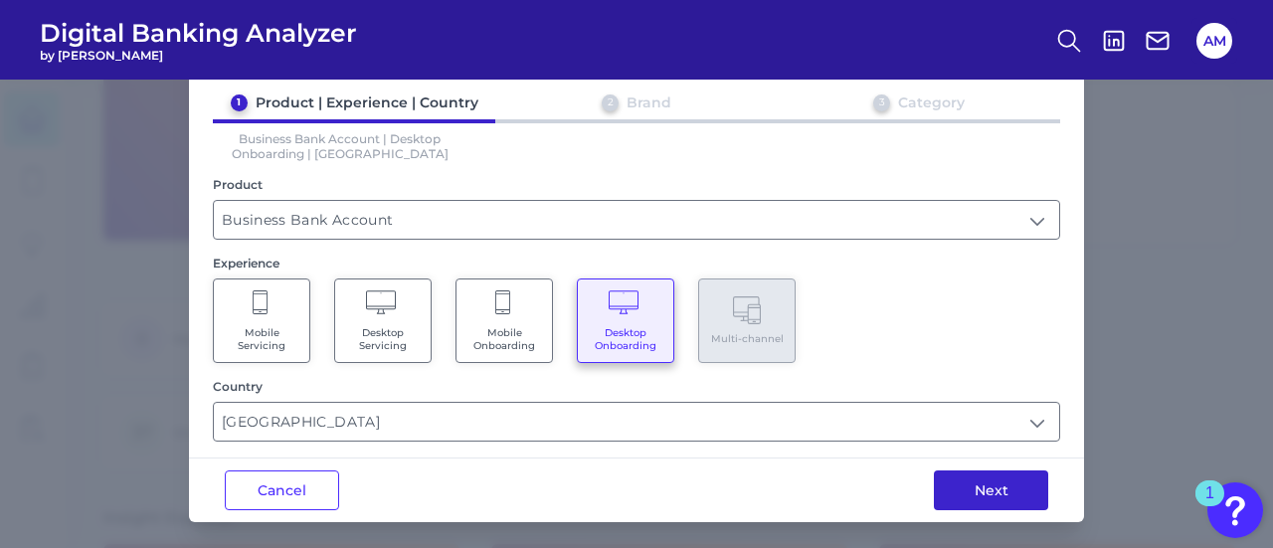
click at [961, 485] on button "Next" at bounding box center [991, 491] width 114 height 40
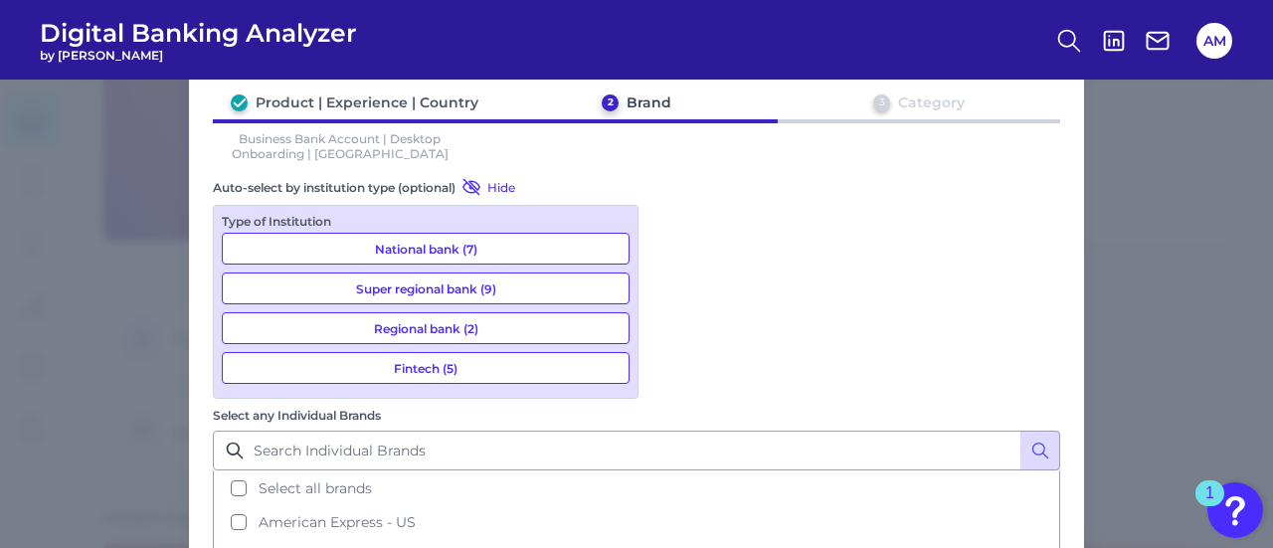
scroll to position [90, 0]
click at [766, 431] on input "Select any Individual Brands" at bounding box center [637, 451] width 848 height 40
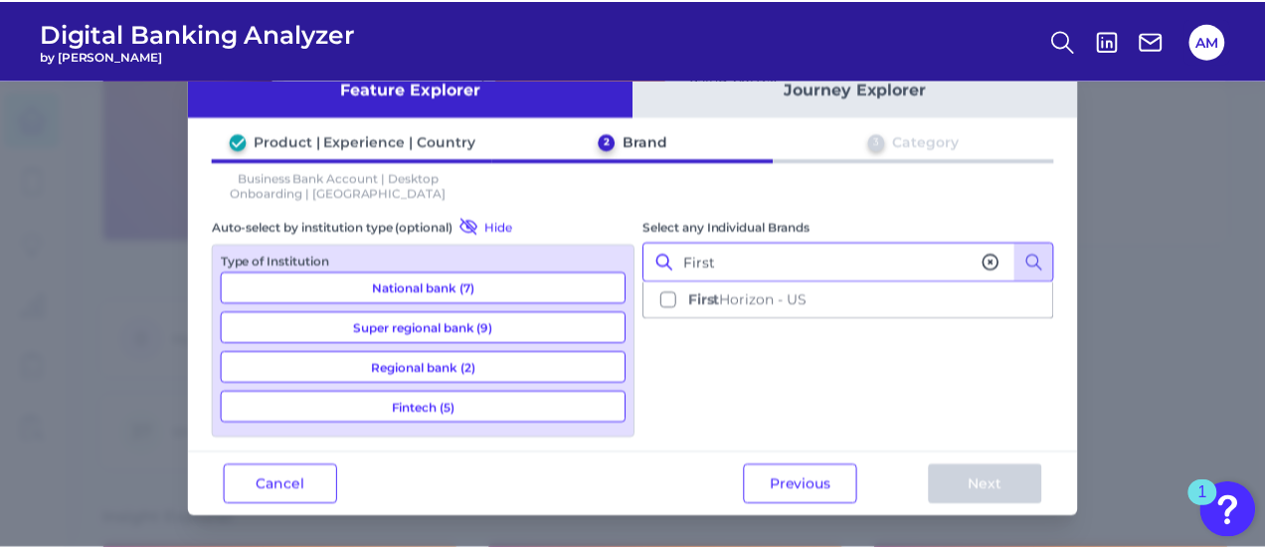
scroll to position [46, 0]
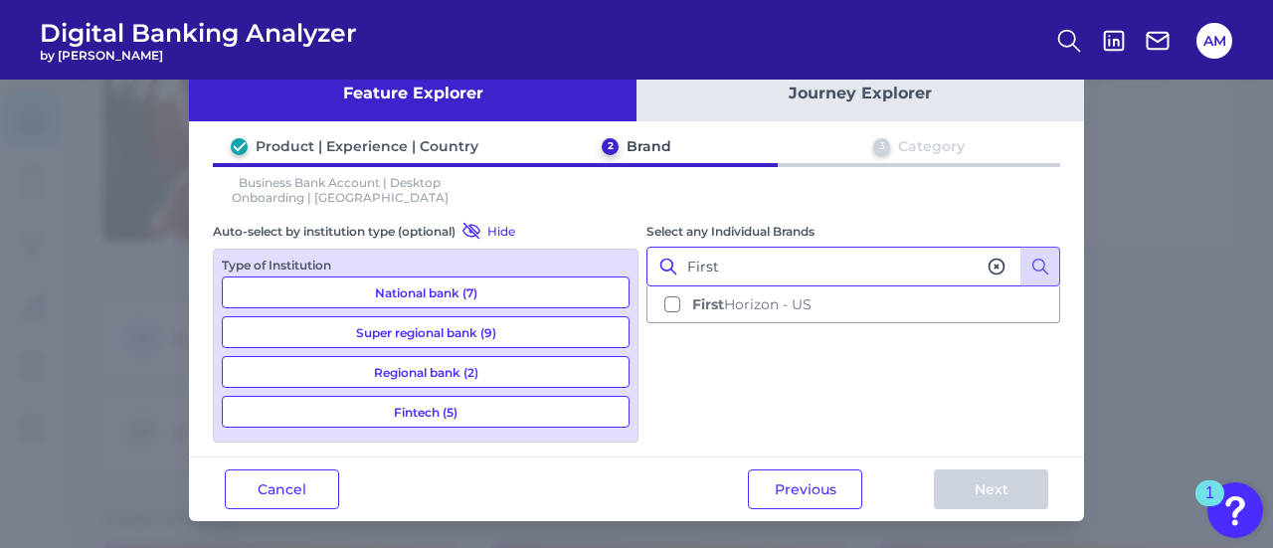
type input "First"
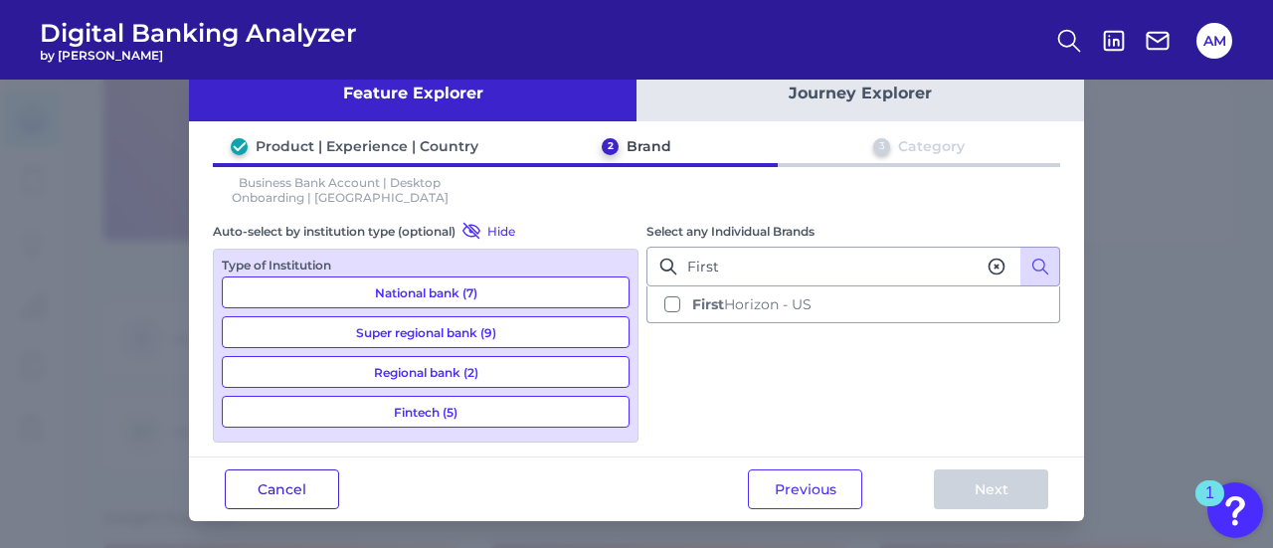
click at [303, 496] on button "Cancel" at bounding box center [282, 490] width 114 height 40
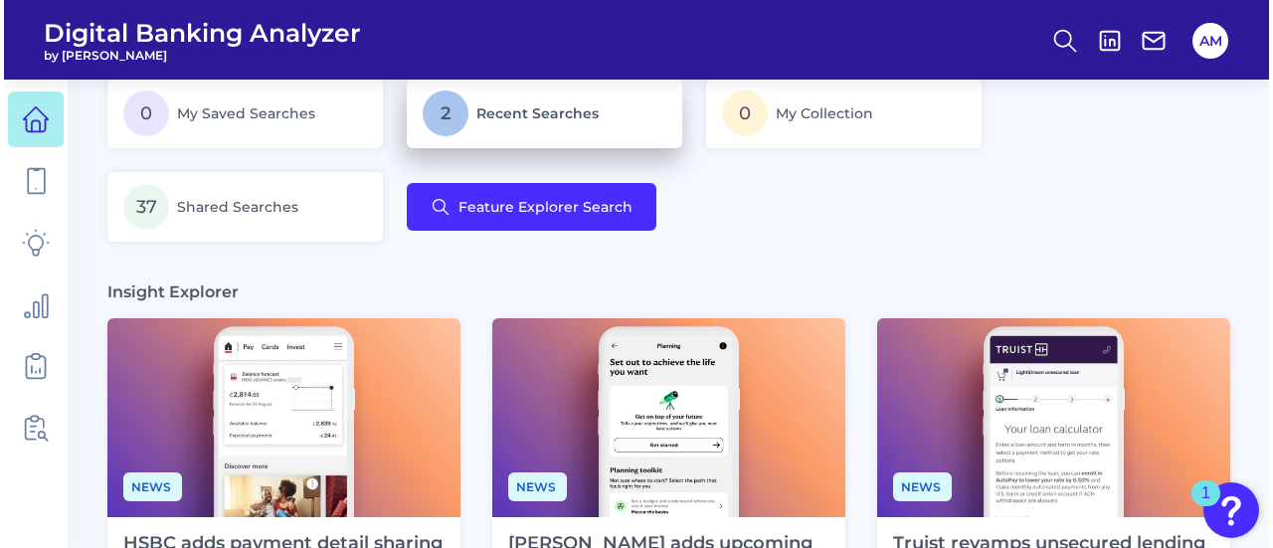
scroll to position [403, 0]
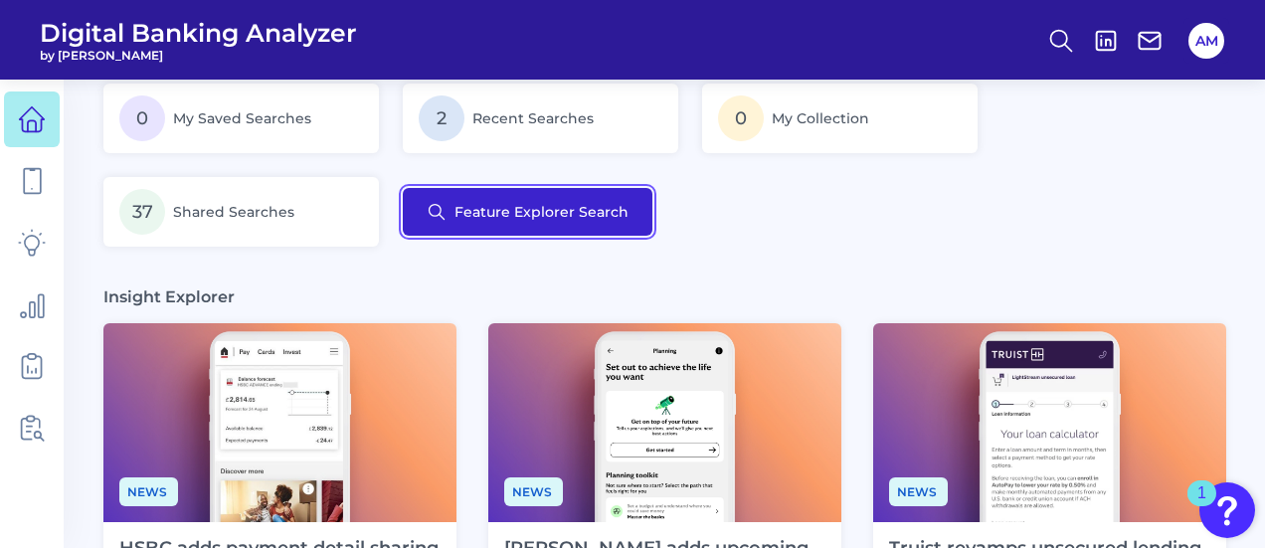
click at [502, 196] on button "Feature Explorer Search" at bounding box center [528, 212] width 250 height 48
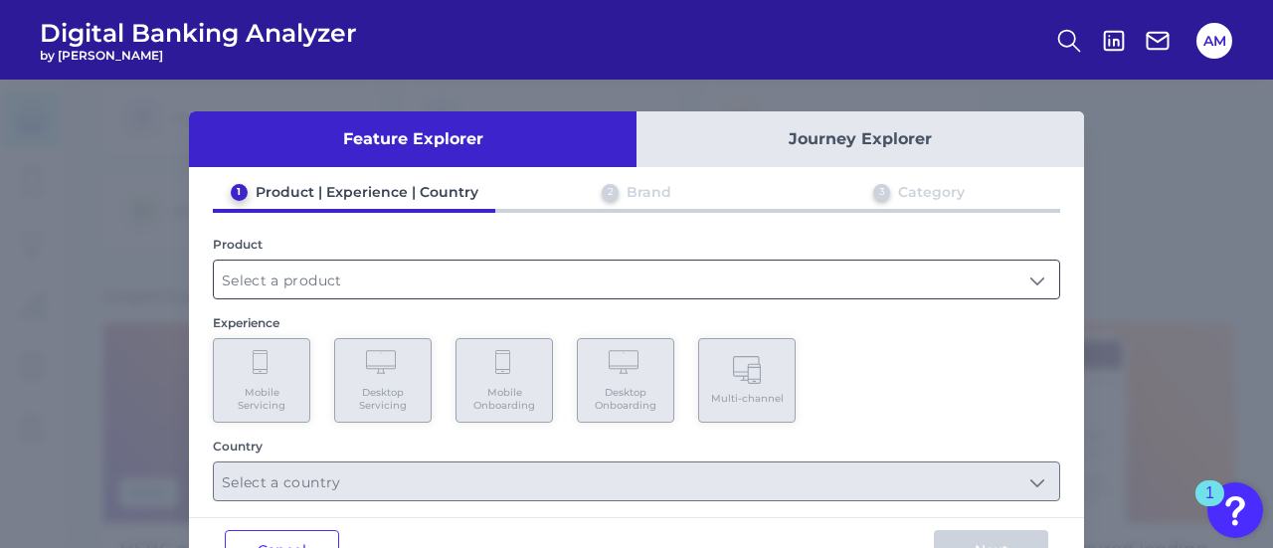
click at [364, 275] on input "text" at bounding box center [637, 280] width 846 height 38
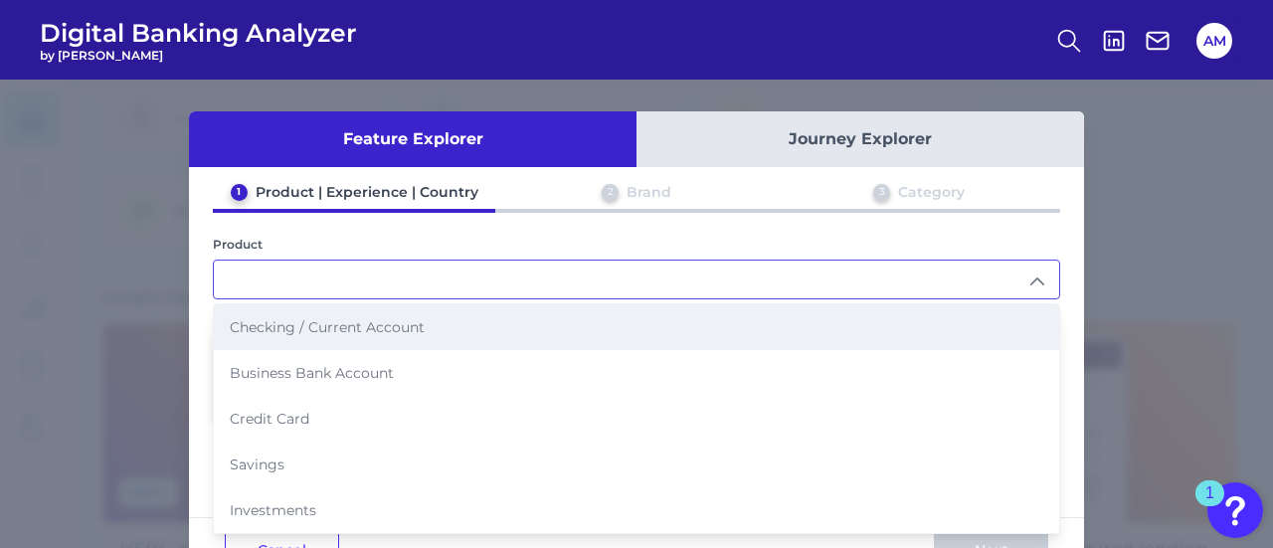
click at [354, 333] on span "Checking / Current Account" at bounding box center [327, 327] width 195 height 18
type input "Checking / Current Account"
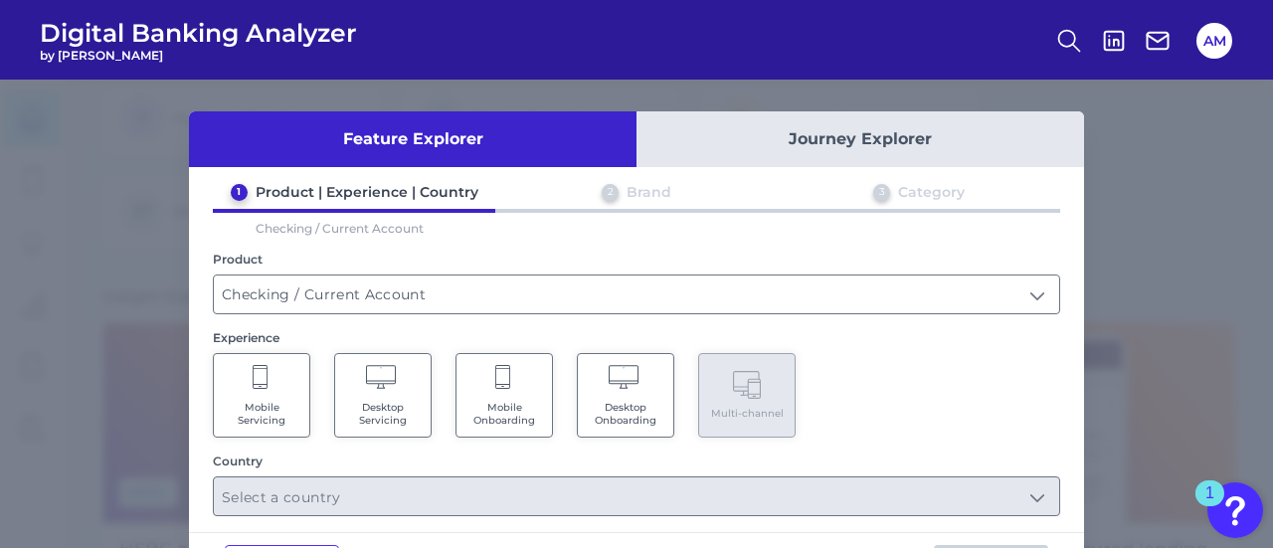
click at [461, 406] on Onboarding "Mobile Onboarding" at bounding box center [504, 395] width 97 height 85
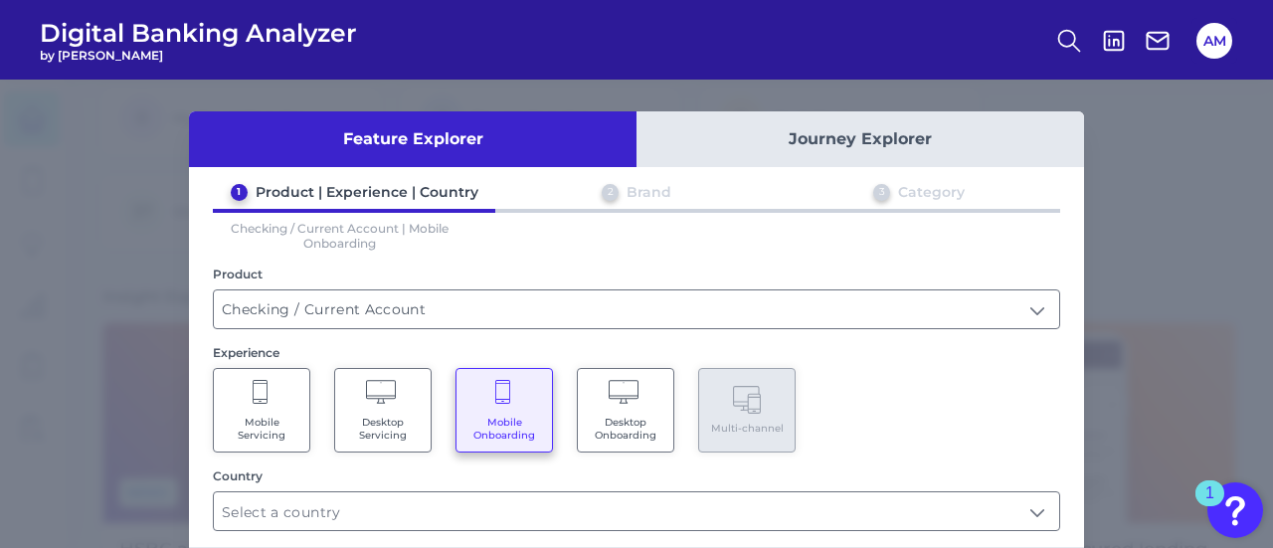
scroll to position [90, 0]
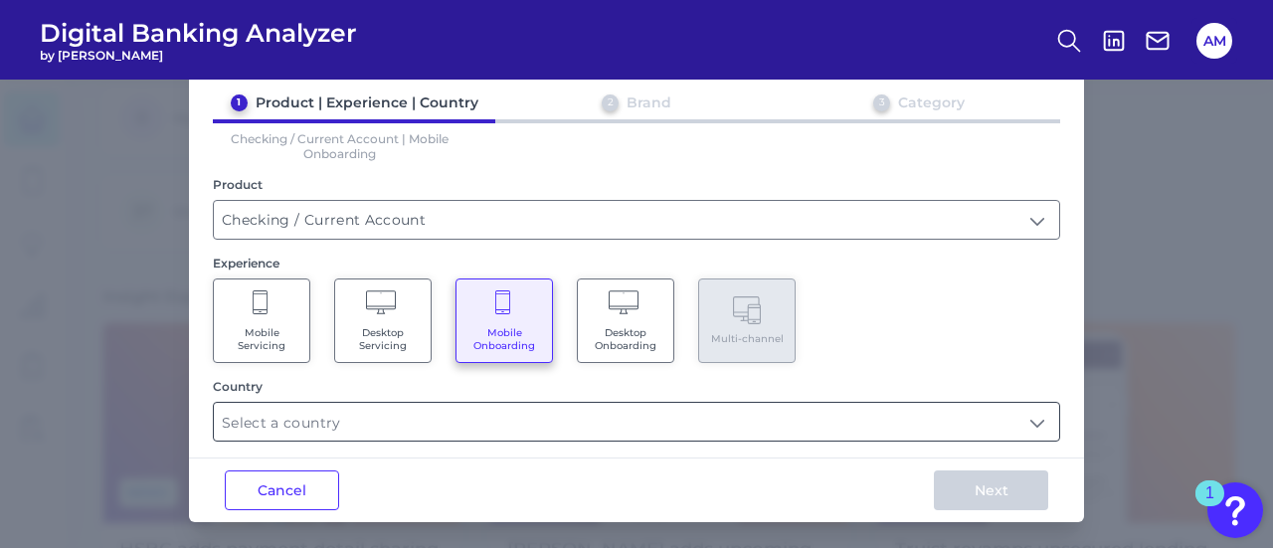
click at [454, 410] on input "text" at bounding box center [637, 422] width 846 height 38
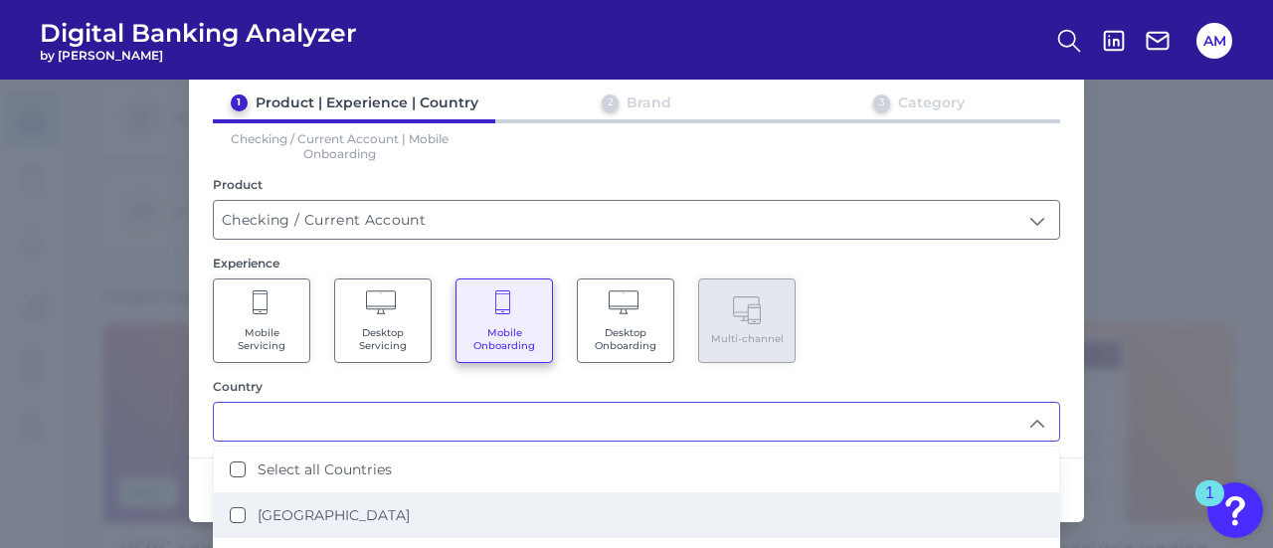
scroll to position [163, 0]
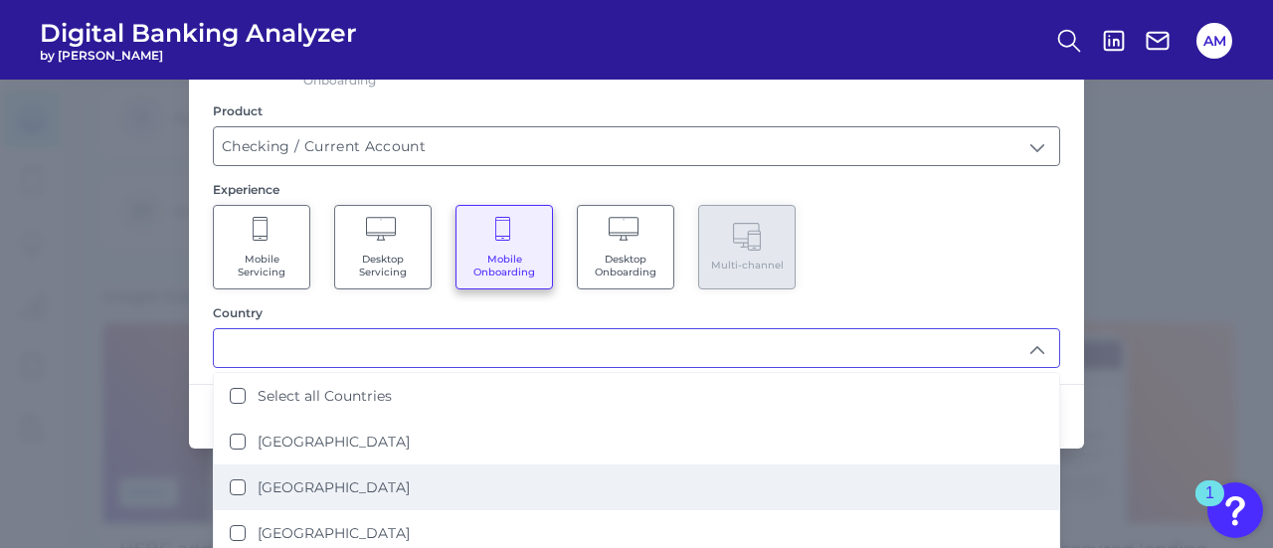
click at [408, 496] on li "[GEOGRAPHIC_DATA]" at bounding box center [637, 488] width 846 height 46
type input "[GEOGRAPHIC_DATA]"
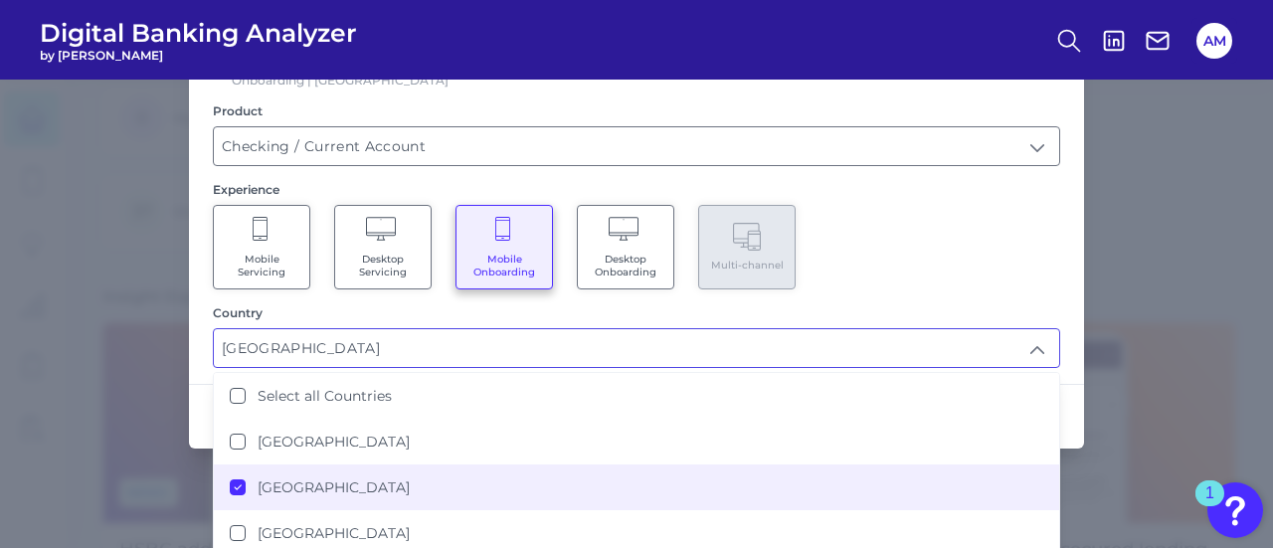
scroll to position [404, 0]
click at [959, 261] on div "Mobile Servicing Desktop Servicing Mobile Onboarding Desktop Onboarding Multi-c…" at bounding box center [637, 247] width 848 height 85
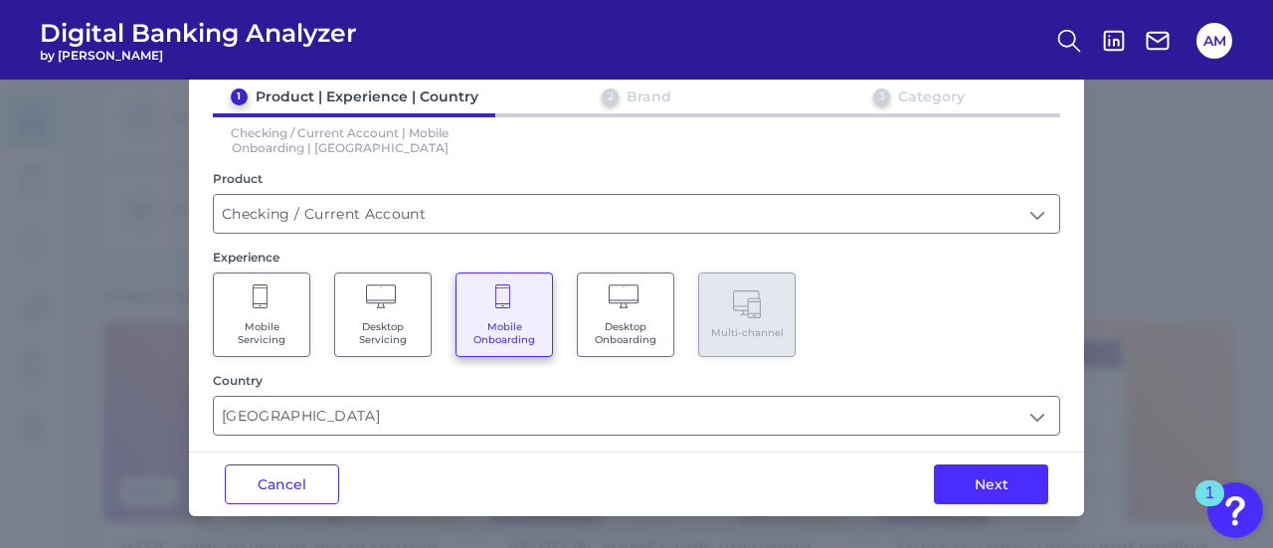
scroll to position [90, 0]
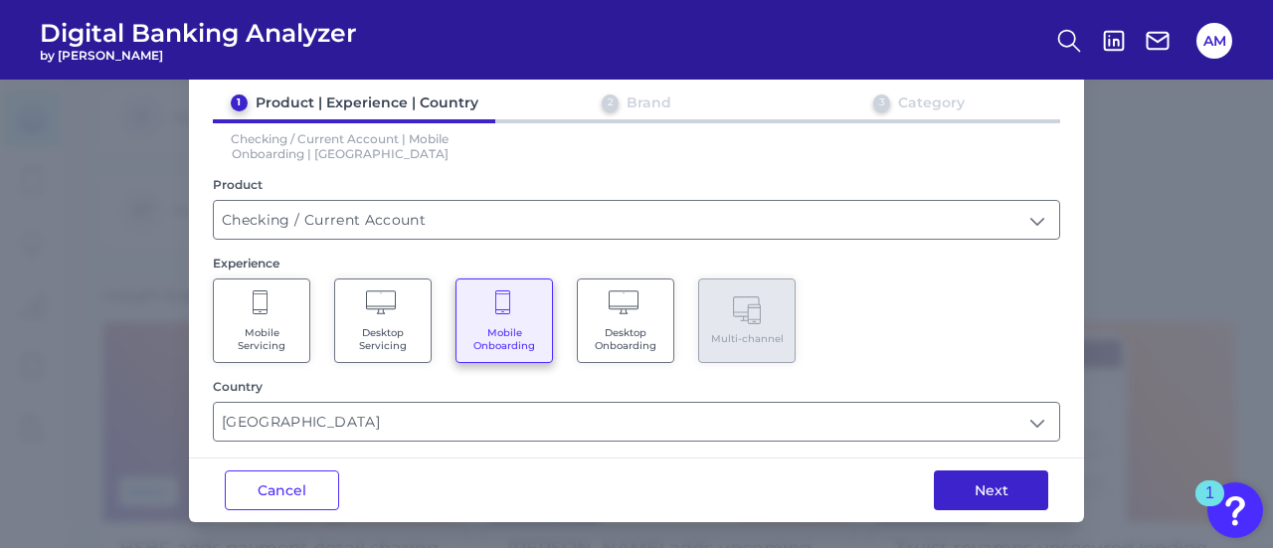
click at [1013, 474] on button "Next" at bounding box center [991, 491] width 114 height 40
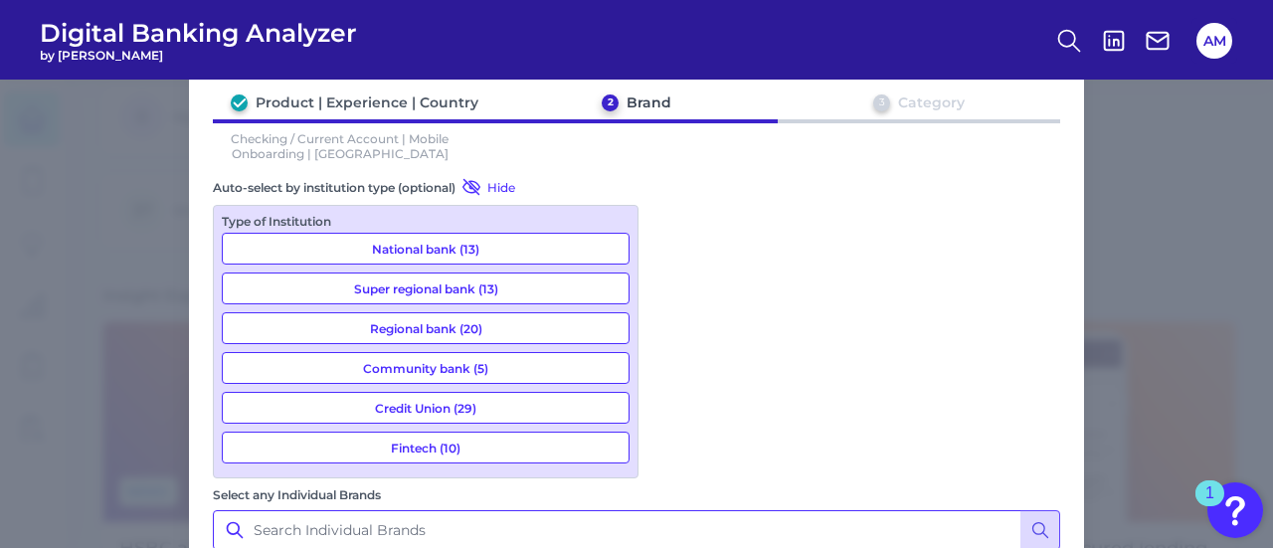
click at [767, 510] on input "Select any Individual Brands" at bounding box center [637, 530] width 848 height 40
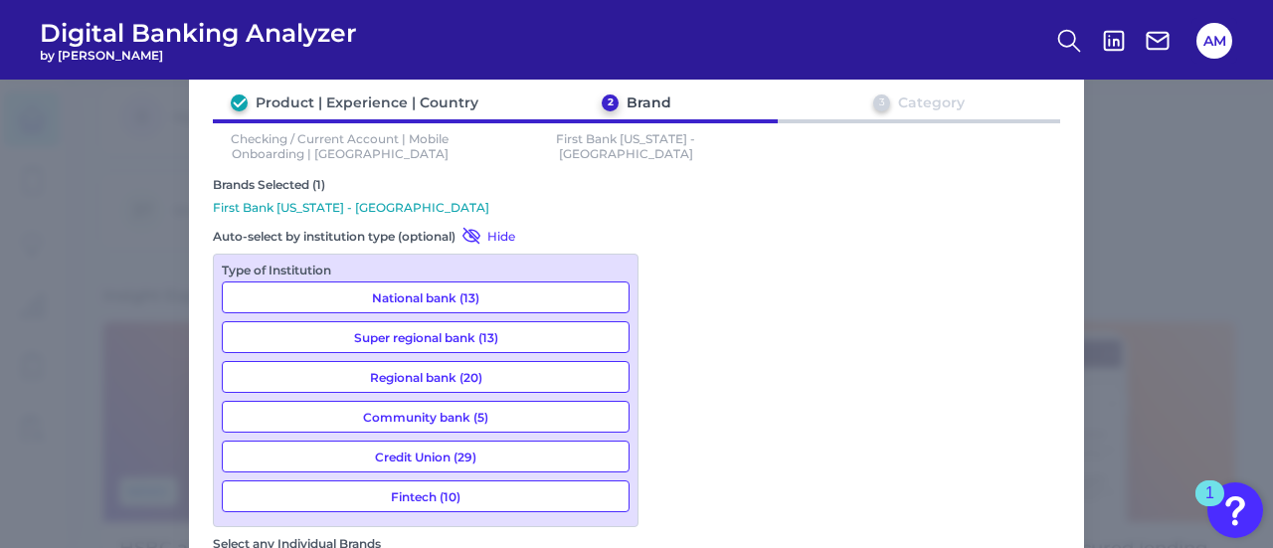
type input "f"
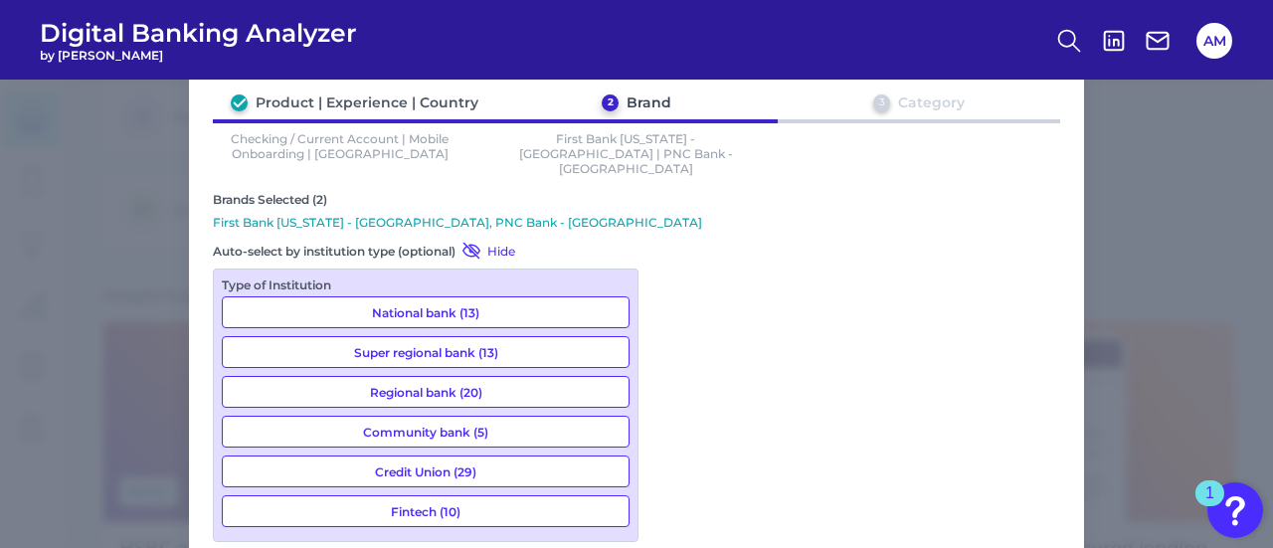
scroll to position [173, 0]
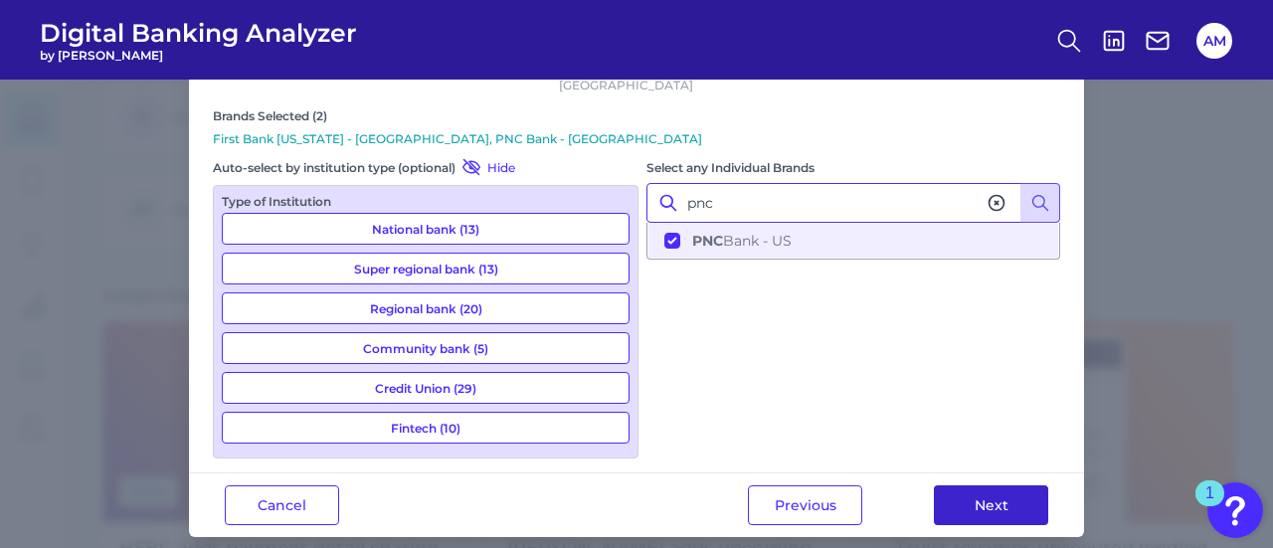
type input "pnc"
click at [983, 490] on button "Next" at bounding box center [991, 505] width 114 height 40
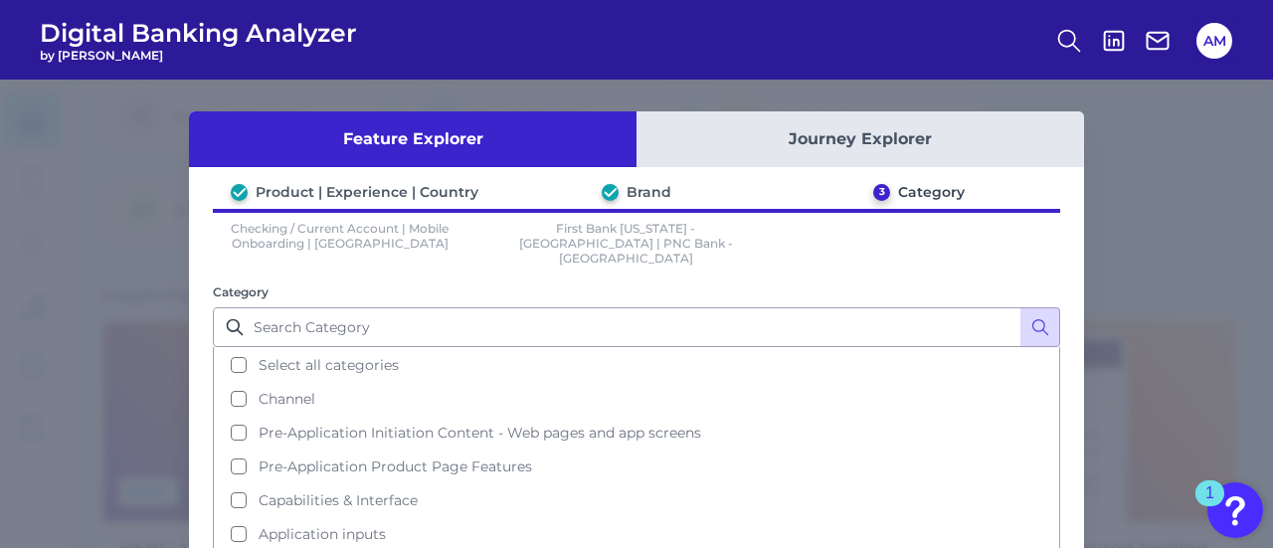
scroll to position [146, 0]
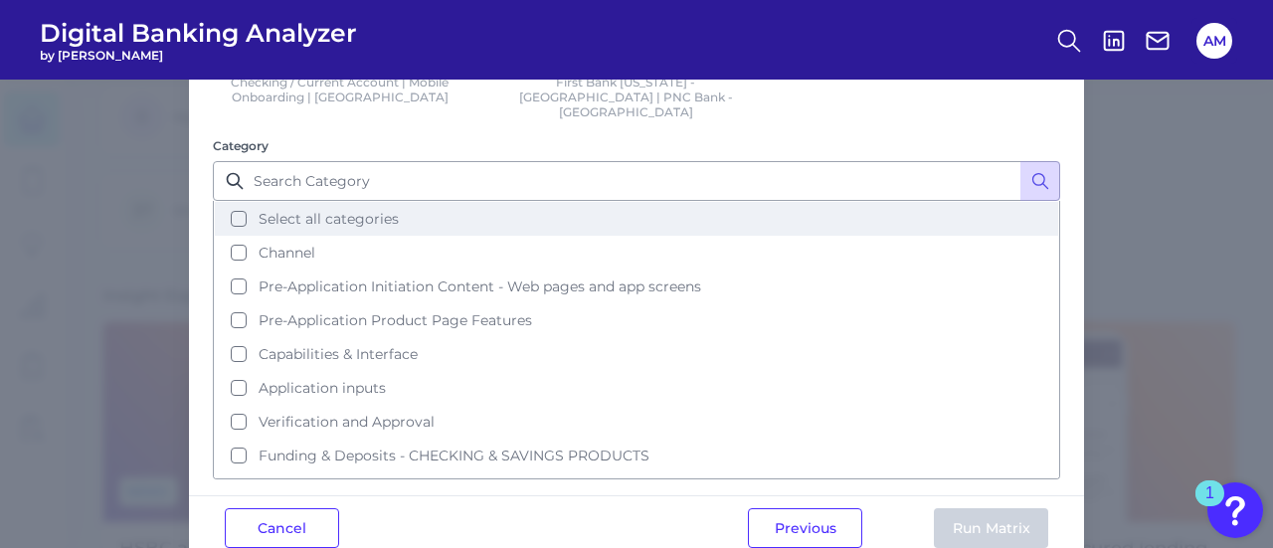
click at [623, 207] on button "Select all categories" at bounding box center [637, 219] width 844 height 34
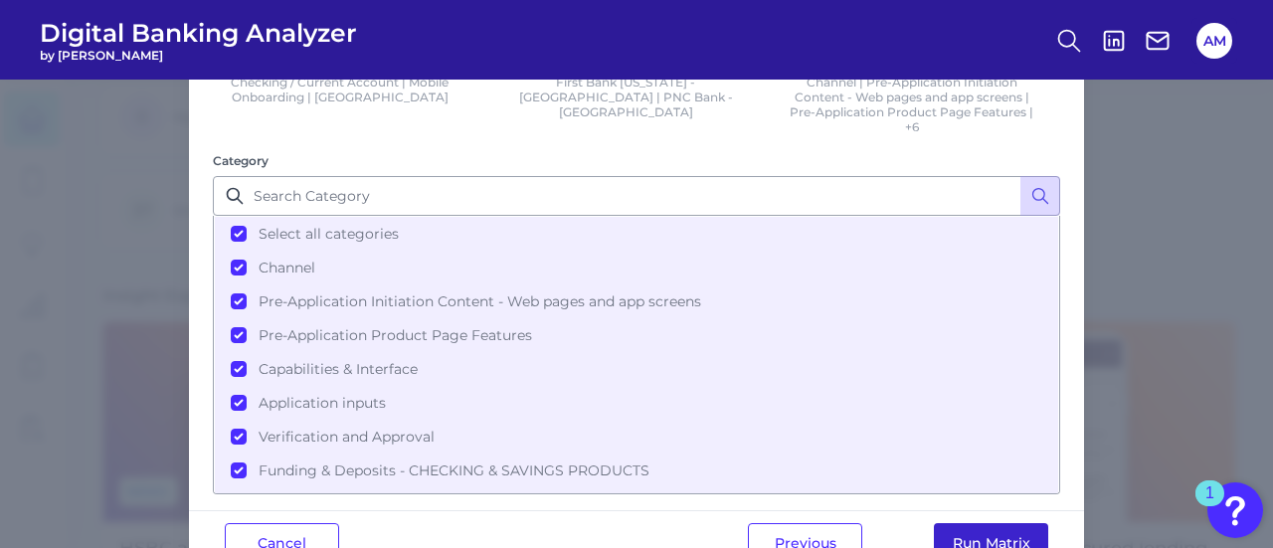
click at [961, 536] on button "Run Matrix" at bounding box center [991, 543] width 114 height 40
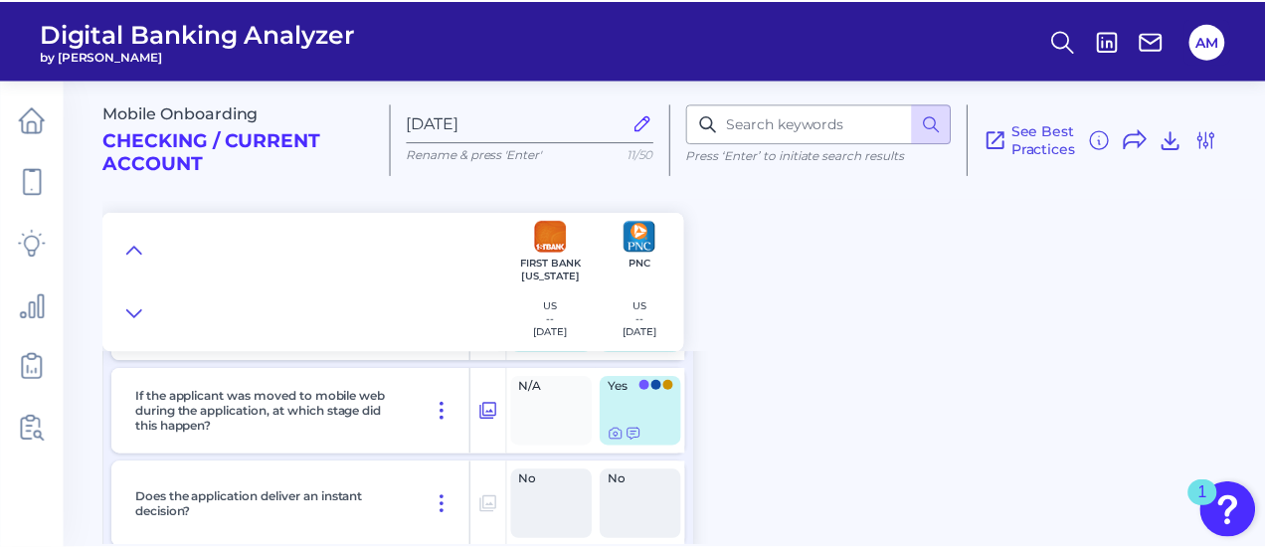
scroll to position [607, 0]
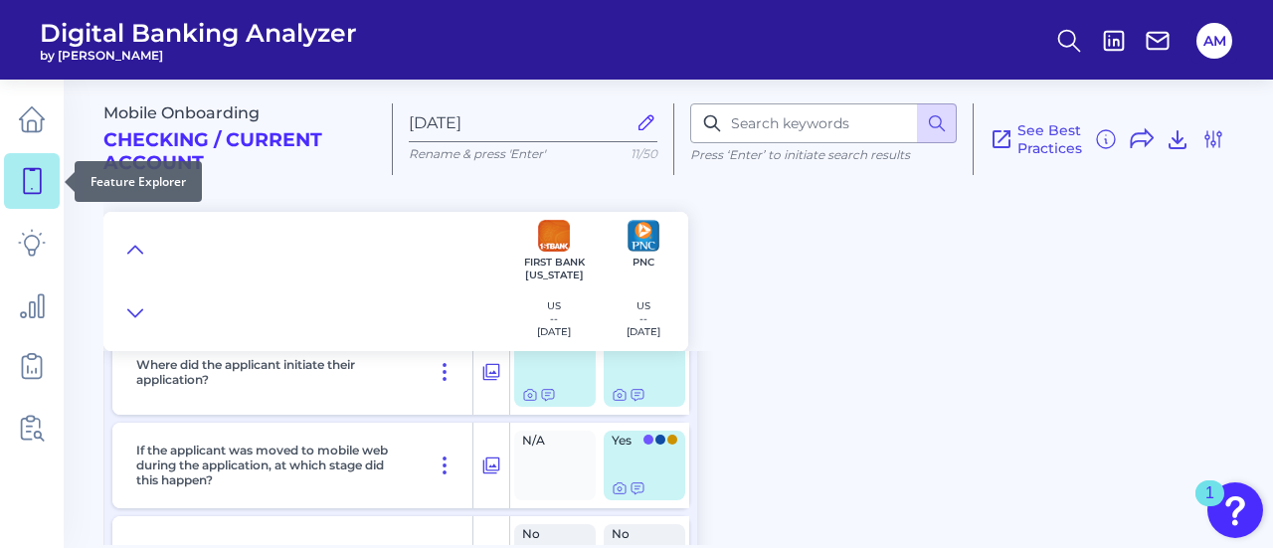
click at [31, 181] on icon at bounding box center [32, 181] width 28 height 28
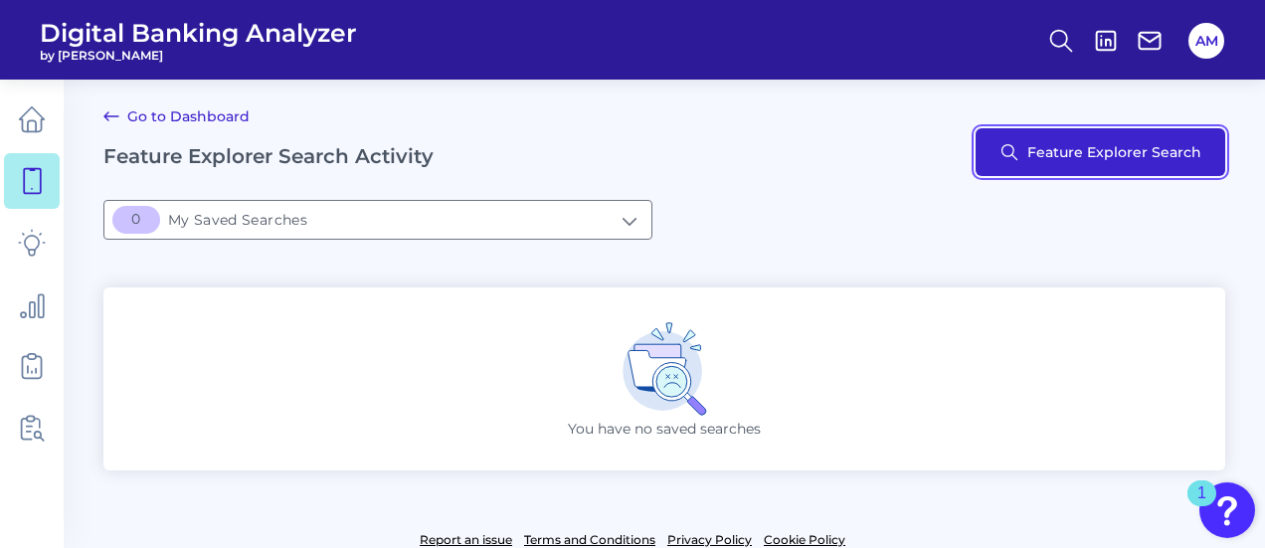
click at [1122, 135] on button "Feature Explorer Search" at bounding box center [1101, 152] width 250 height 48
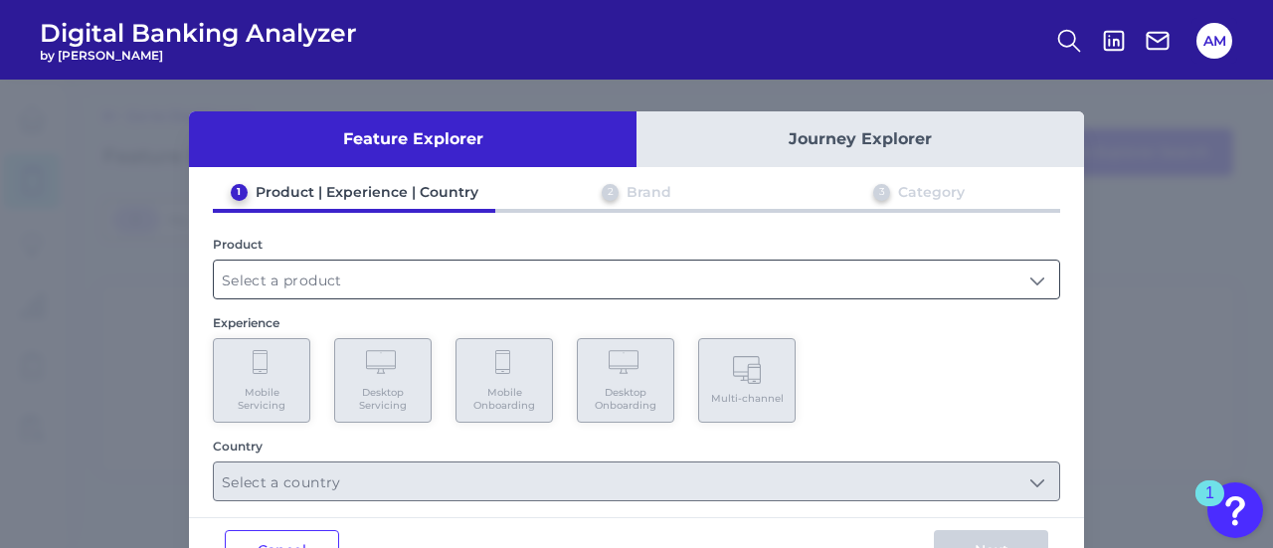
click at [535, 286] on input "text" at bounding box center [637, 280] width 846 height 38
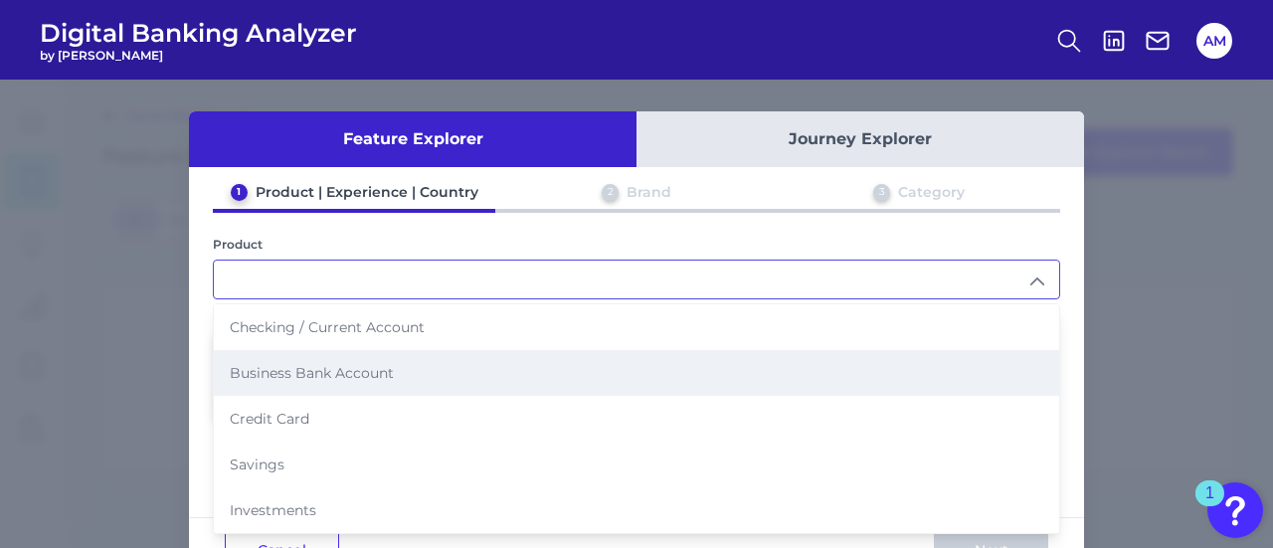
click at [344, 377] on span "Business Bank Account" at bounding box center [312, 373] width 164 height 18
type input "Business Bank Account"
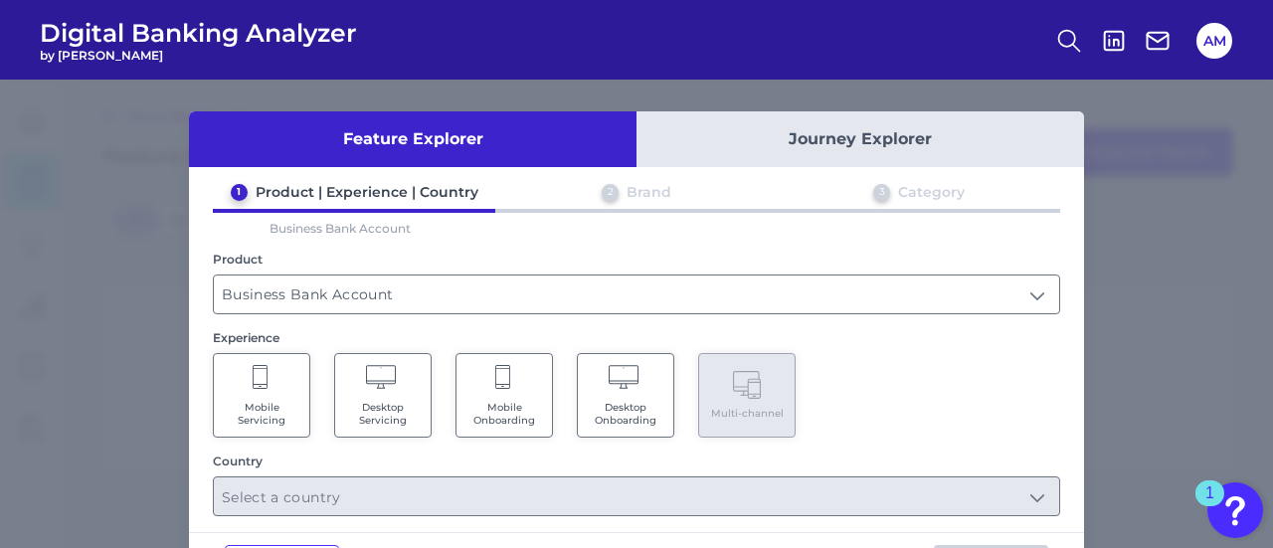
scroll to position [76, 0]
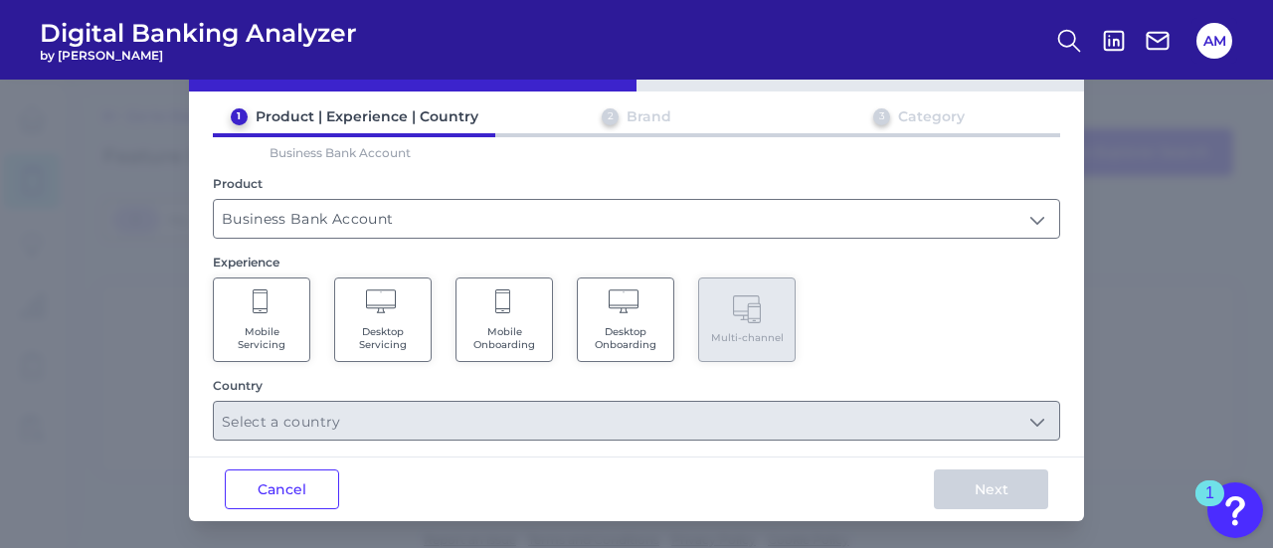
click at [533, 311] on Onboarding "Mobile Onboarding" at bounding box center [504, 320] width 97 height 85
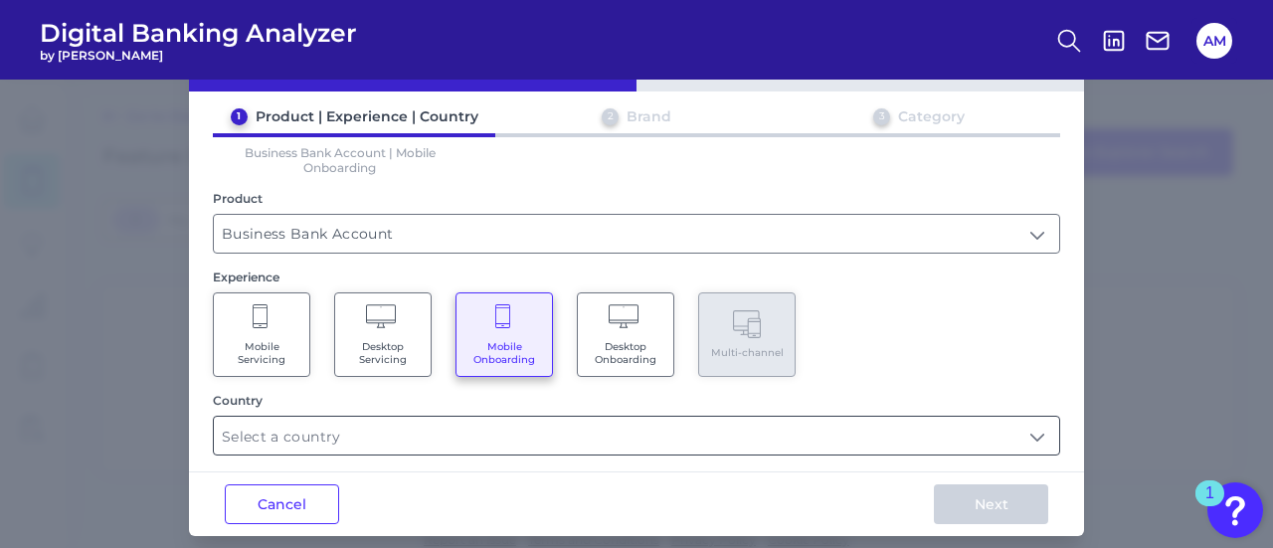
click at [456, 451] on input "text" at bounding box center [637, 436] width 846 height 38
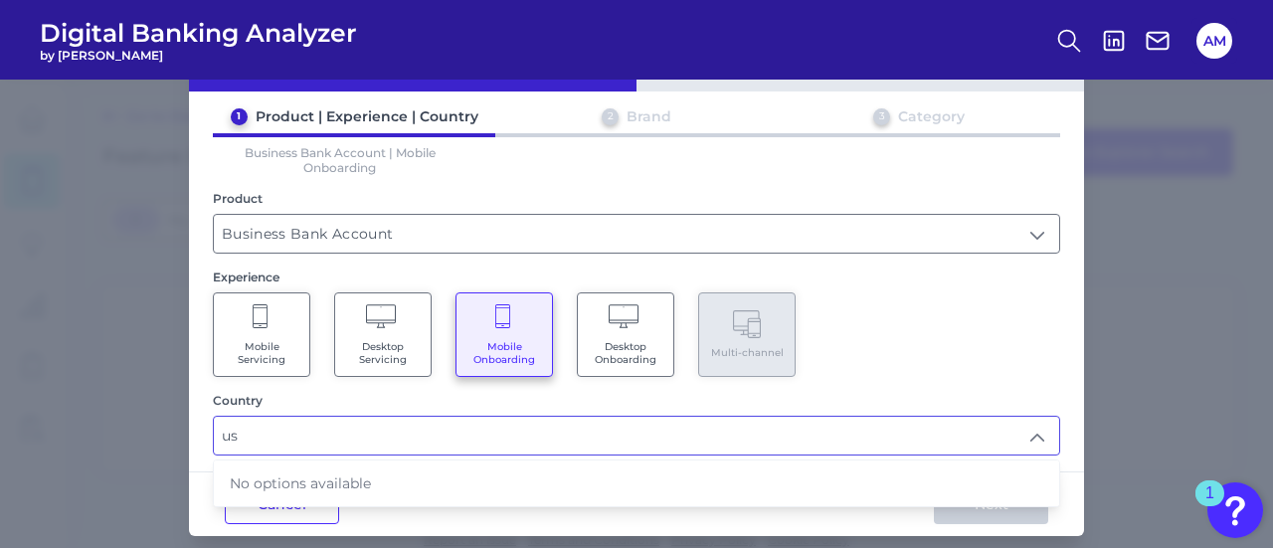
scroll to position [84, 0]
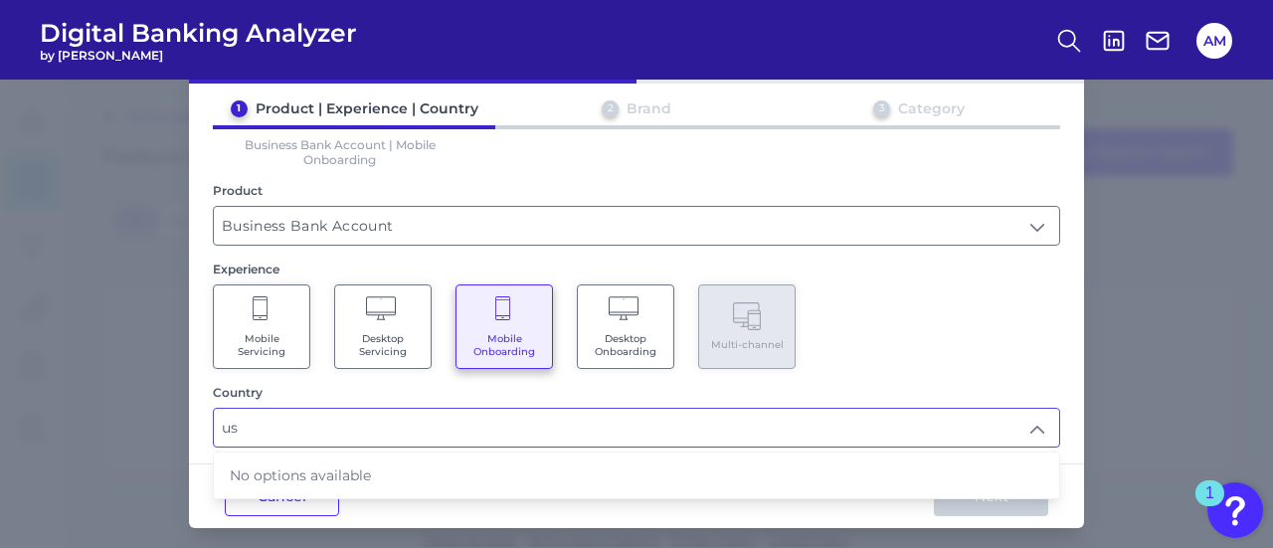
type input "u"
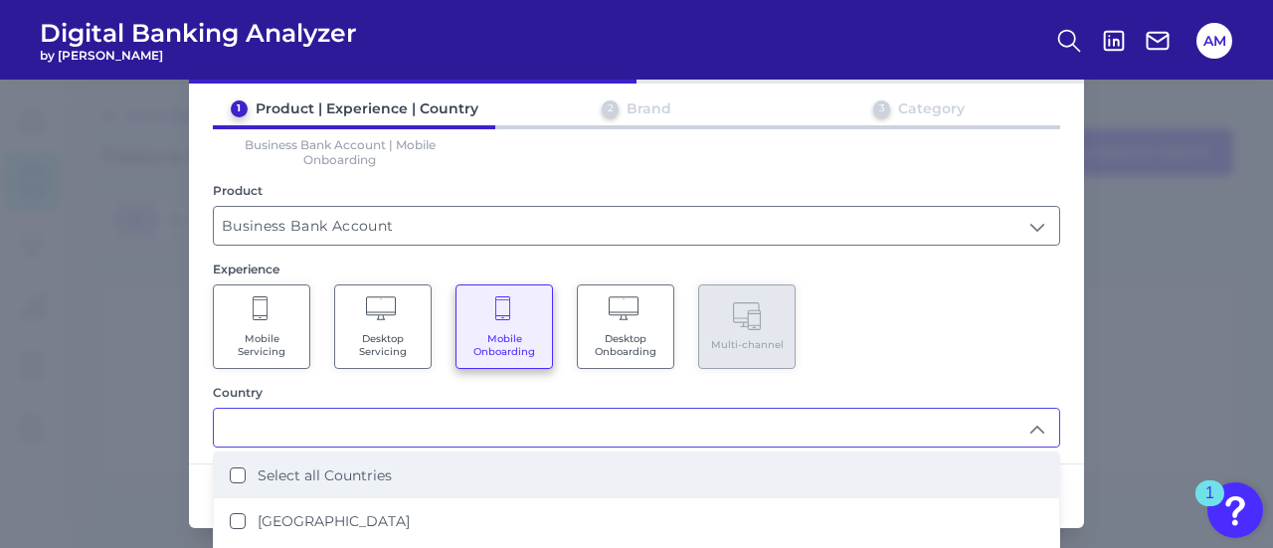
click at [448, 455] on li "Select all Countries" at bounding box center [637, 476] width 846 height 46
type input "Select all Countries"
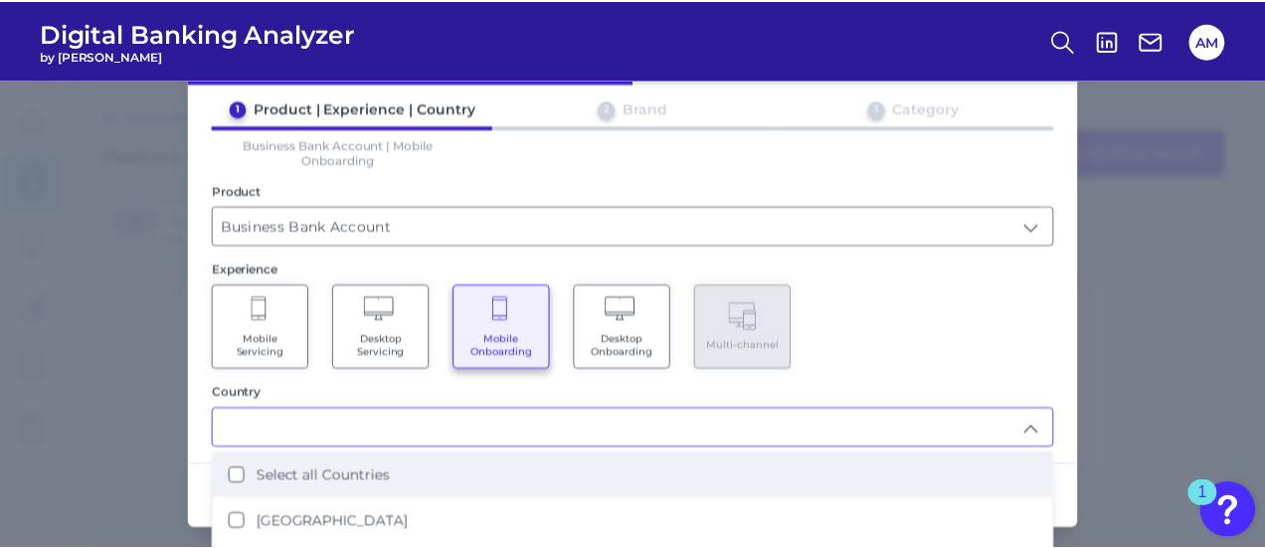
scroll to position [0, 0]
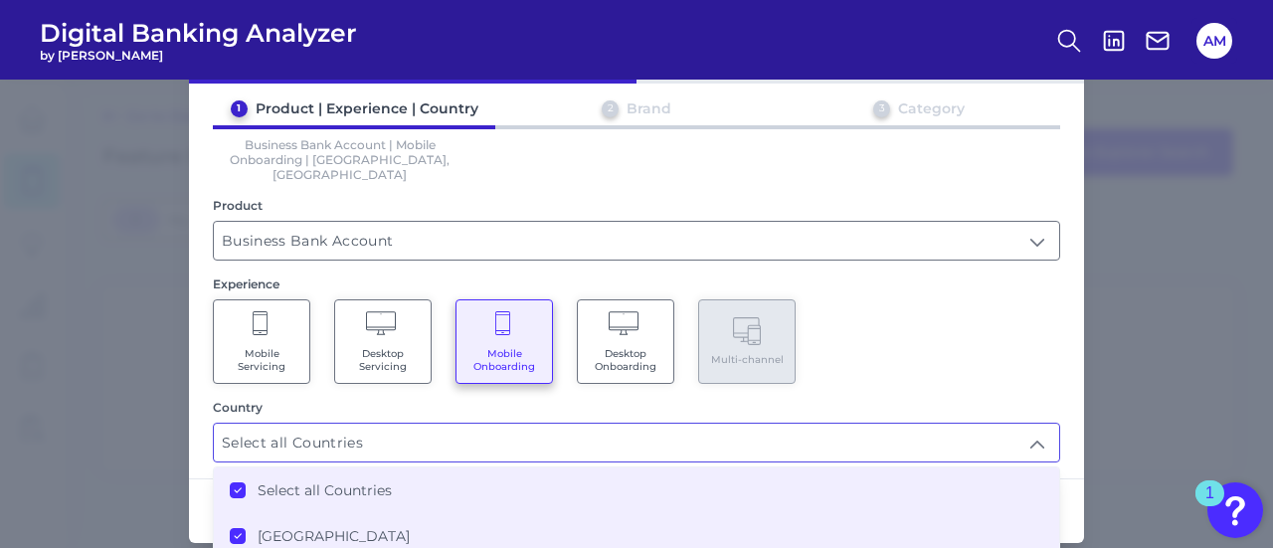
click at [765, 400] on div "Country" at bounding box center [637, 407] width 848 height 15
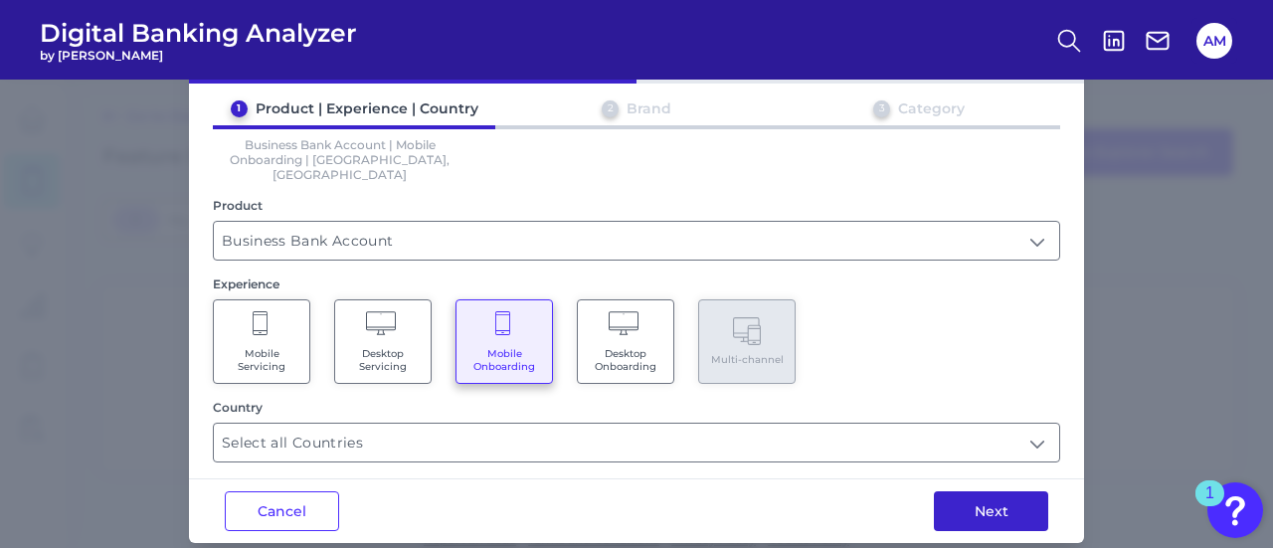
click at [949, 491] on button "Next" at bounding box center [991, 511] width 114 height 40
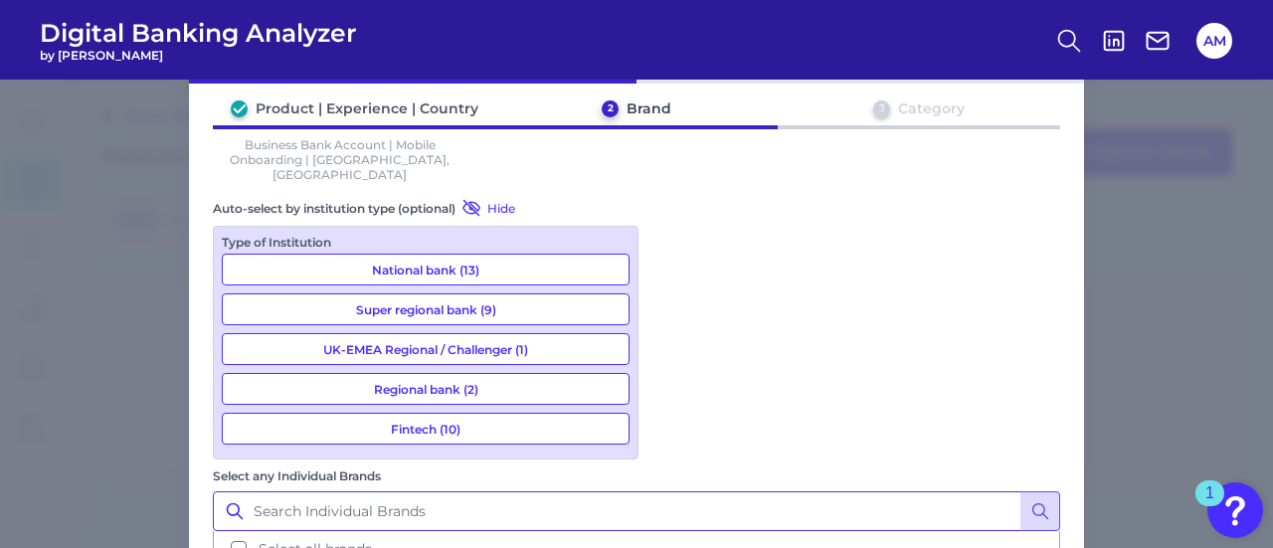
click at [716, 491] on input "Select any Individual Brands" at bounding box center [637, 511] width 848 height 40
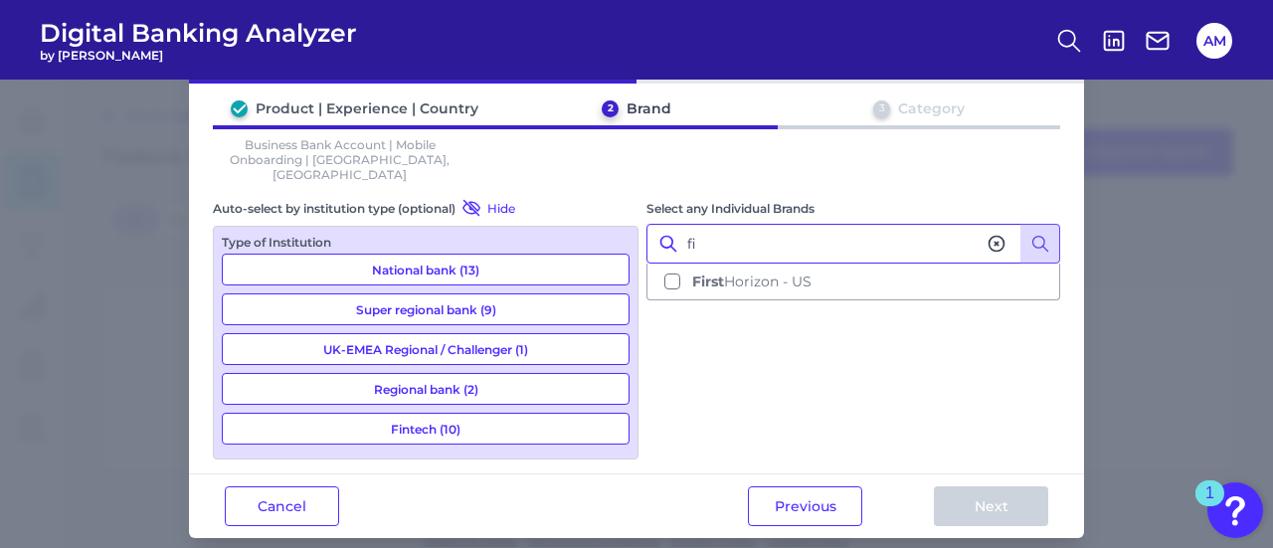
type input "f"
drag, startPoint x: 788, startPoint y: 215, endPoint x: 679, endPoint y: 214, distance: 109.4
click at [679, 224] on input "Colorado" at bounding box center [854, 244] width 414 height 40
type input "First Bank"
click at [279, 511] on div "Cancel Previous Next" at bounding box center [636, 506] width 895 height 65
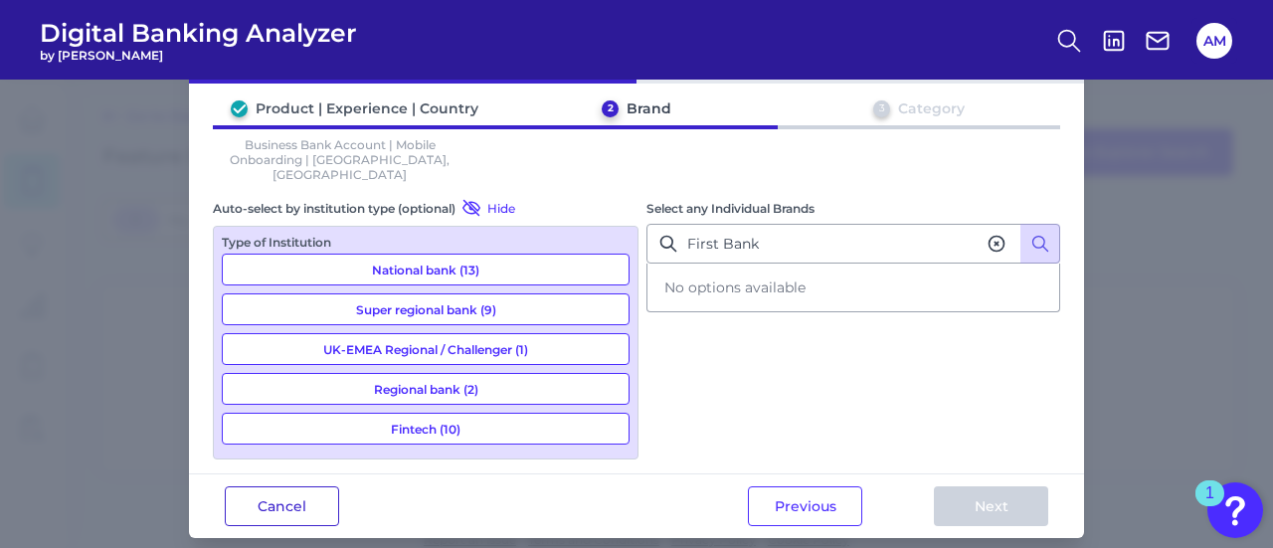
click at [275, 486] on button "Cancel" at bounding box center [282, 506] width 114 height 40
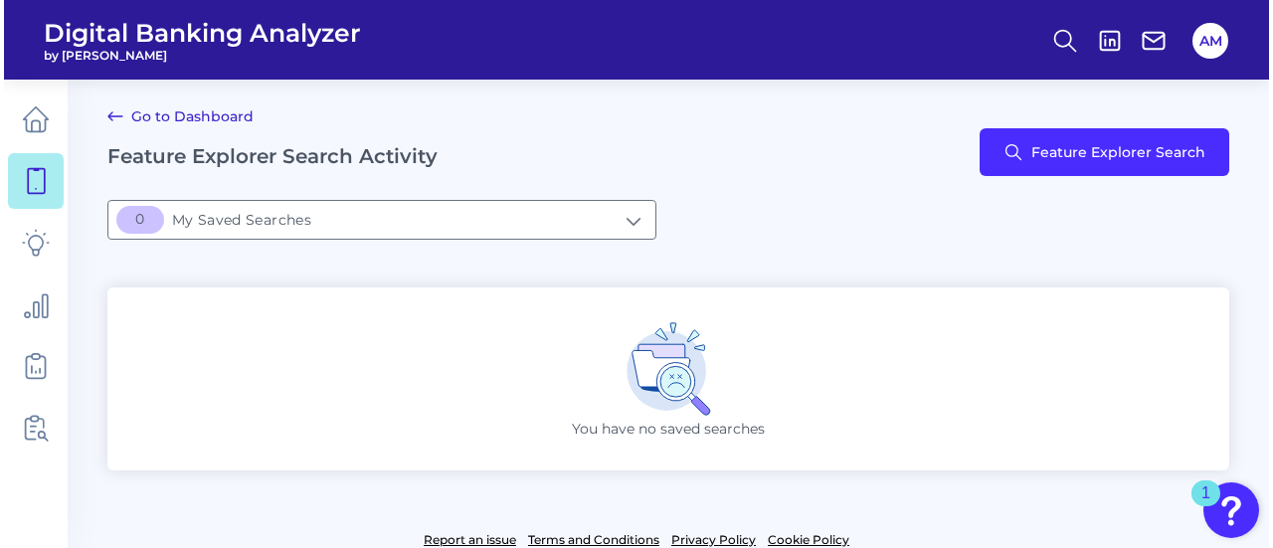
scroll to position [62, 0]
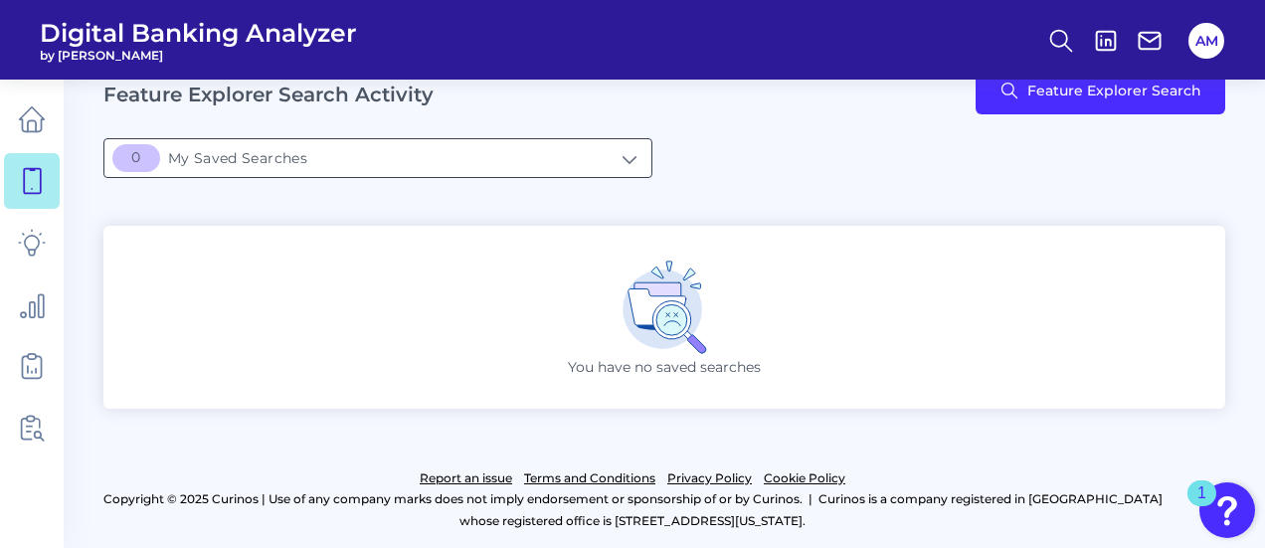
click at [489, 149] on input "[object Object]My Saved Searches" at bounding box center [377, 158] width 547 height 38
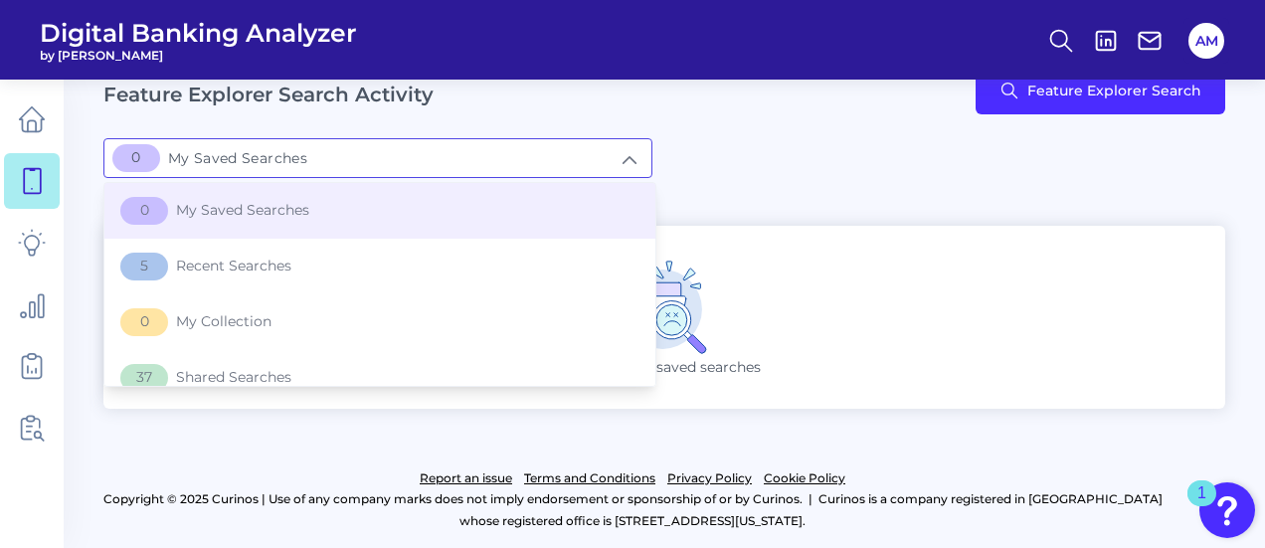
click at [722, 147] on div "[object Object]My Saved Searches 0 My Saved Searches 0 My Saved Searches 5 Rece…" at bounding box center [664, 158] width 1122 height 40
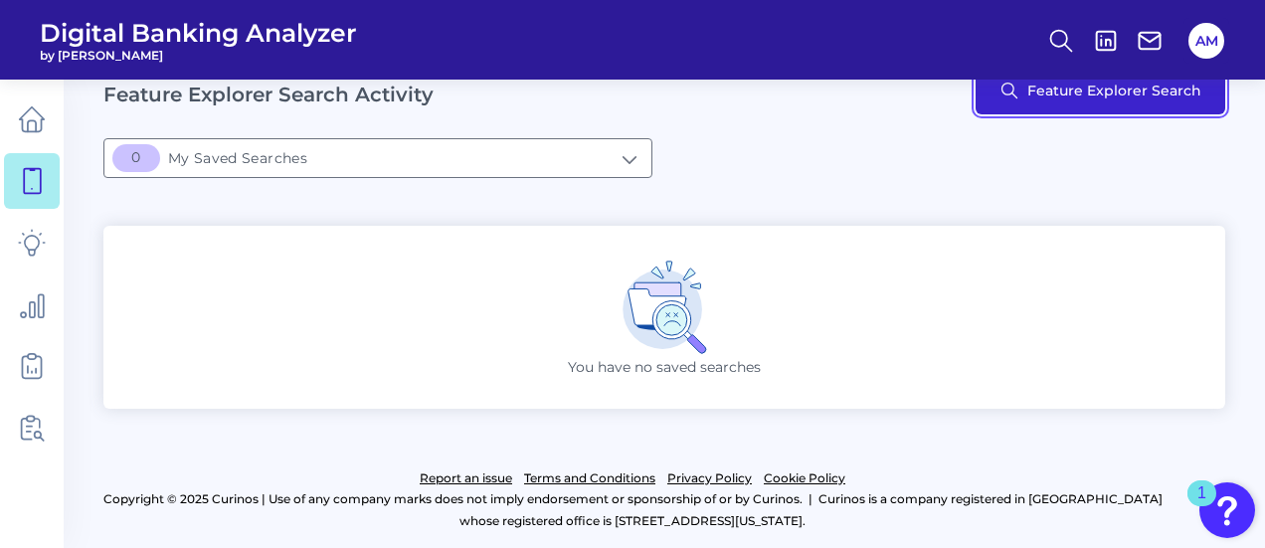
click at [1031, 93] on button "Feature Explorer Search" at bounding box center [1101, 91] width 250 height 48
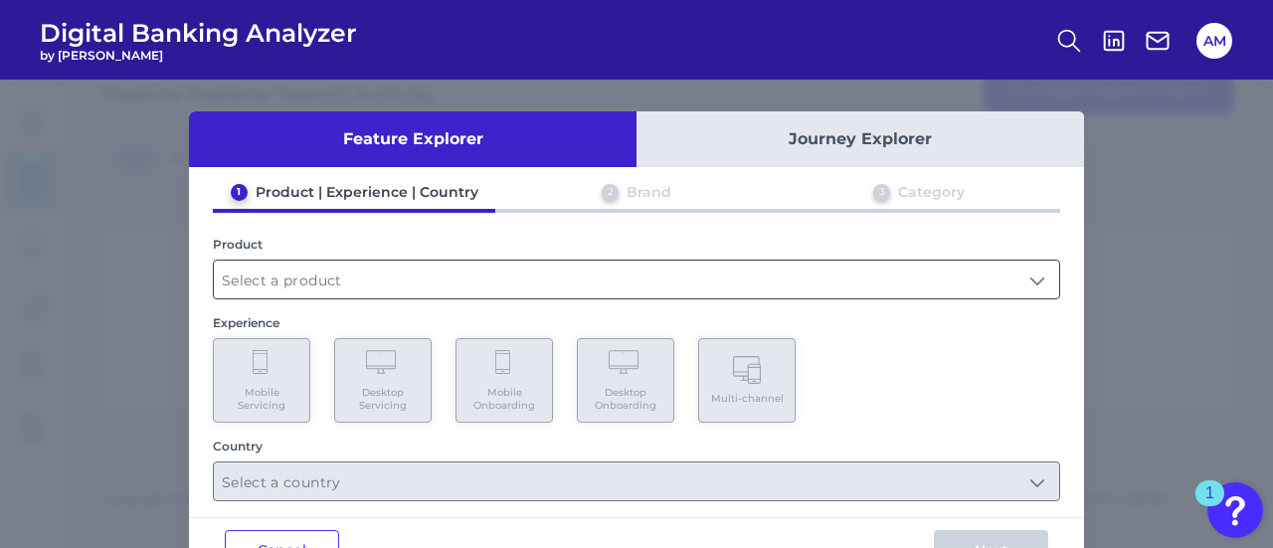
click at [466, 266] on input "text" at bounding box center [637, 280] width 846 height 38
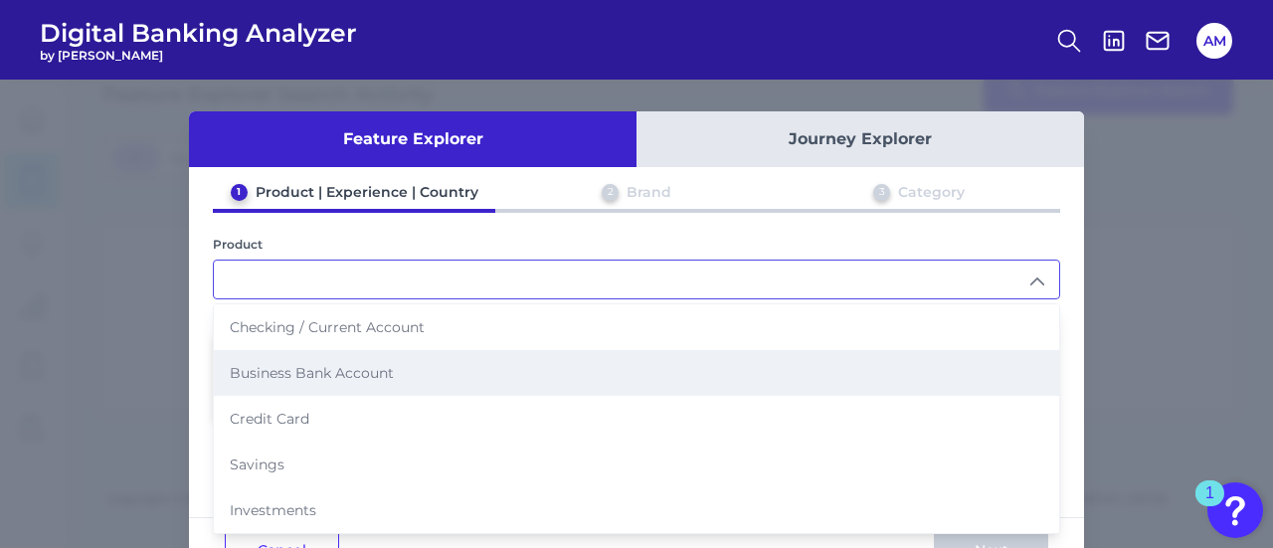
click at [420, 360] on li "Business Bank Account" at bounding box center [637, 373] width 846 height 46
type input "Business Bank Account"
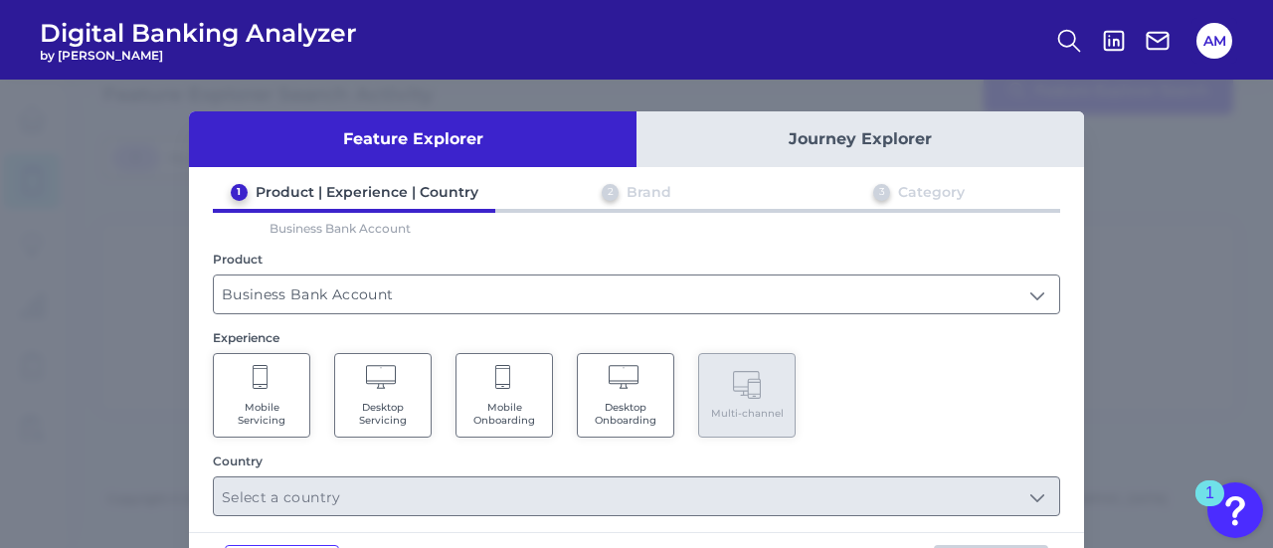
click at [510, 401] on span "Mobile Onboarding" at bounding box center [505, 414] width 76 height 26
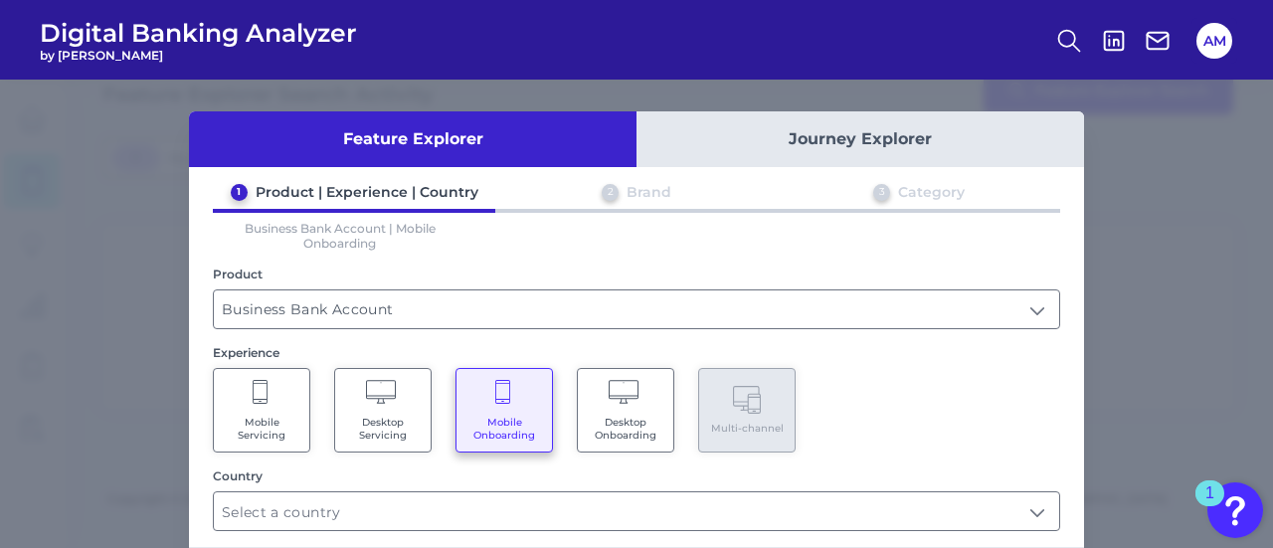
scroll to position [90, 0]
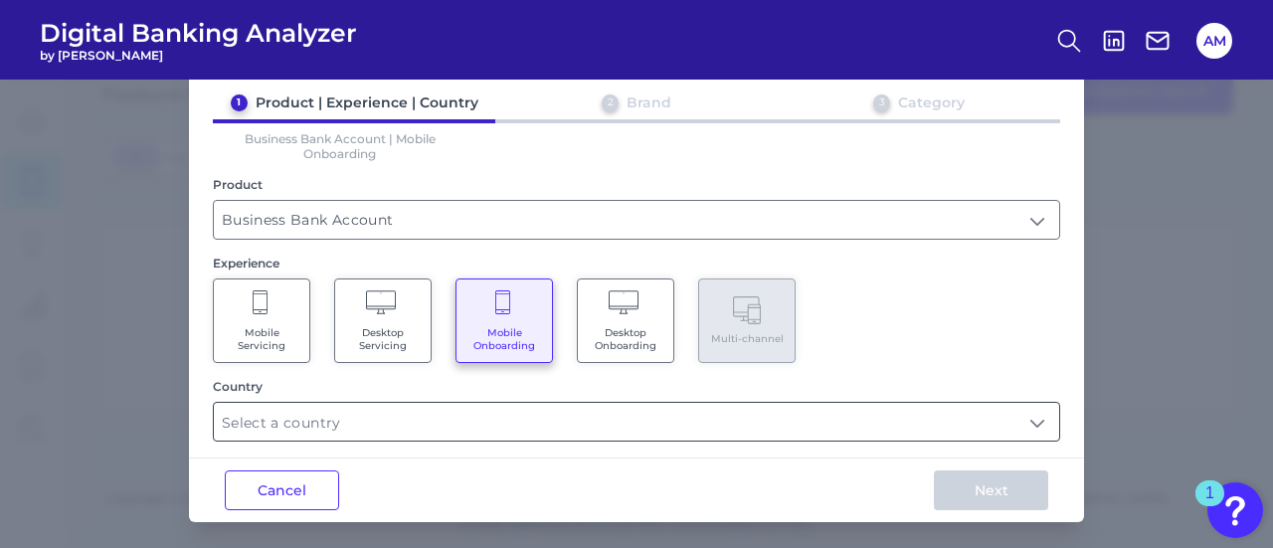
click at [488, 407] on input "text" at bounding box center [637, 422] width 846 height 38
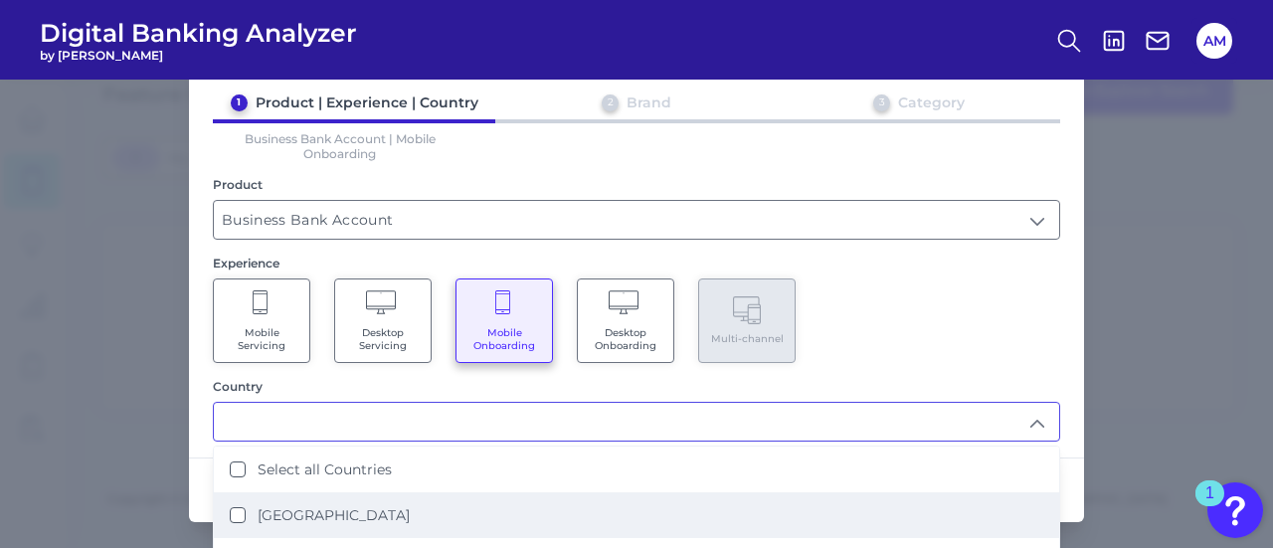
scroll to position [118, 0]
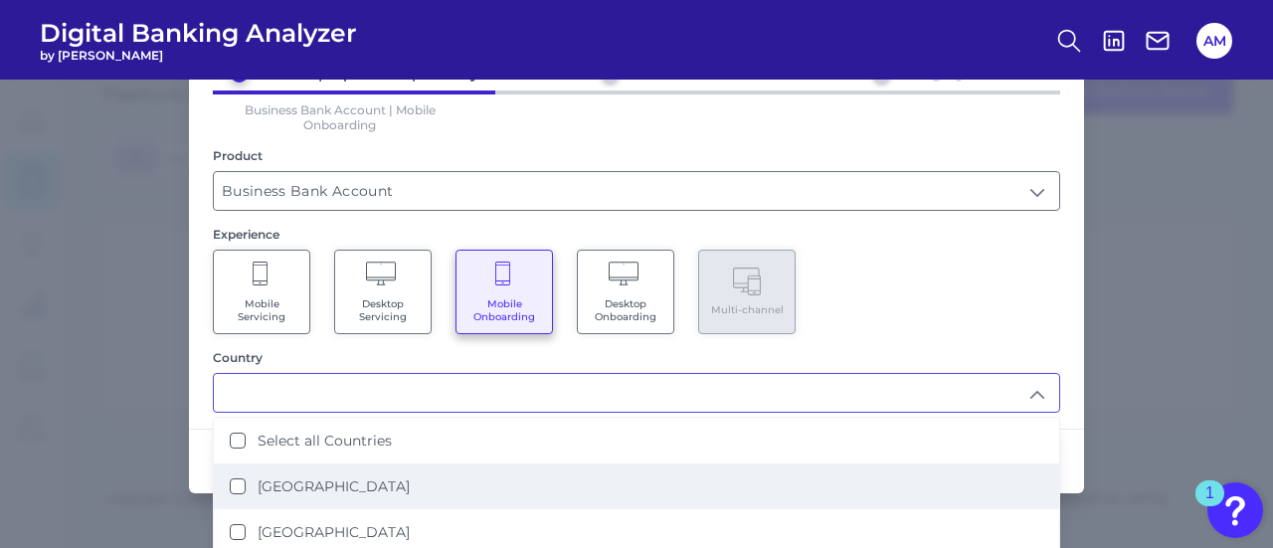
click at [379, 514] on li "[GEOGRAPHIC_DATA]" at bounding box center [637, 532] width 846 height 46
type input "[GEOGRAPHIC_DATA]"
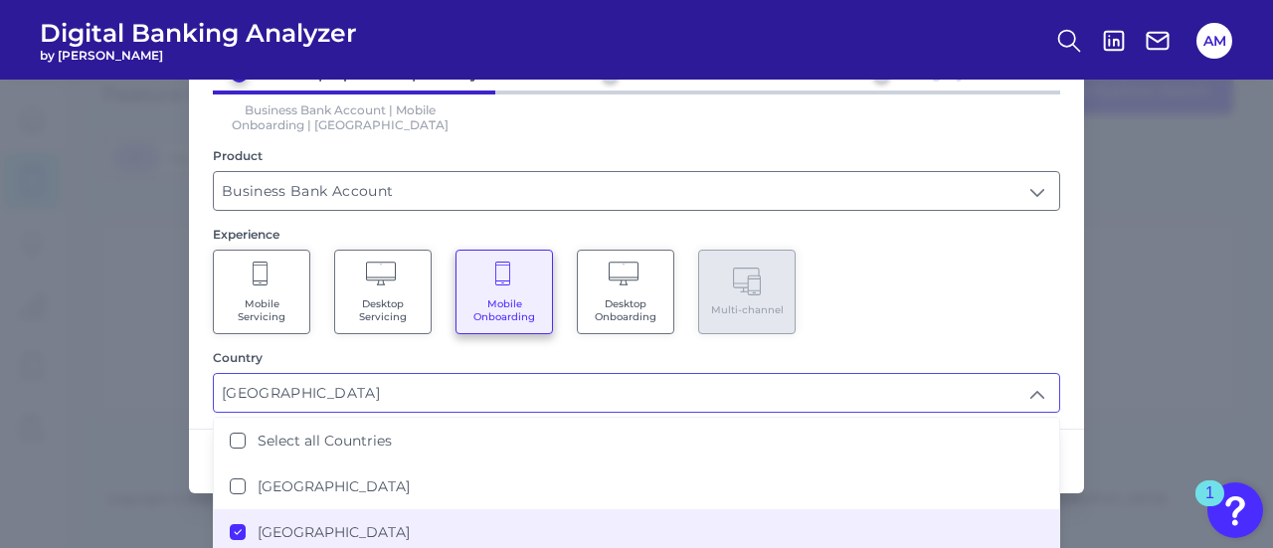
click at [973, 270] on div "Mobile Servicing Desktop Servicing Mobile Onboarding Desktop Onboarding Multi-c…" at bounding box center [637, 292] width 848 height 85
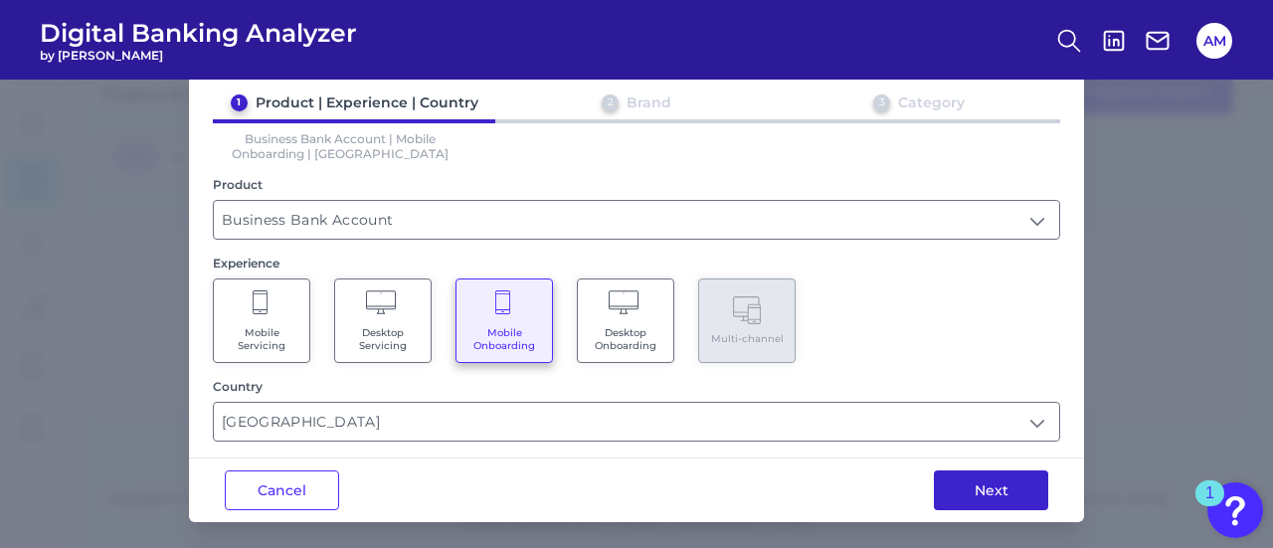
click at [1009, 494] on button "Next" at bounding box center [991, 491] width 114 height 40
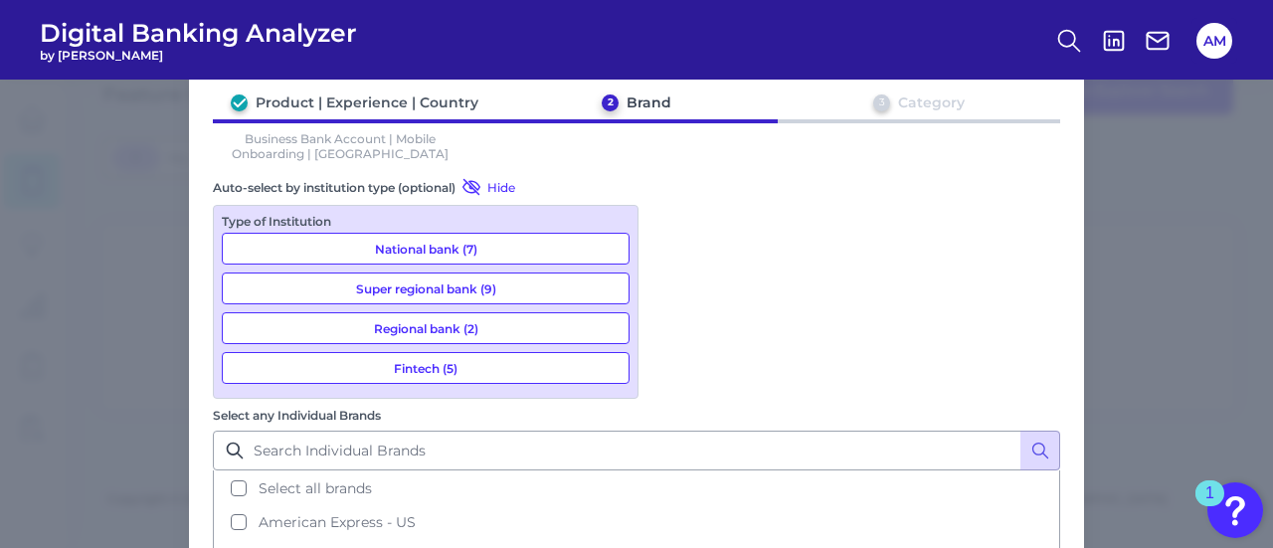
scroll to position [90, 0]
click at [796, 431] on input "Select any Individual Brands" at bounding box center [637, 451] width 848 height 40
type input "f"
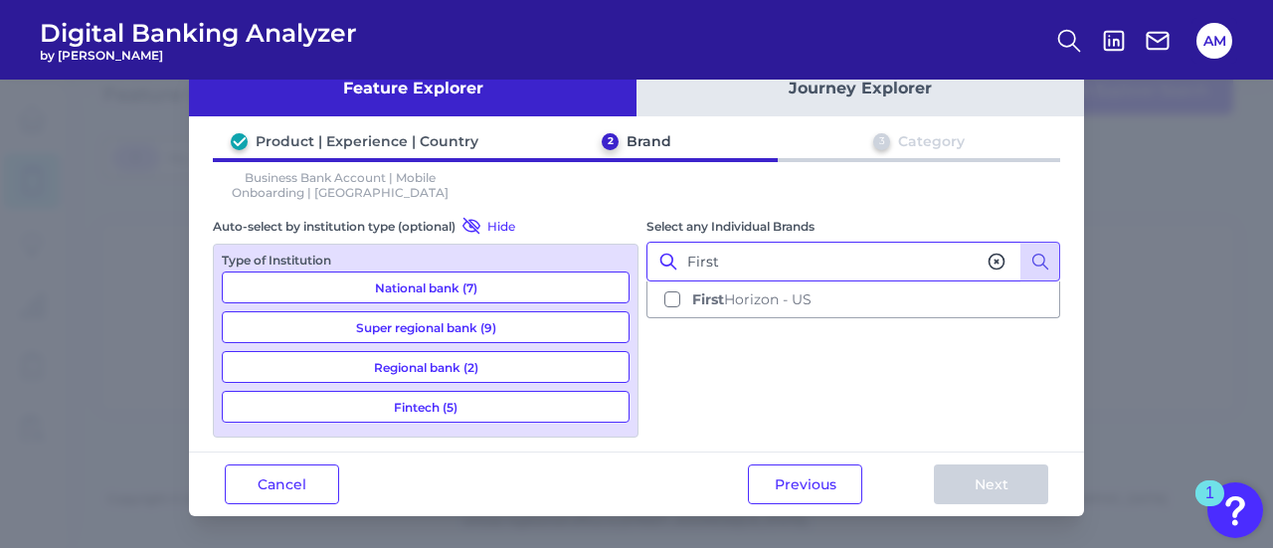
scroll to position [46, 0]
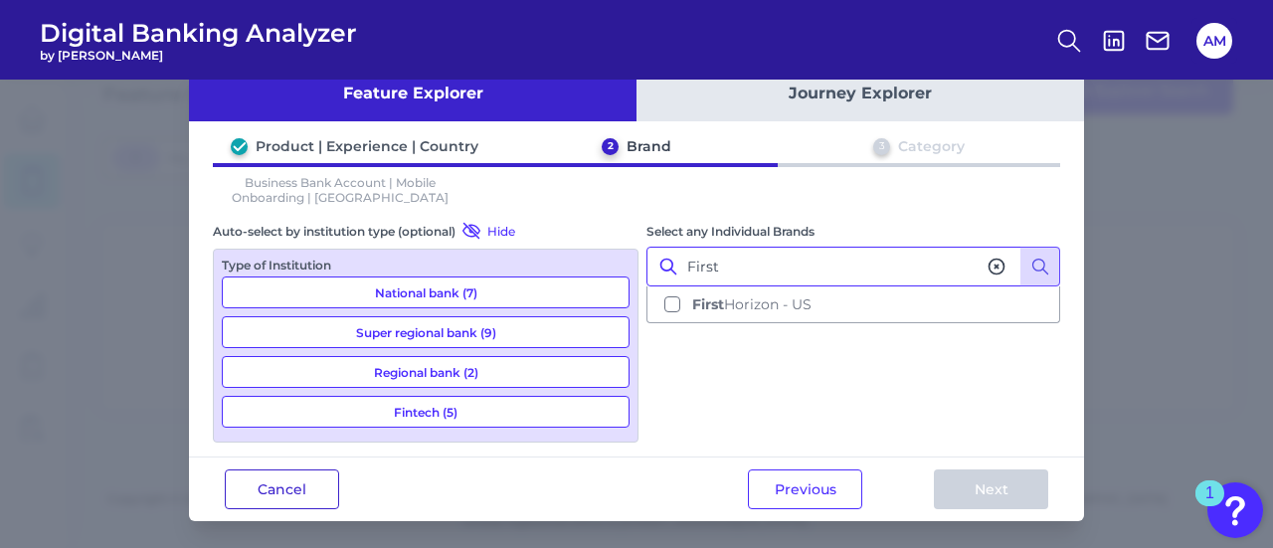
type input "First"
click at [317, 485] on button "Cancel" at bounding box center [282, 490] width 114 height 40
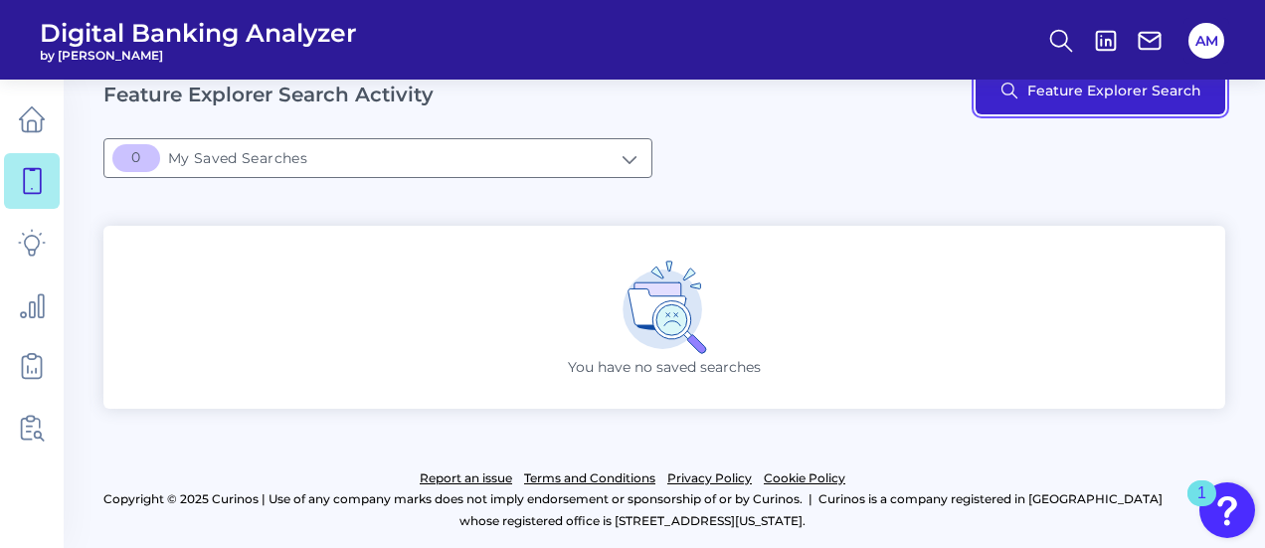
click at [1036, 97] on button "Feature Explorer Search" at bounding box center [1101, 91] width 250 height 48
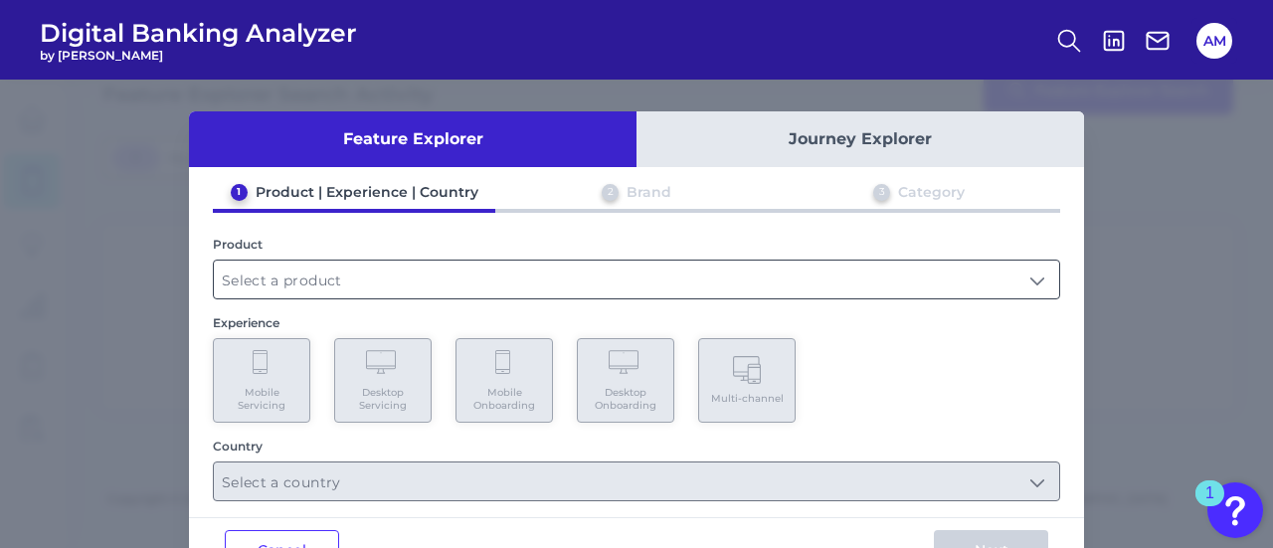
click at [627, 261] on input "text" at bounding box center [637, 280] width 846 height 38
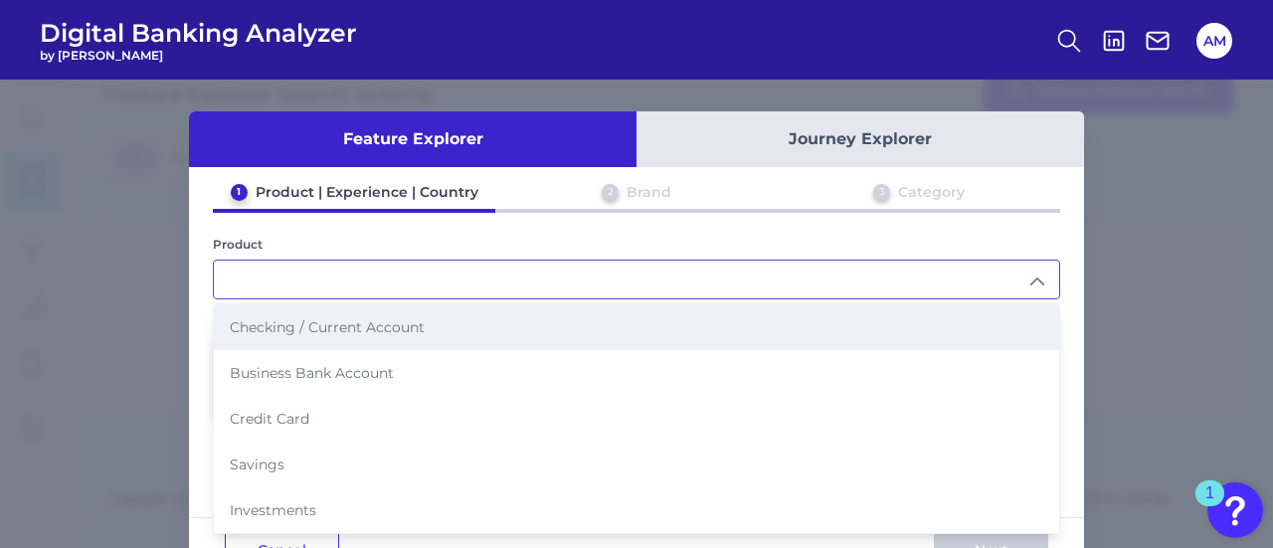
click at [390, 323] on span "Checking / Current Account" at bounding box center [327, 327] width 195 height 18
type input "Checking / Current Account"
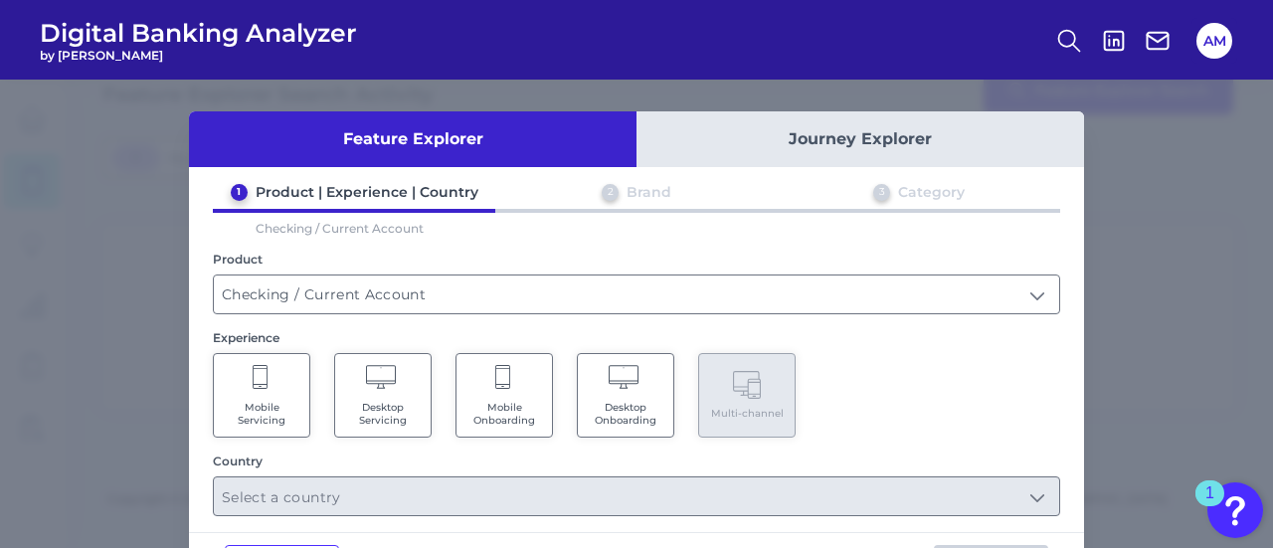
click at [625, 385] on icon at bounding box center [626, 379] width 35 height 28
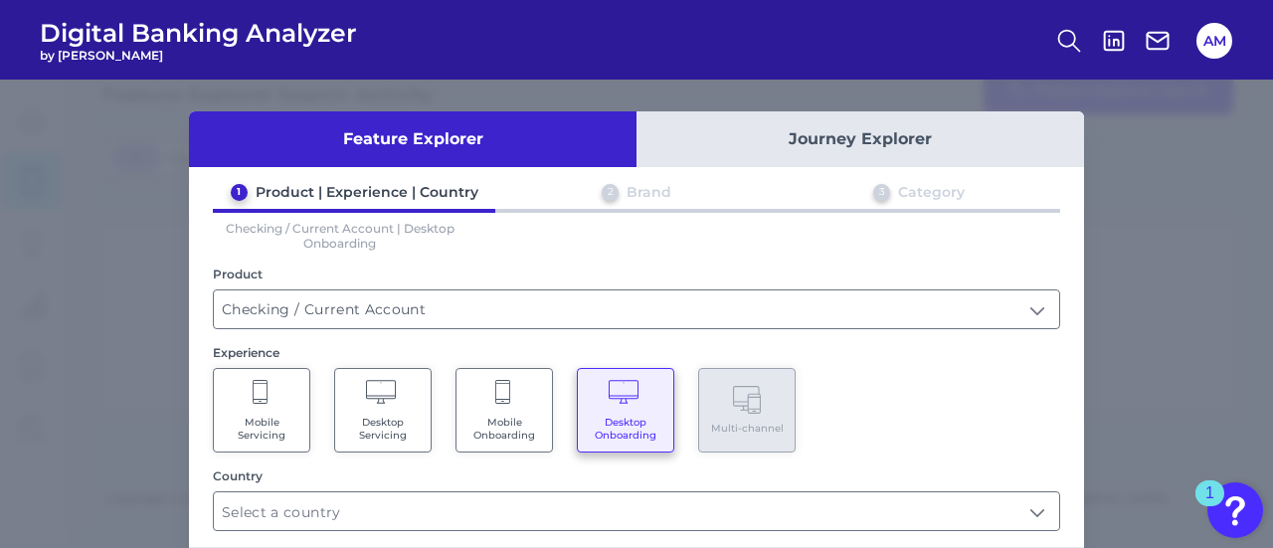
scroll to position [90, 0]
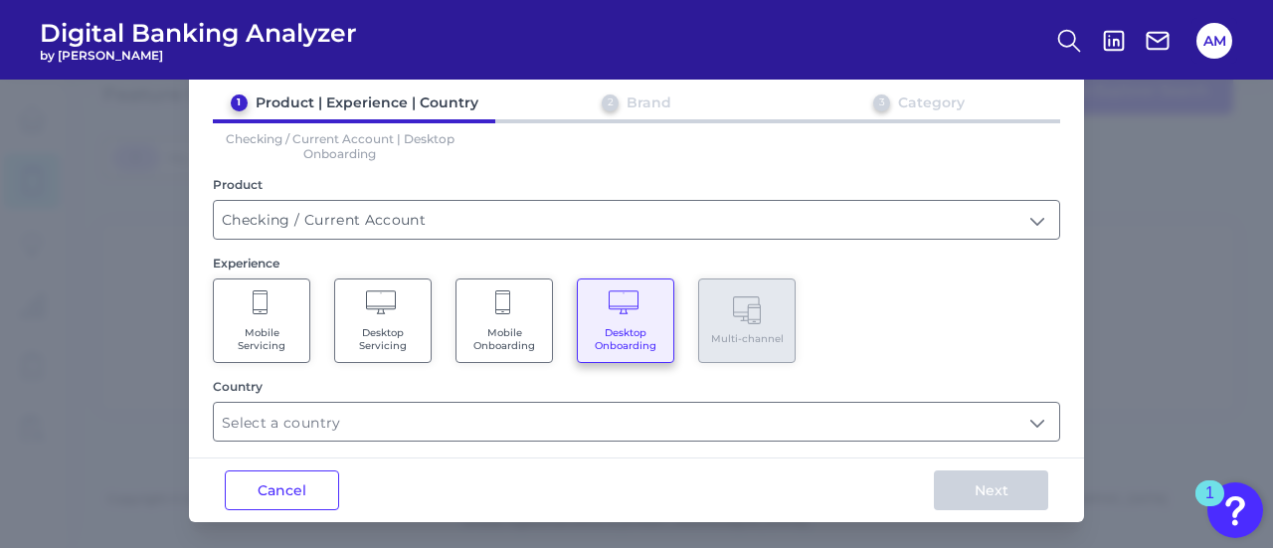
click at [418, 335] on Servicing "Desktop Servicing" at bounding box center [382, 321] width 97 height 85
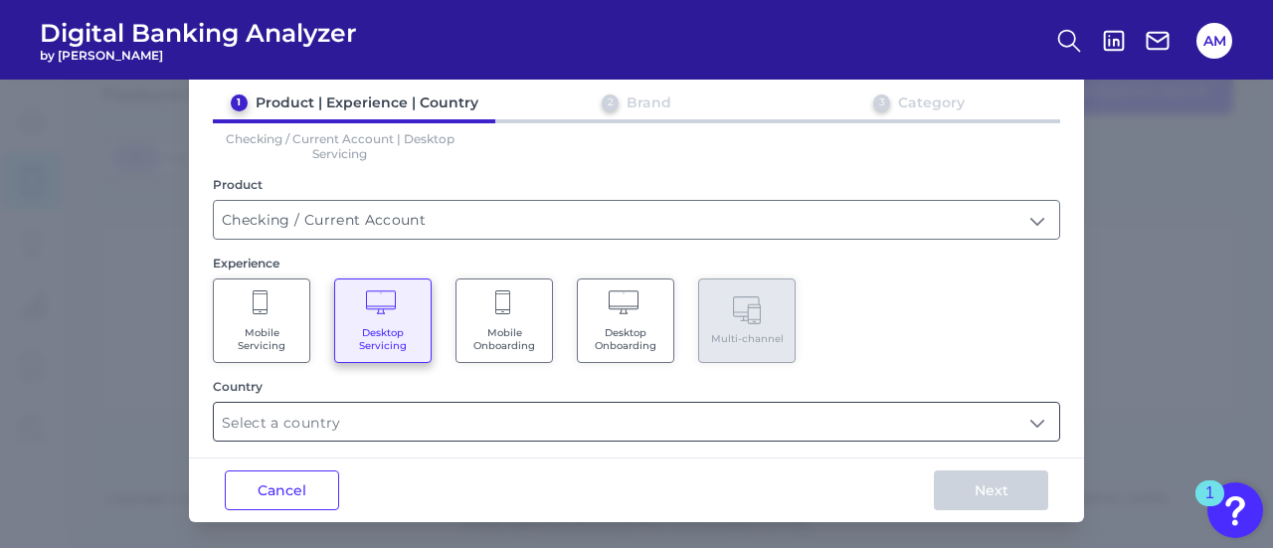
click at [442, 416] on input "text" at bounding box center [637, 422] width 846 height 38
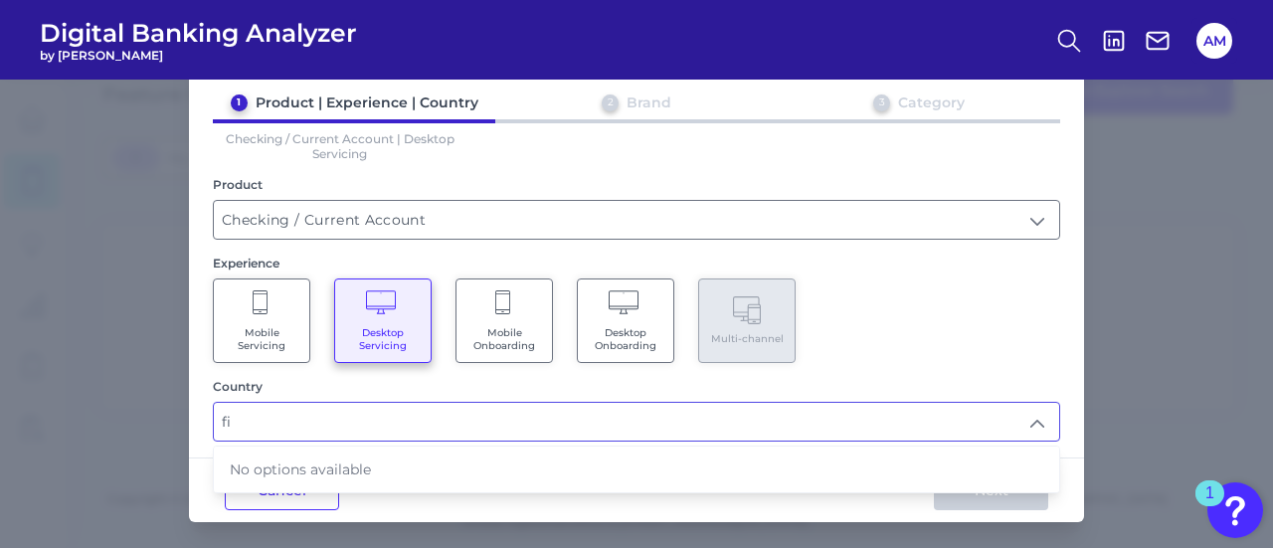
type input "f"
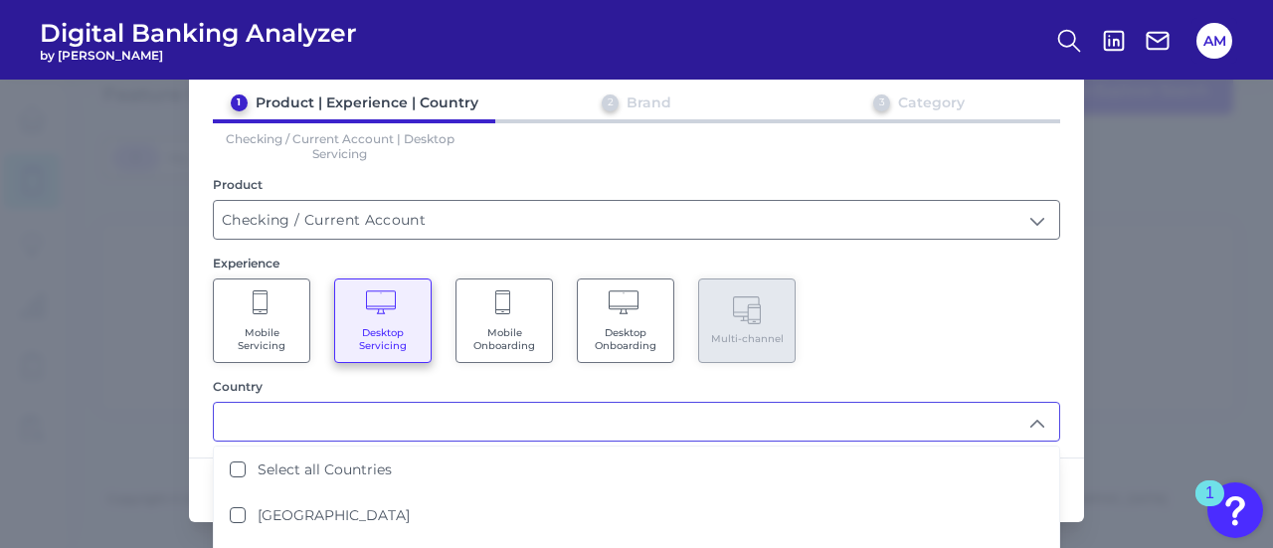
click at [166, 465] on div "Feature Explorer Journey Explorer 1 Product | Experience | Country 2 Brand 3 Ca…" at bounding box center [636, 314] width 1273 height 469
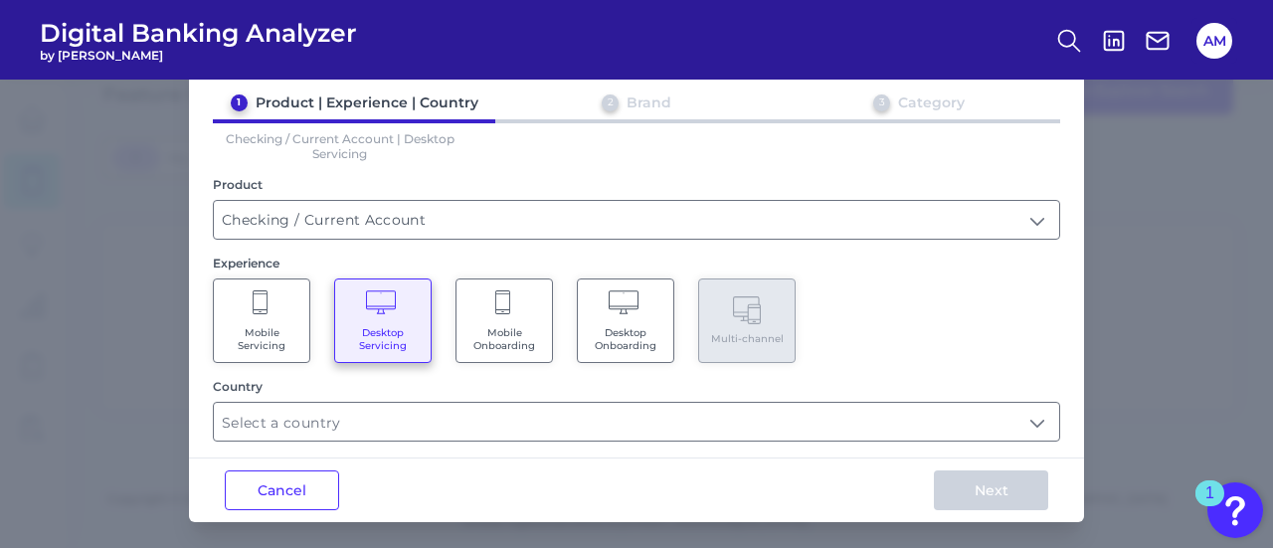
click at [620, 326] on span "Desktop Onboarding" at bounding box center [626, 339] width 76 height 26
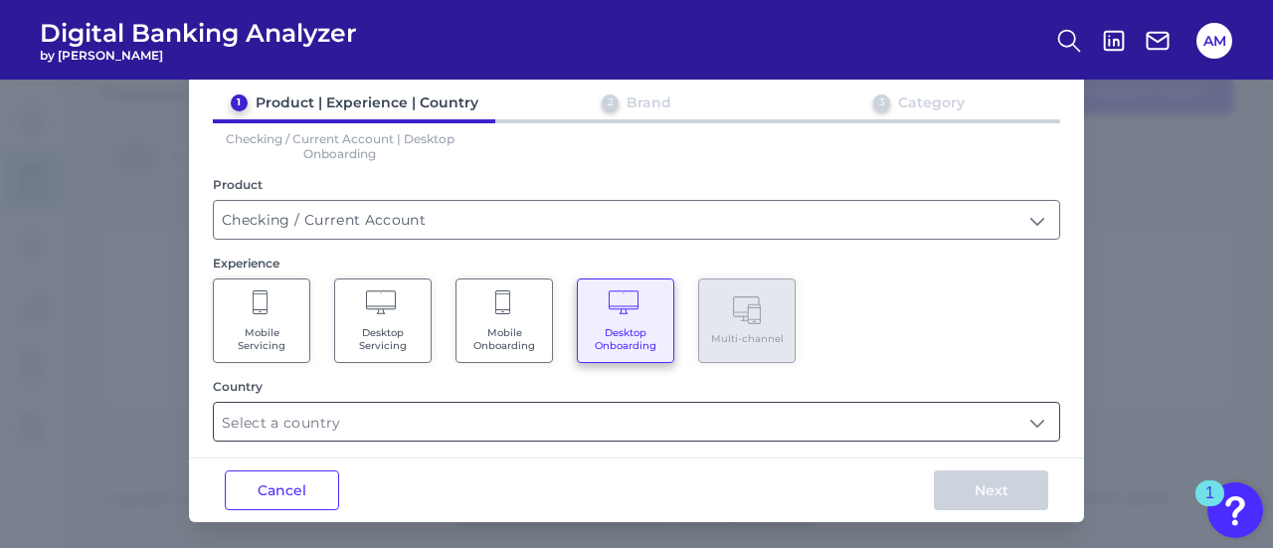
click at [397, 419] on input "text" at bounding box center [637, 422] width 846 height 38
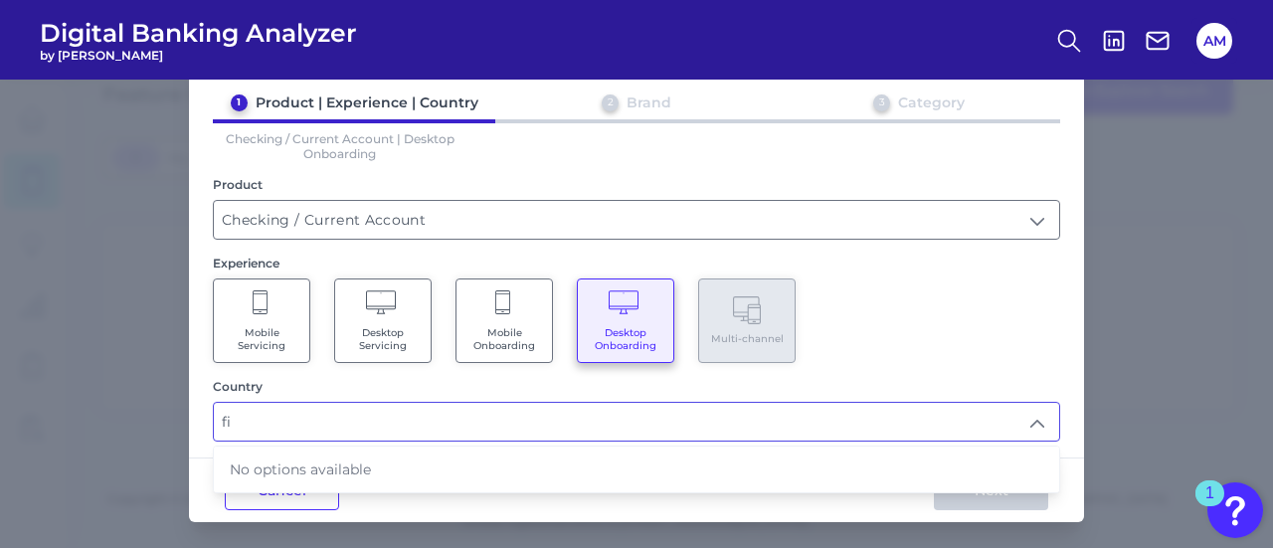
type input "f"
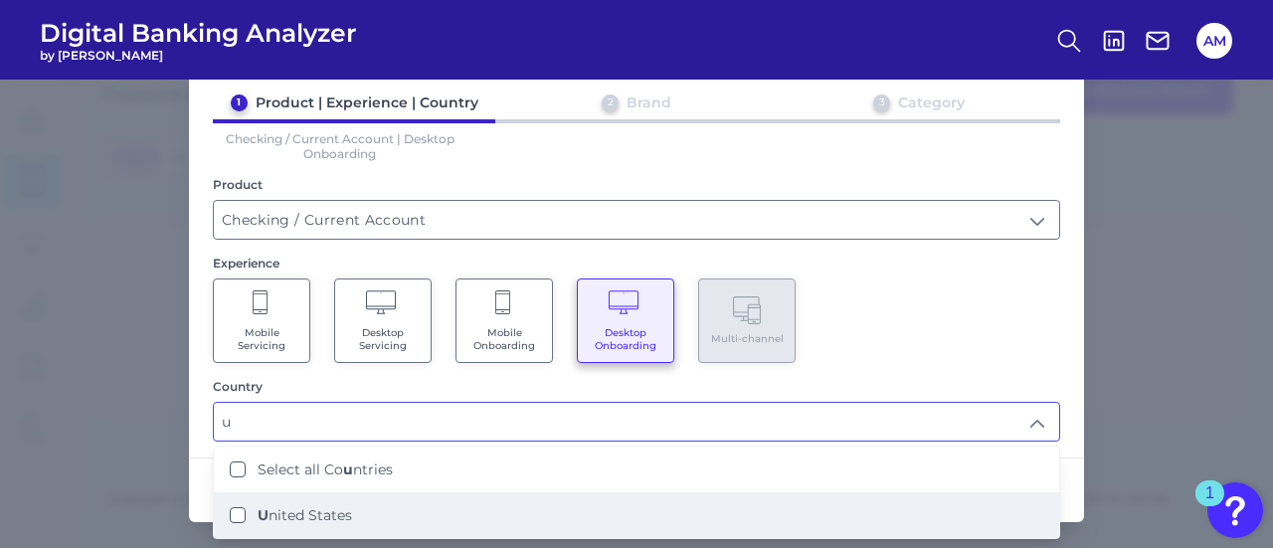
click at [315, 519] on li "U nited States" at bounding box center [637, 515] width 846 height 46
type input "Select all Countries"
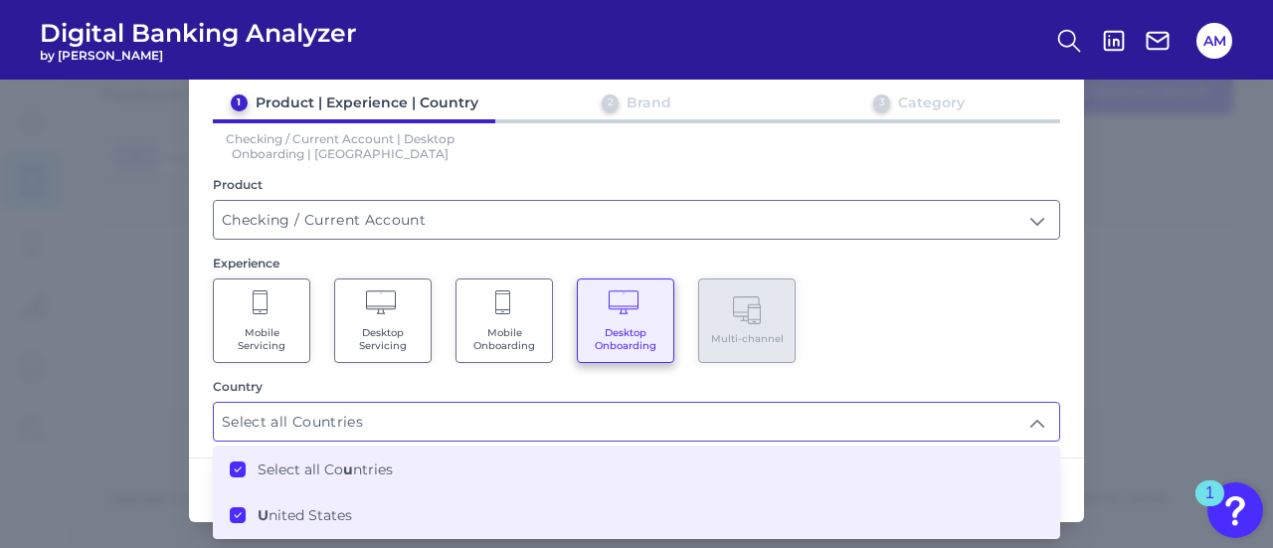
click at [975, 341] on div "Mobile Servicing Desktop Servicing Mobile Onboarding Desktop Onboarding Multi-c…" at bounding box center [637, 321] width 848 height 85
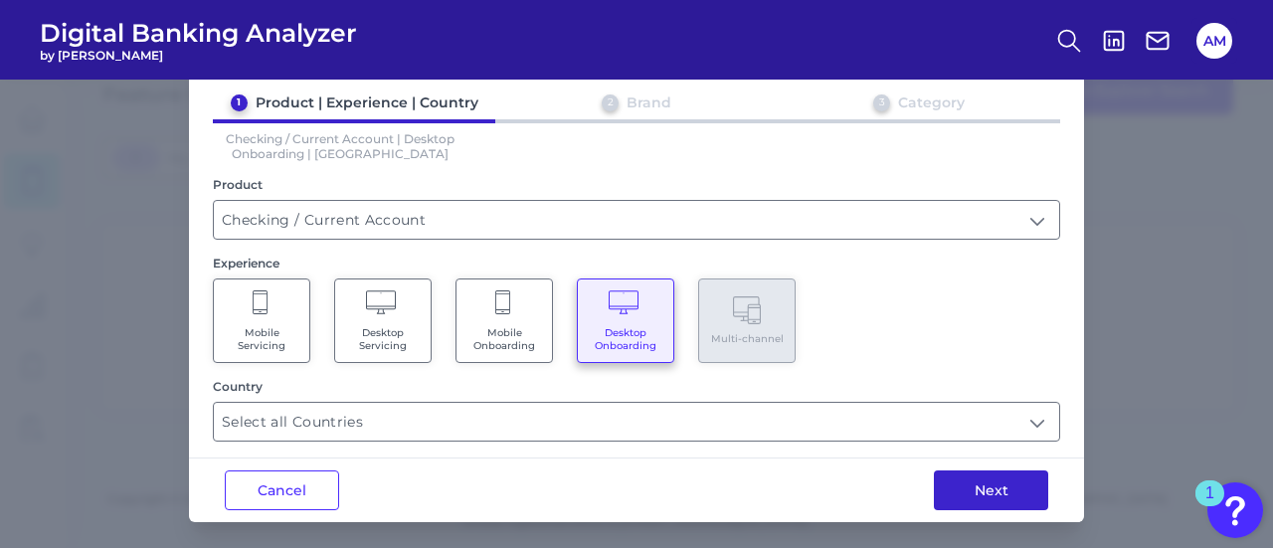
click at [993, 475] on button "Next" at bounding box center [991, 491] width 114 height 40
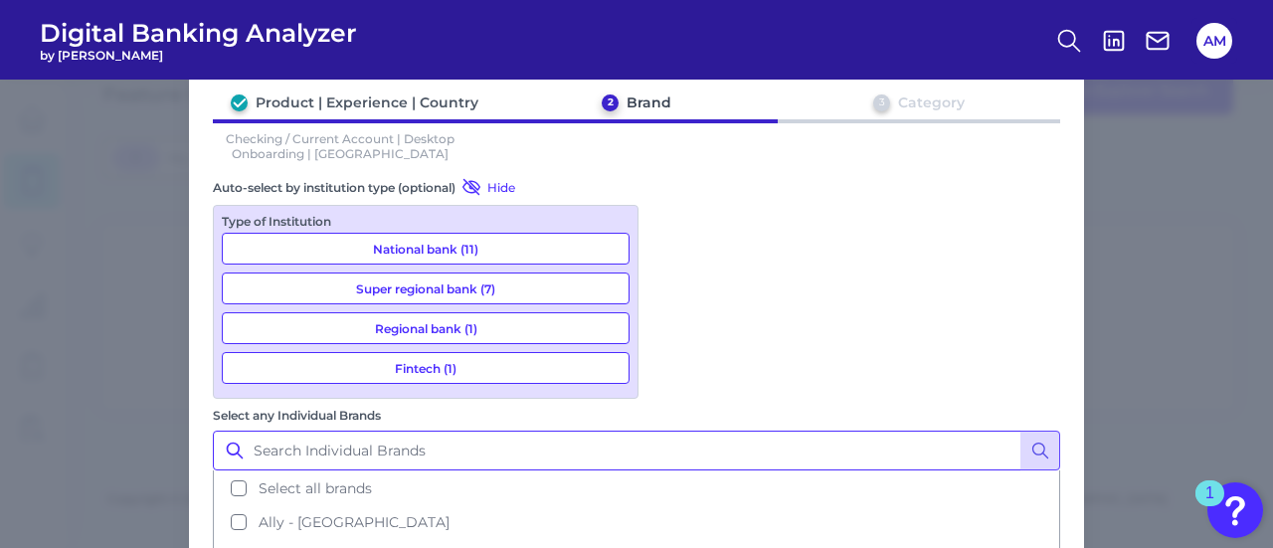
click at [709, 431] on input "Select any Individual Brands" at bounding box center [637, 451] width 848 height 40
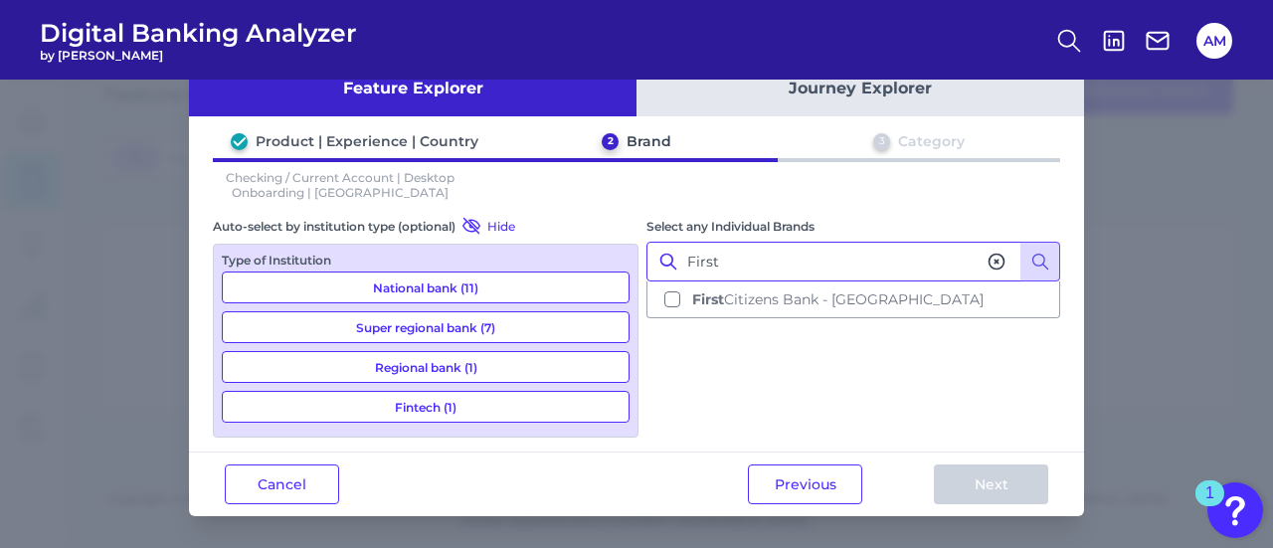
scroll to position [46, 0]
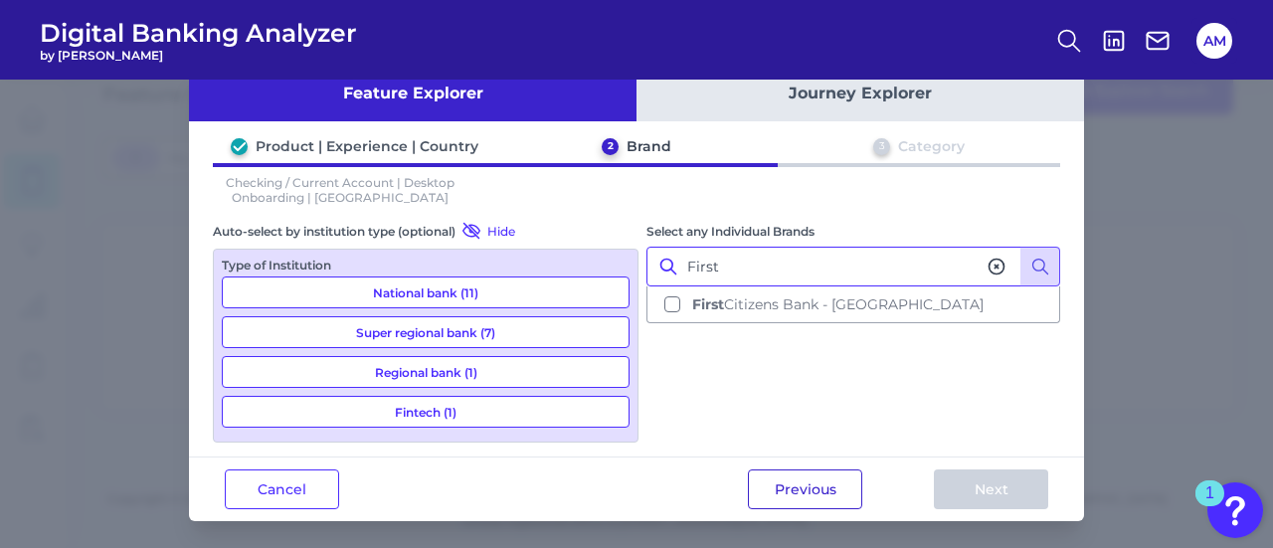
type input "First"
click at [790, 490] on button "Previous" at bounding box center [805, 490] width 114 height 40
